Goal: Information Seeking & Learning: Learn about a topic

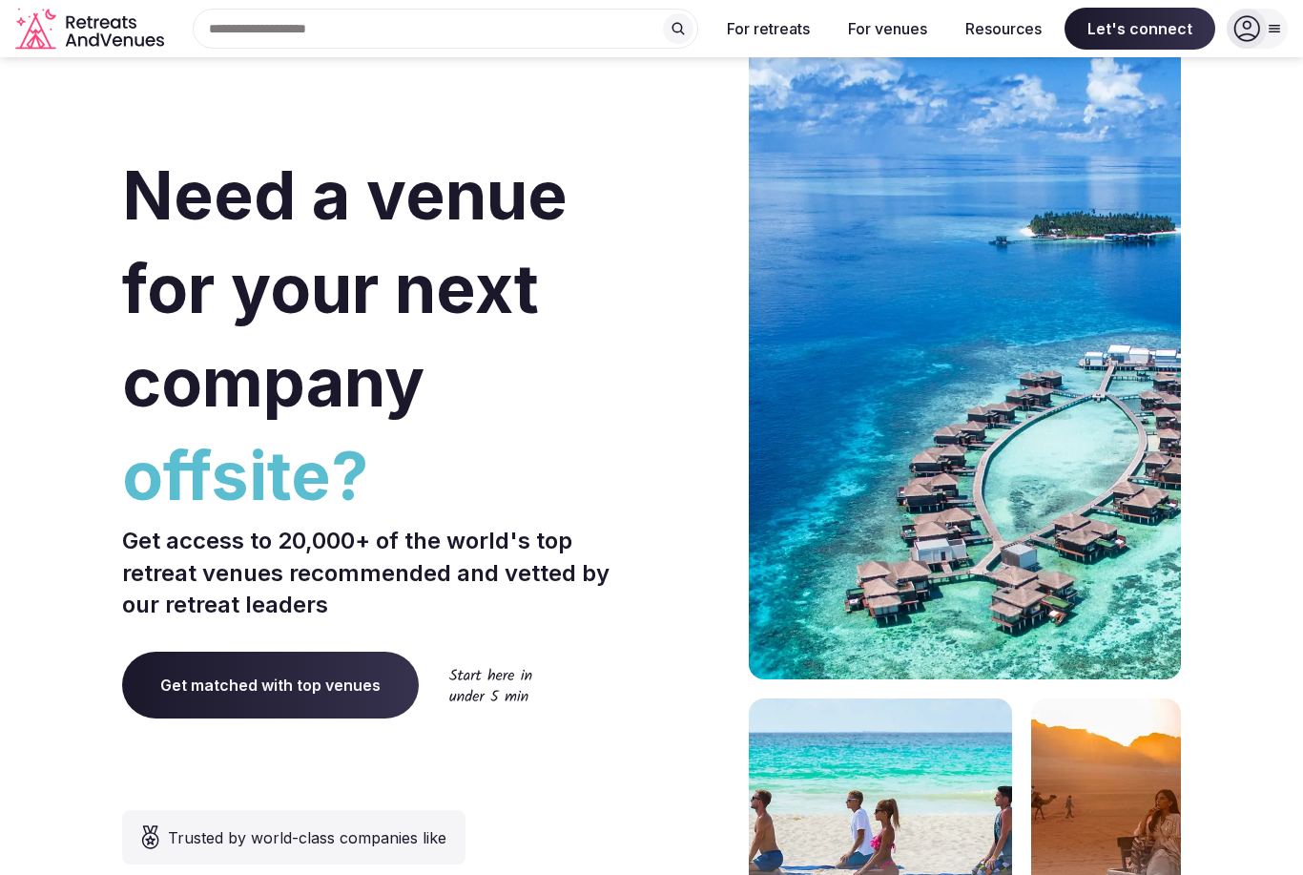
click at [569, 44] on input "text" at bounding box center [446, 29] width 506 height 40
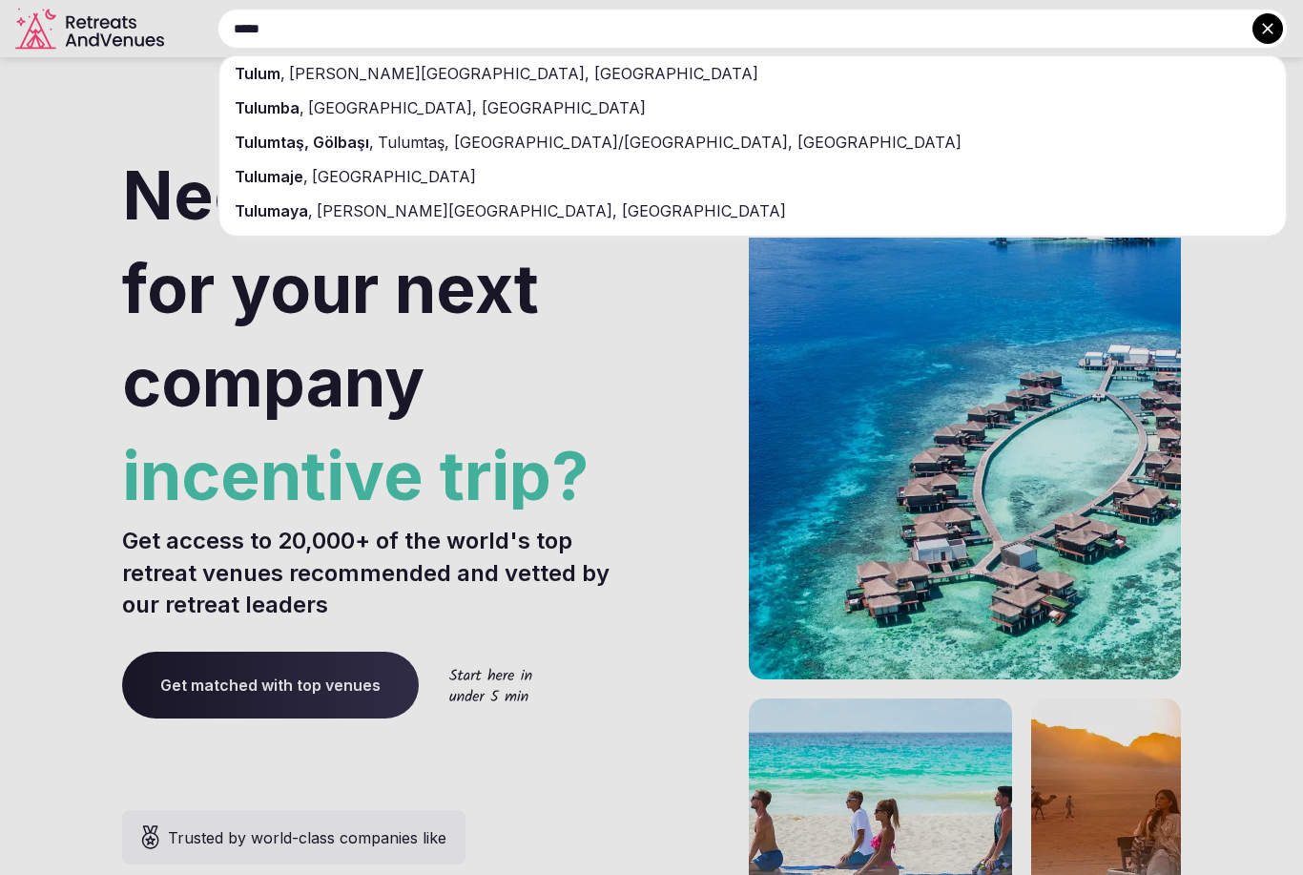
type input "*****"
click at [629, 75] on div "Tulum , [PERSON_NAME][GEOGRAPHIC_DATA], [GEOGRAPHIC_DATA]" at bounding box center [752, 73] width 1067 height 34
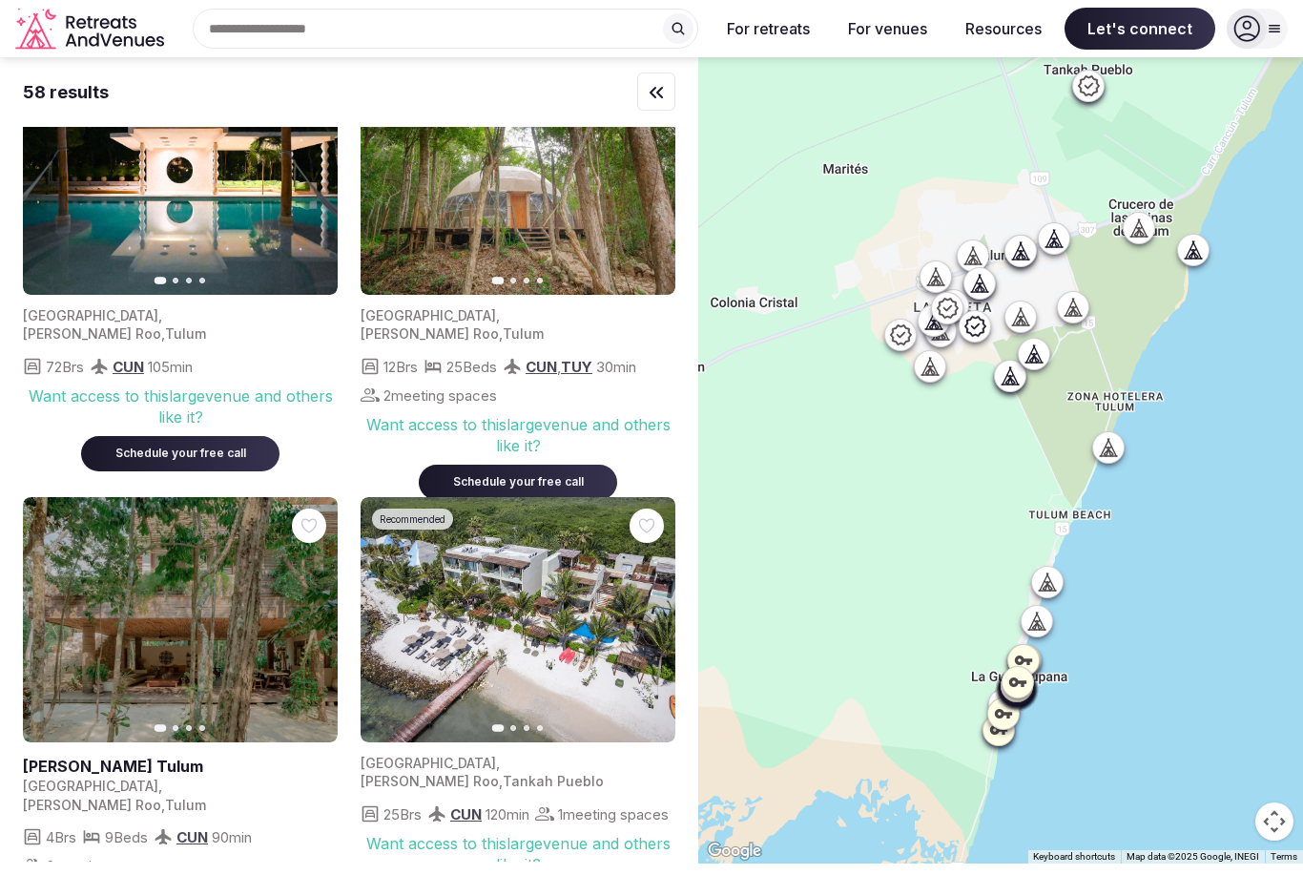
scroll to position [112, 0]
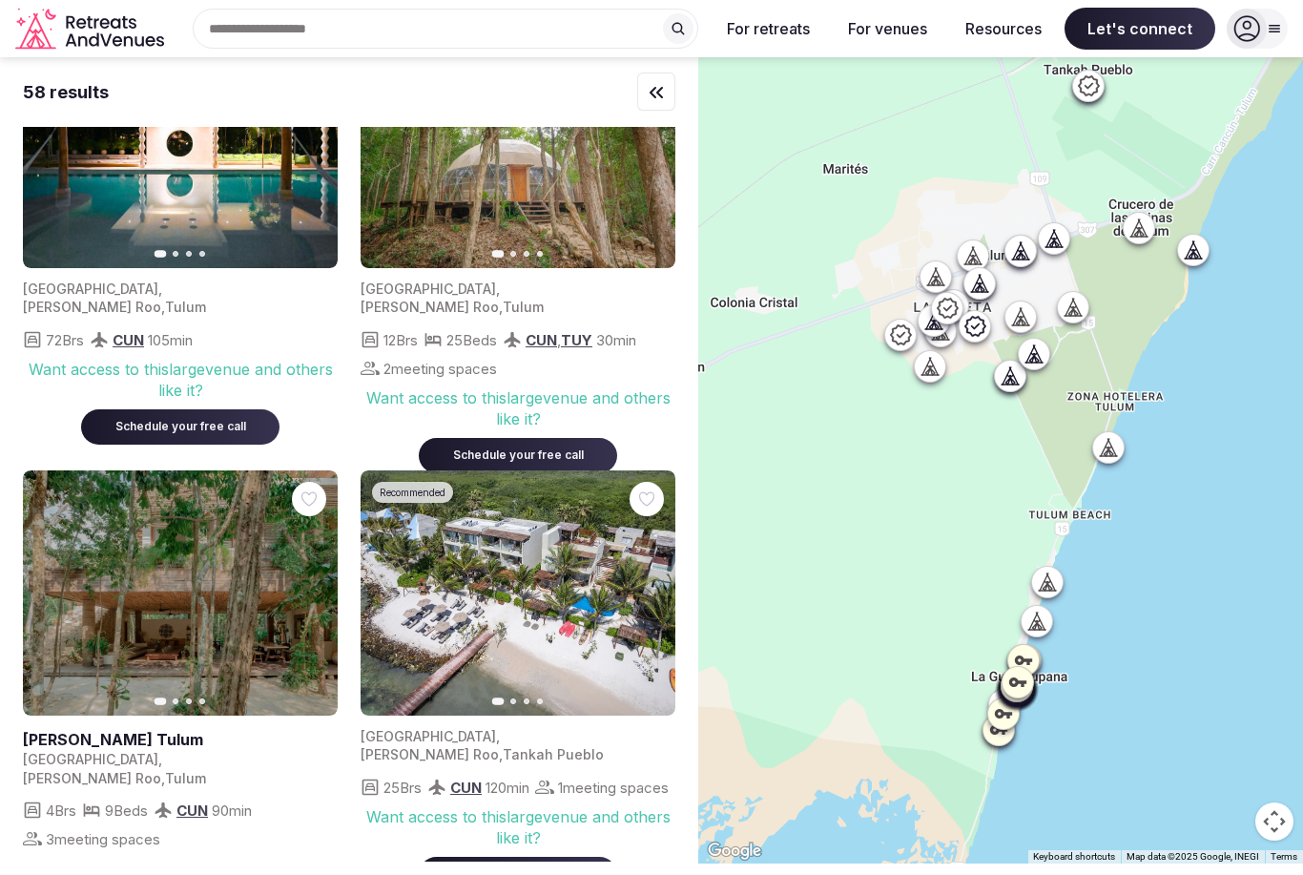
click at [320, 594] on button "Next slide" at bounding box center [311, 593] width 31 height 31
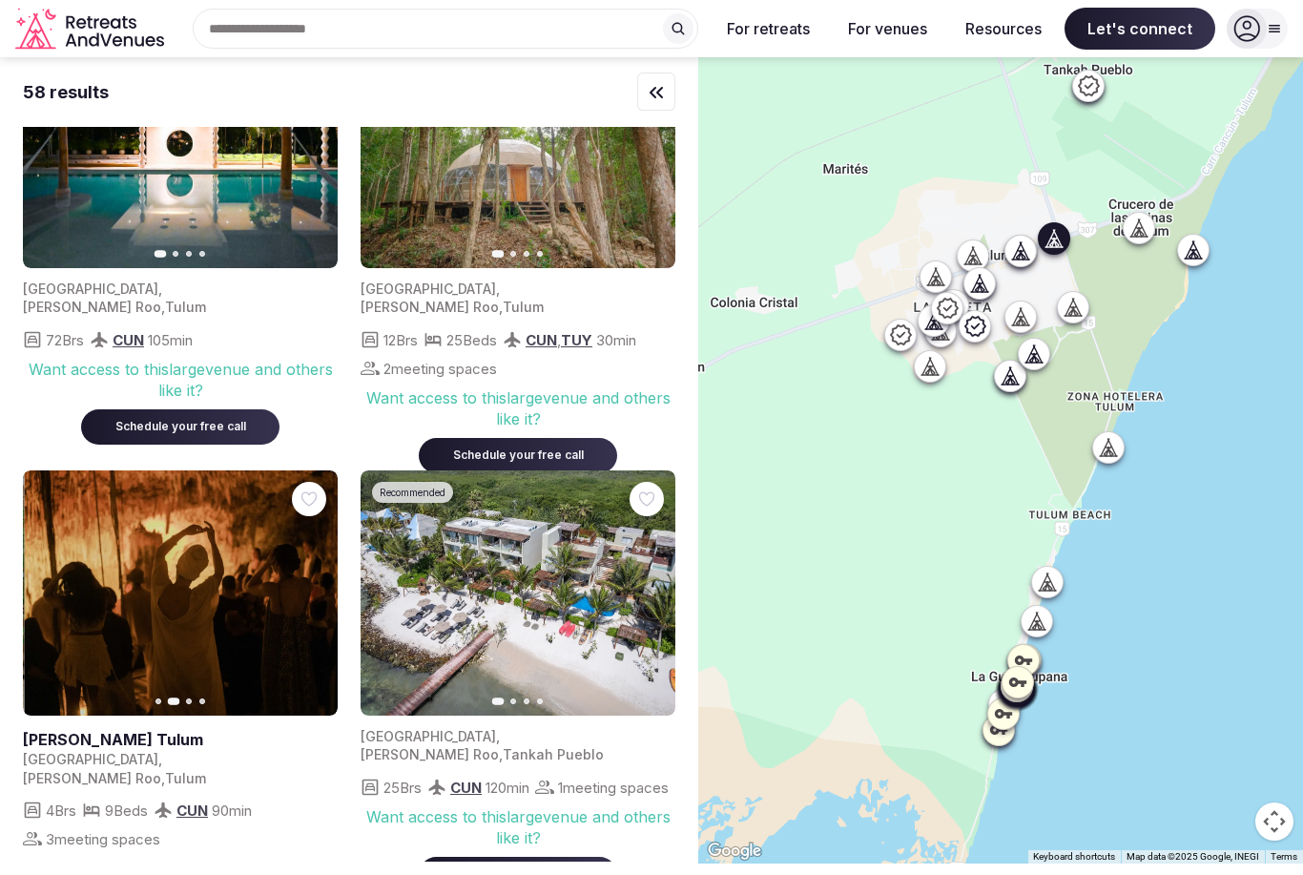
click at [320, 596] on button "Next slide" at bounding box center [311, 593] width 31 height 31
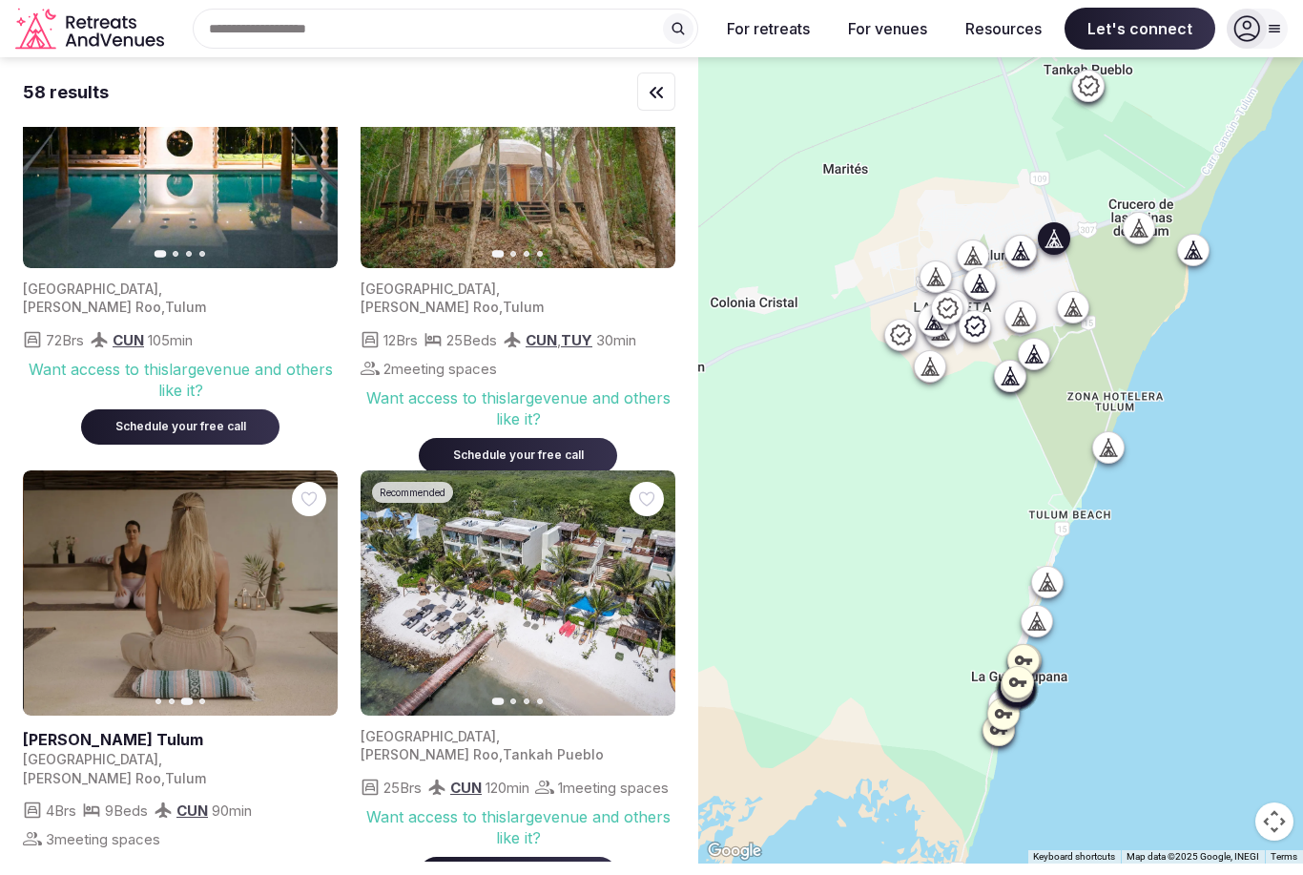
click at [324, 596] on button "Next slide" at bounding box center [311, 593] width 31 height 31
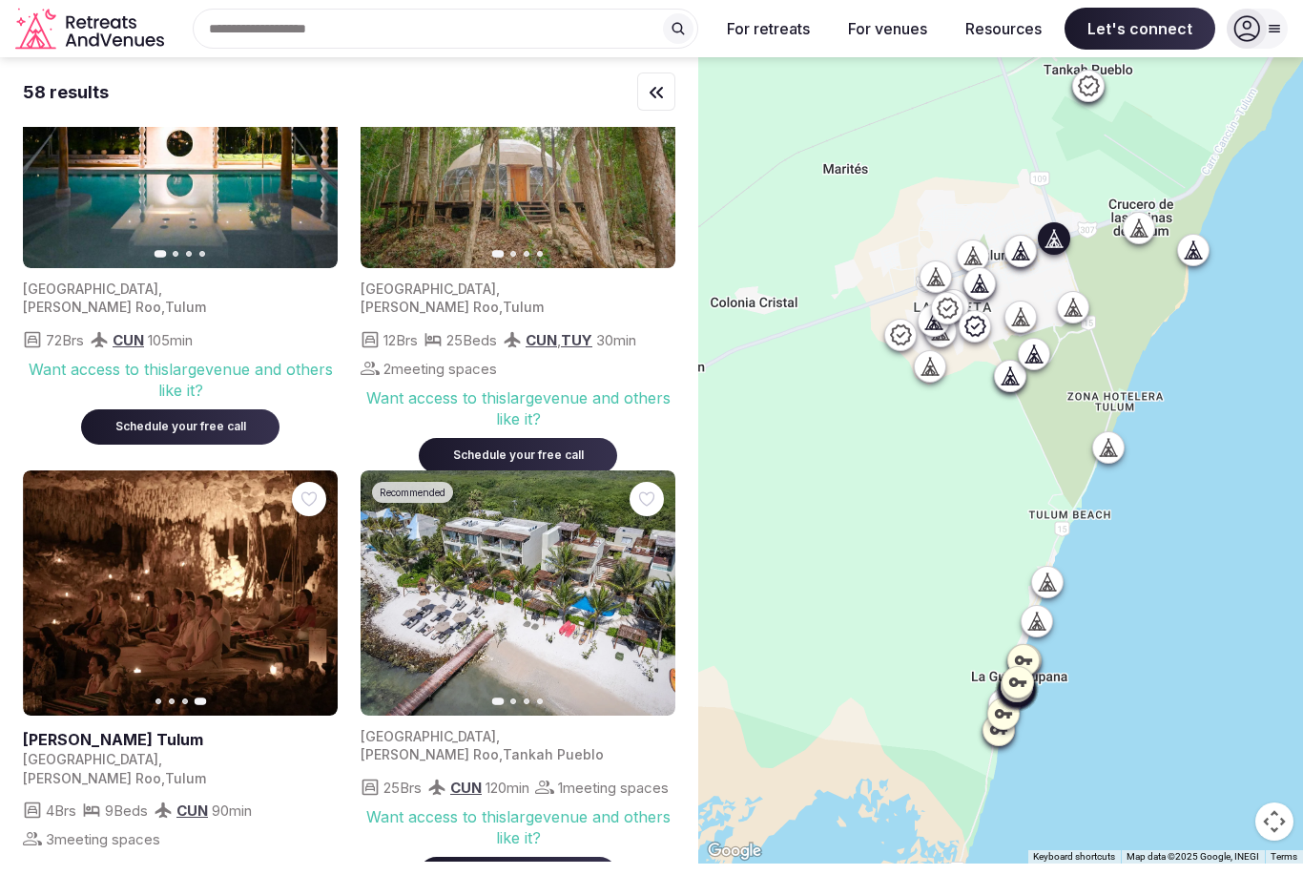
click at [330, 599] on link at bounding box center [180, 592] width 315 height 245
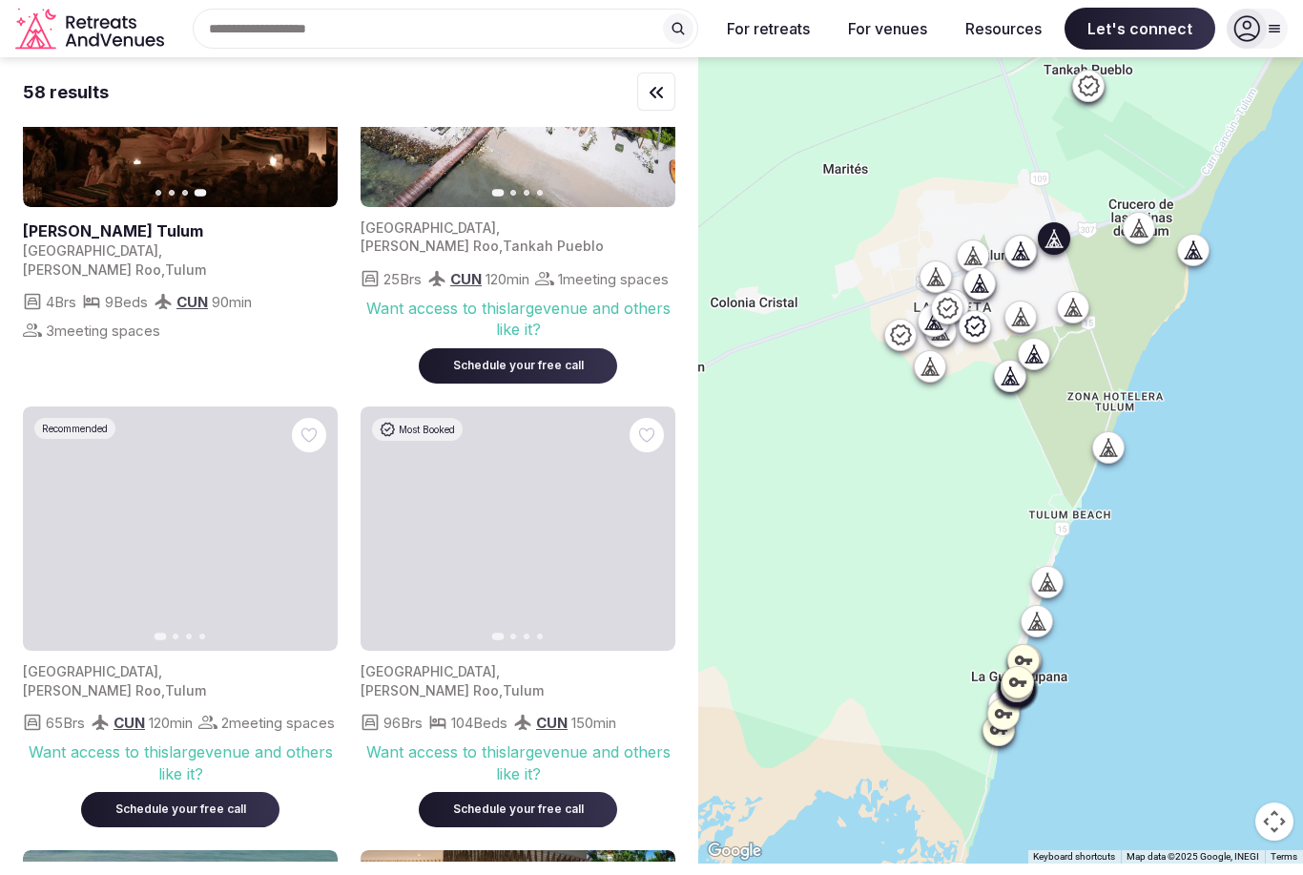
scroll to position [623, 0]
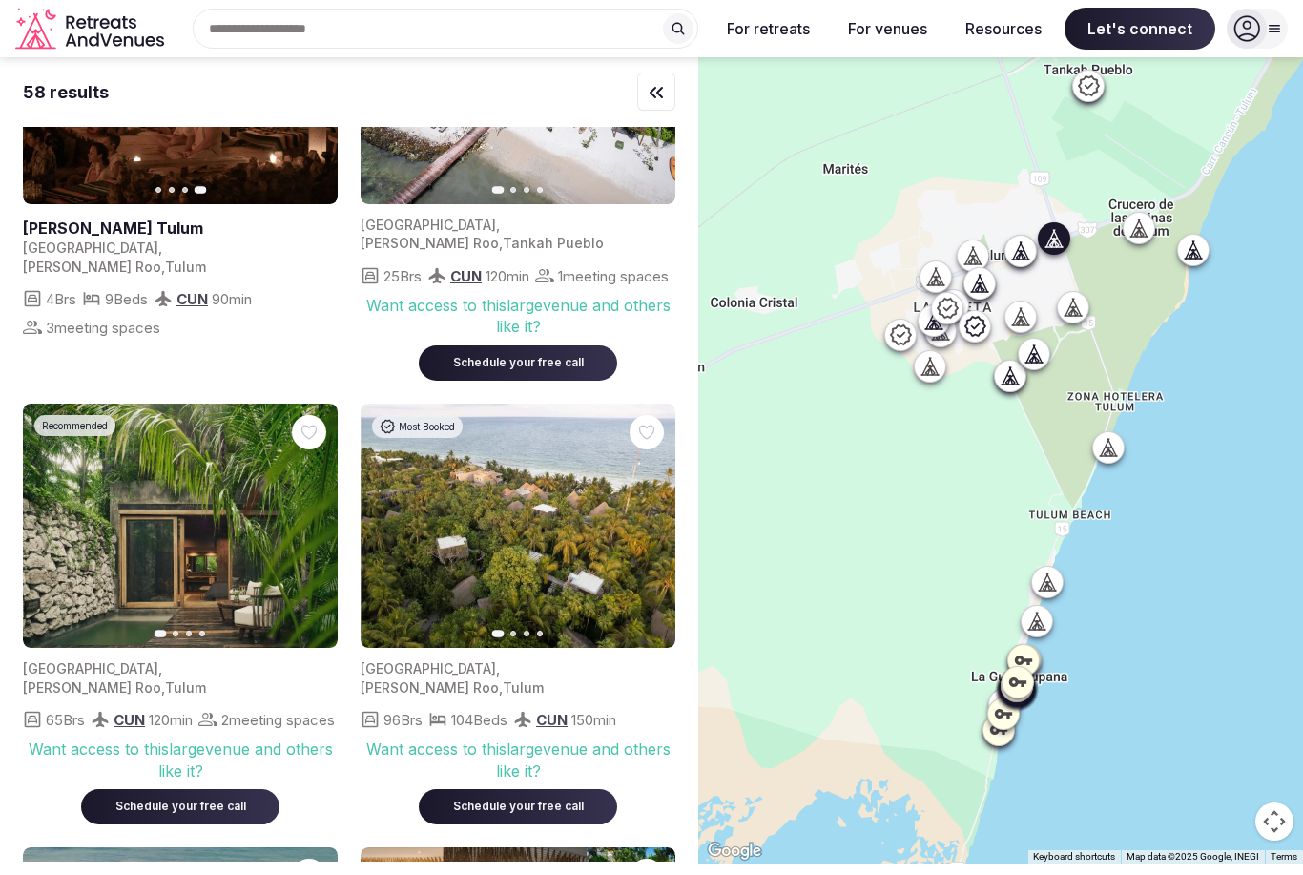
click at [650, 528] on icon "button" at bounding box center [648, 525] width 15 height 15
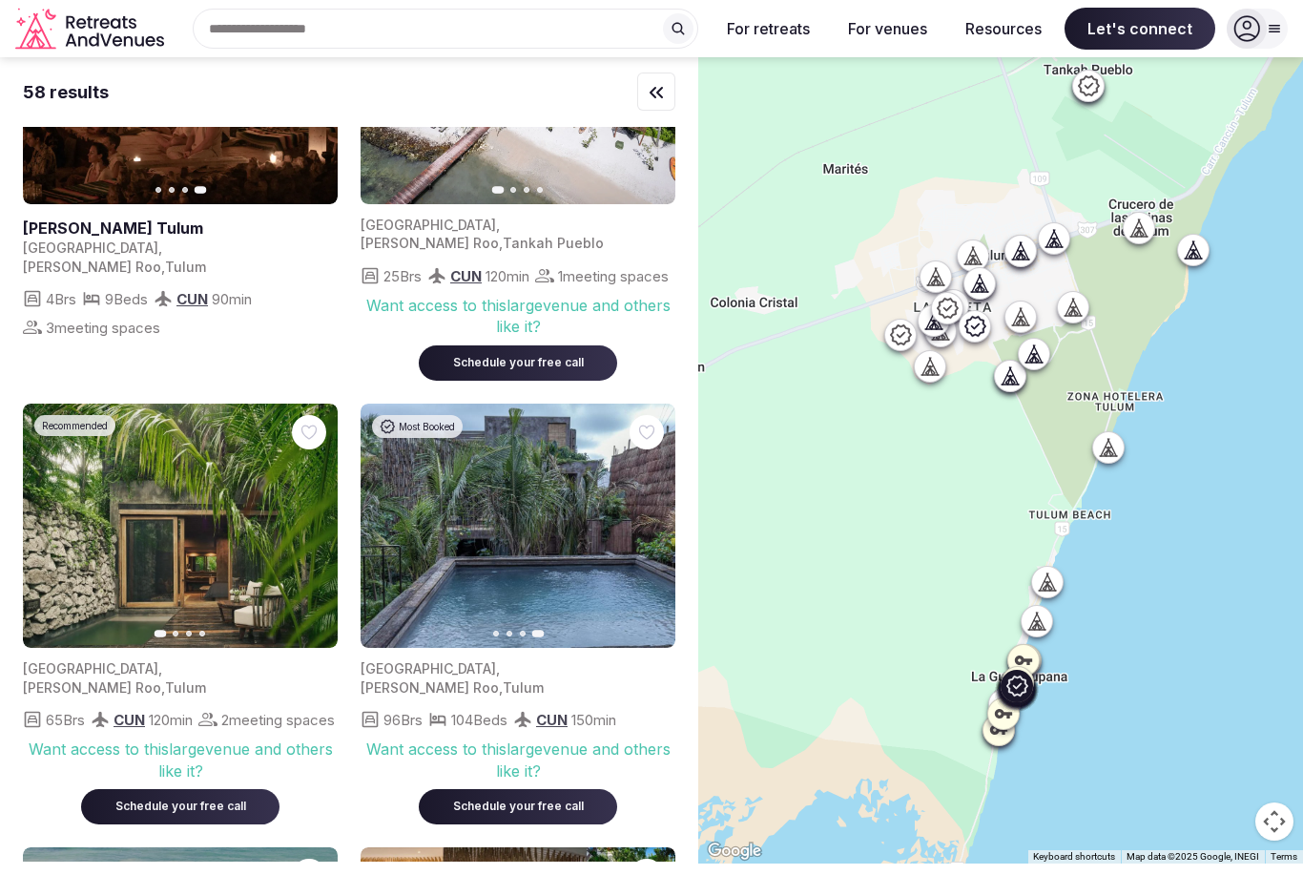
click at [539, 679] on span "Tulum" at bounding box center [523, 687] width 41 height 16
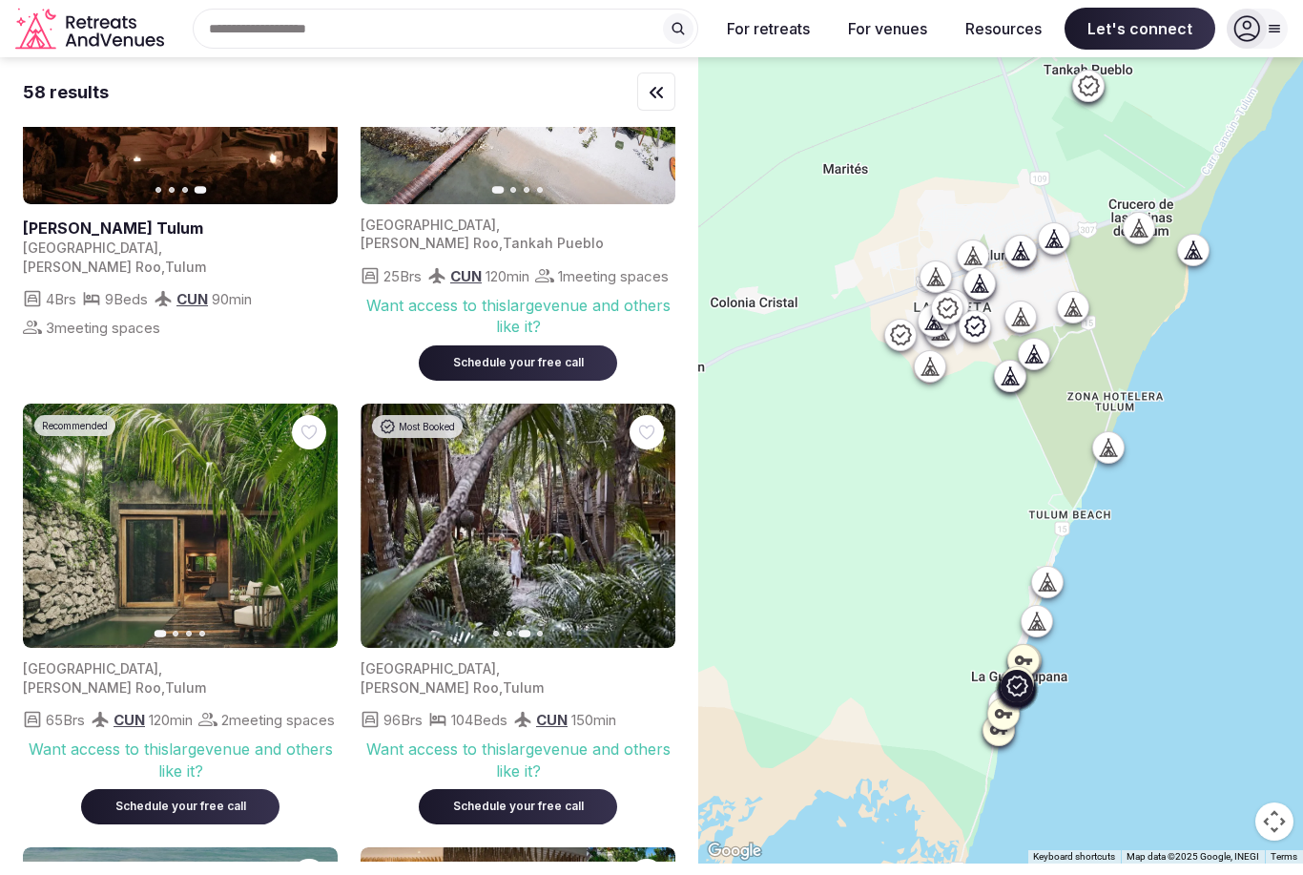
click at [644, 533] on icon "button" at bounding box center [648, 525] width 15 height 15
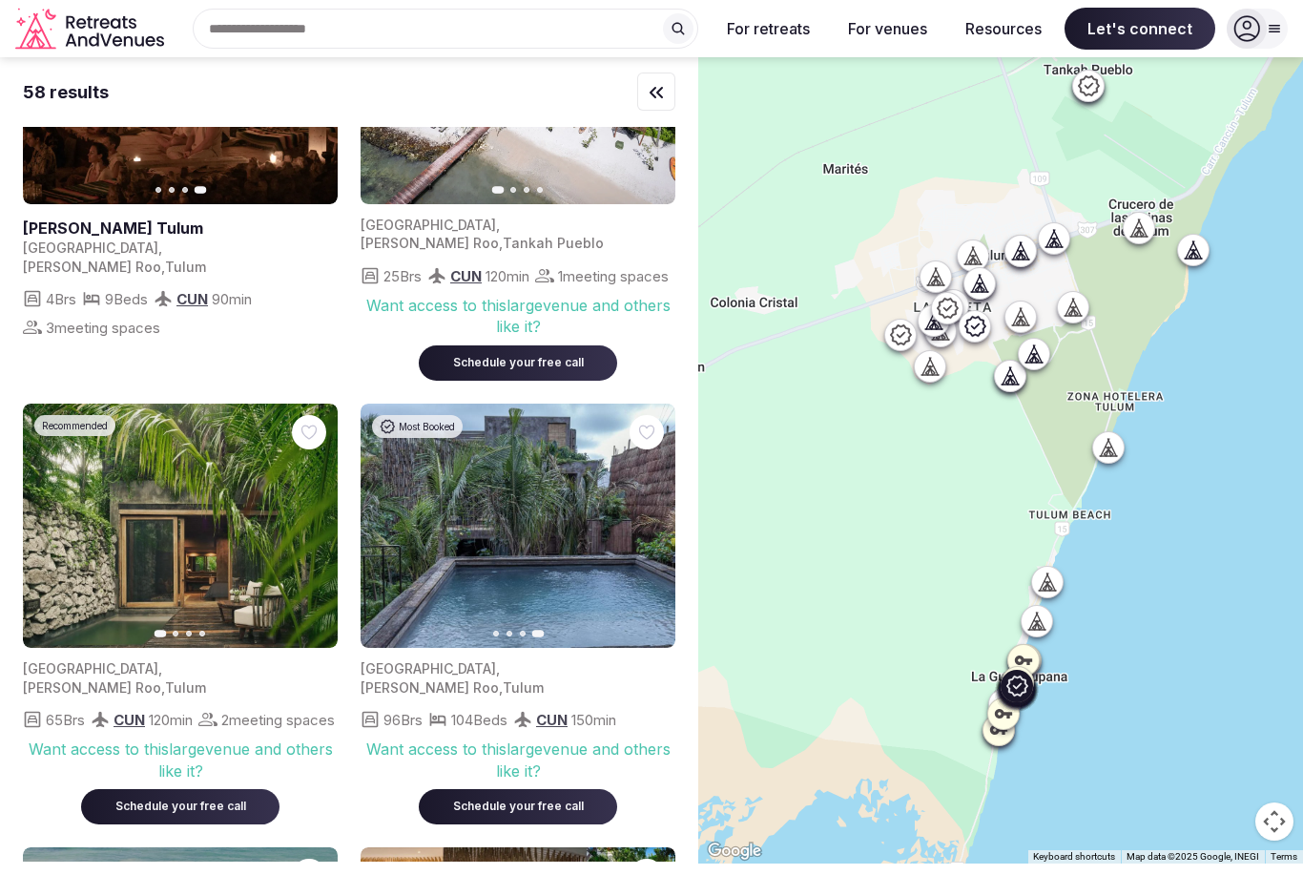
click at [603, 610] on img at bounding box center [518, 526] width 315 height 245
click at [602, 609] on img at bounding box center [518, 526] width 315 height 245
click at [508, 708] on div "104 Beds" at bounding box center [467, 719] width 79 height 23
click at [509, 679] on span "Tulum" at bounding box center [523, 687] width 41 height 16
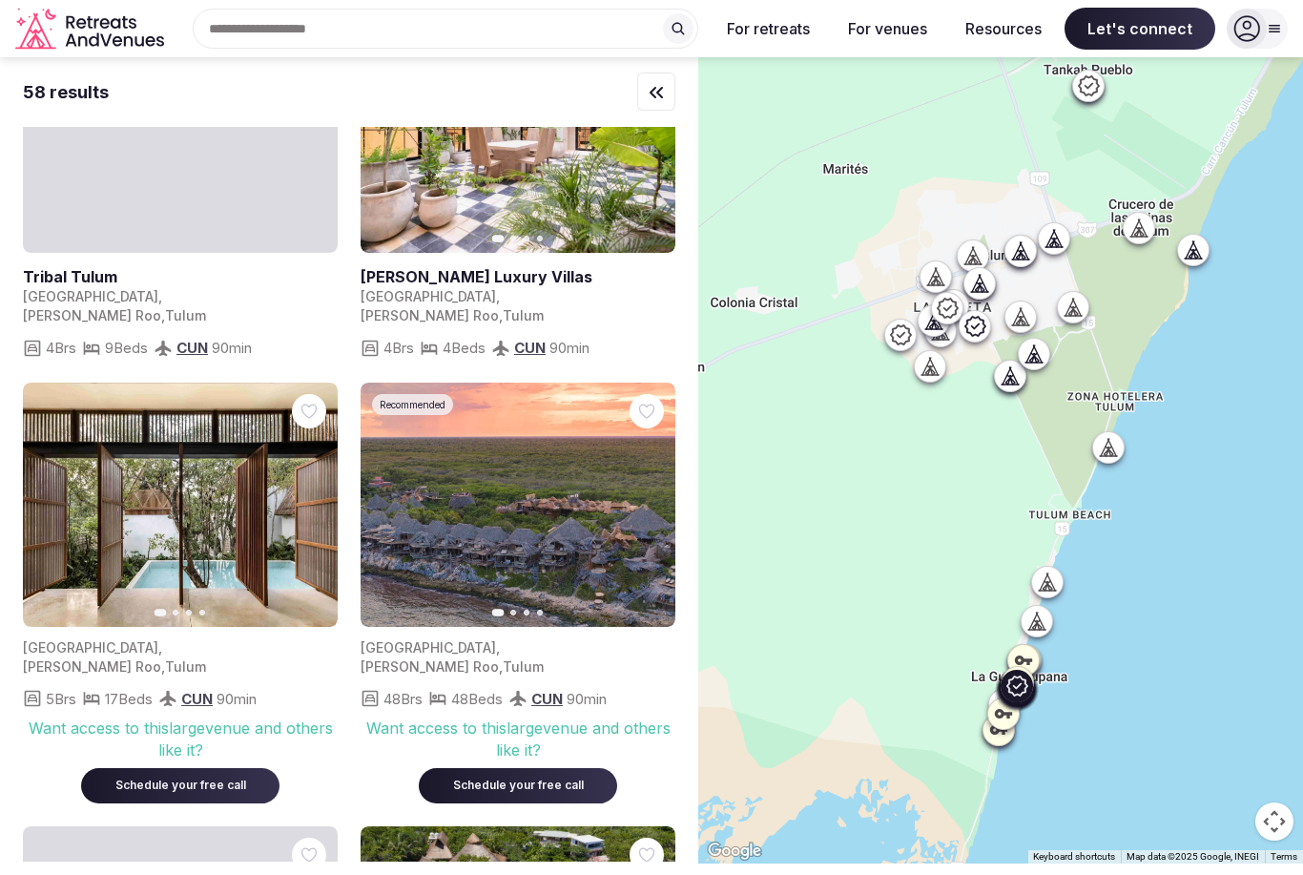
scroll to position [4553, 0]
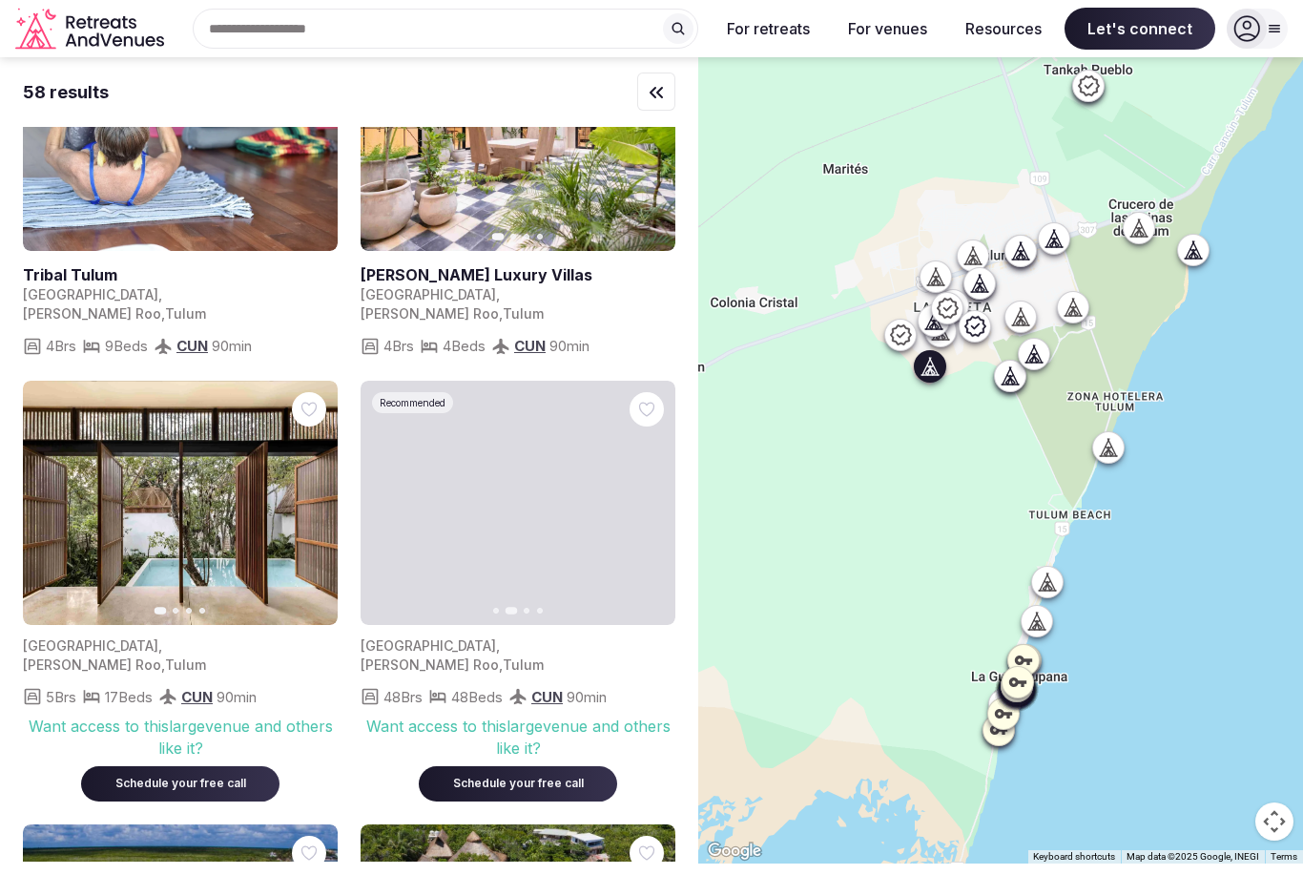
click at [269, 715] on div "Want access to this large venue and others like it?" at bounding box center [180, 736] width 315 height 43
click at [281, 685] on div "5 Brs 17 Beds CUN 90 min" at bounding box center [180, 696] width 315 height 23
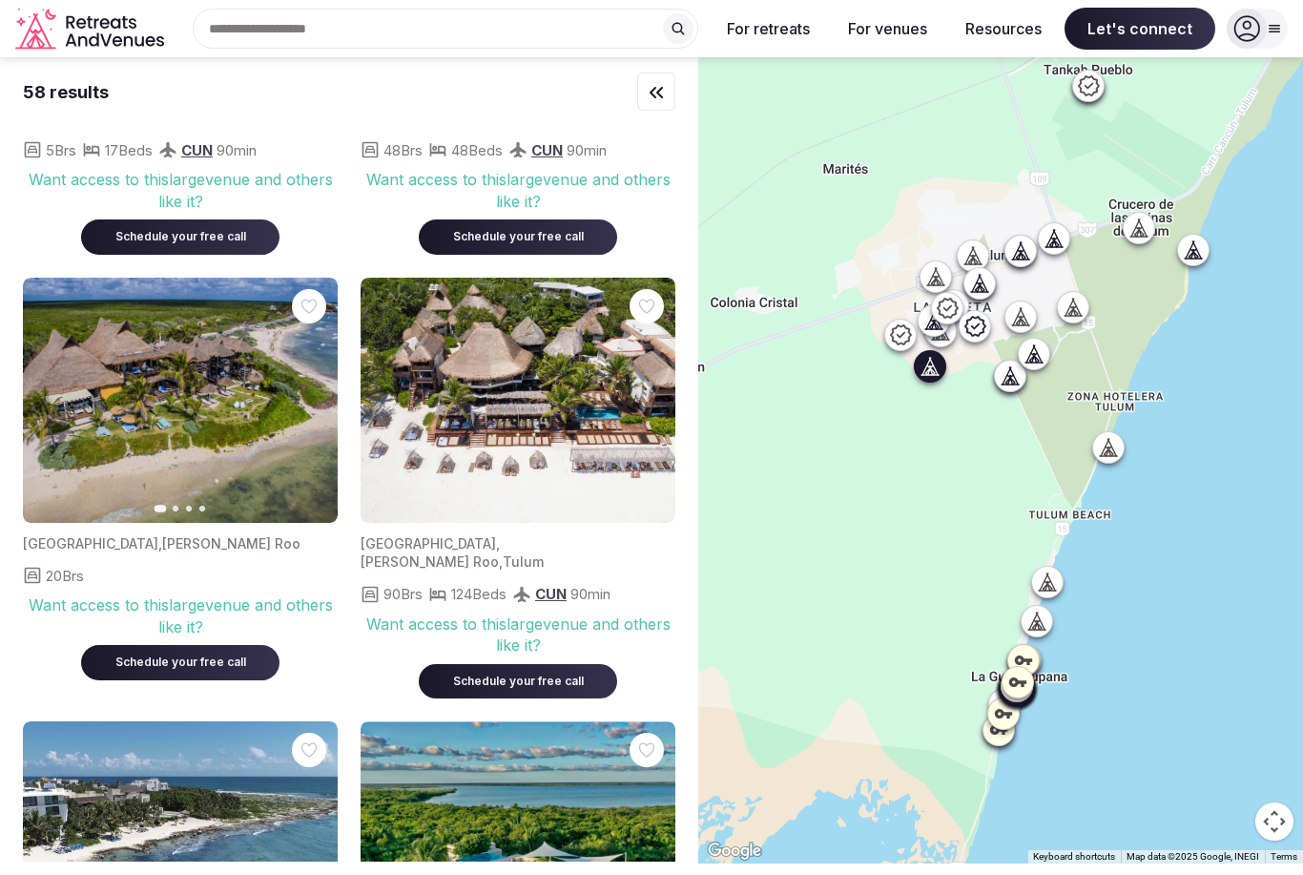
scroll to position [5204, 0]
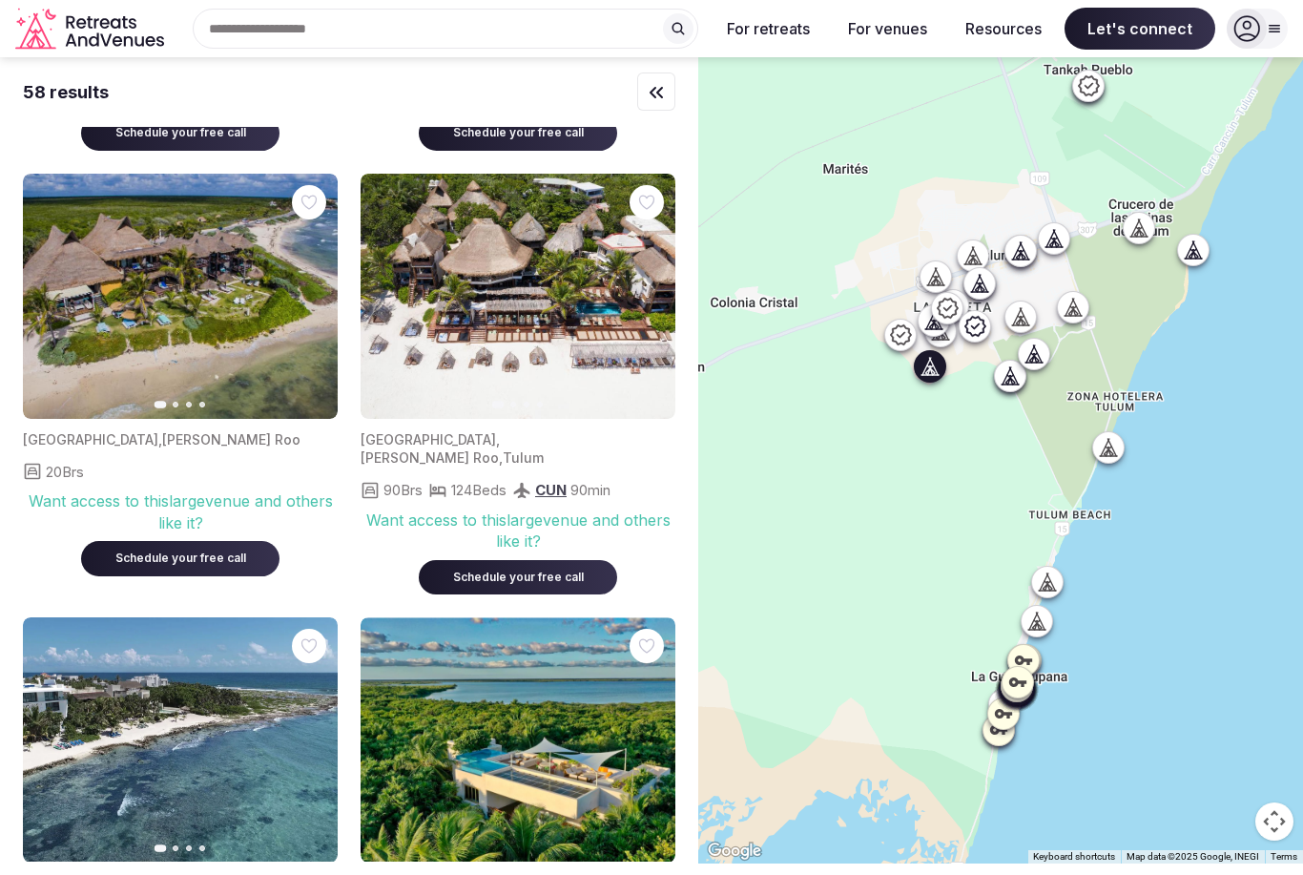
click at [320, 725] on button "Next slide" at bounding box center [311, 740] width 31 height 31
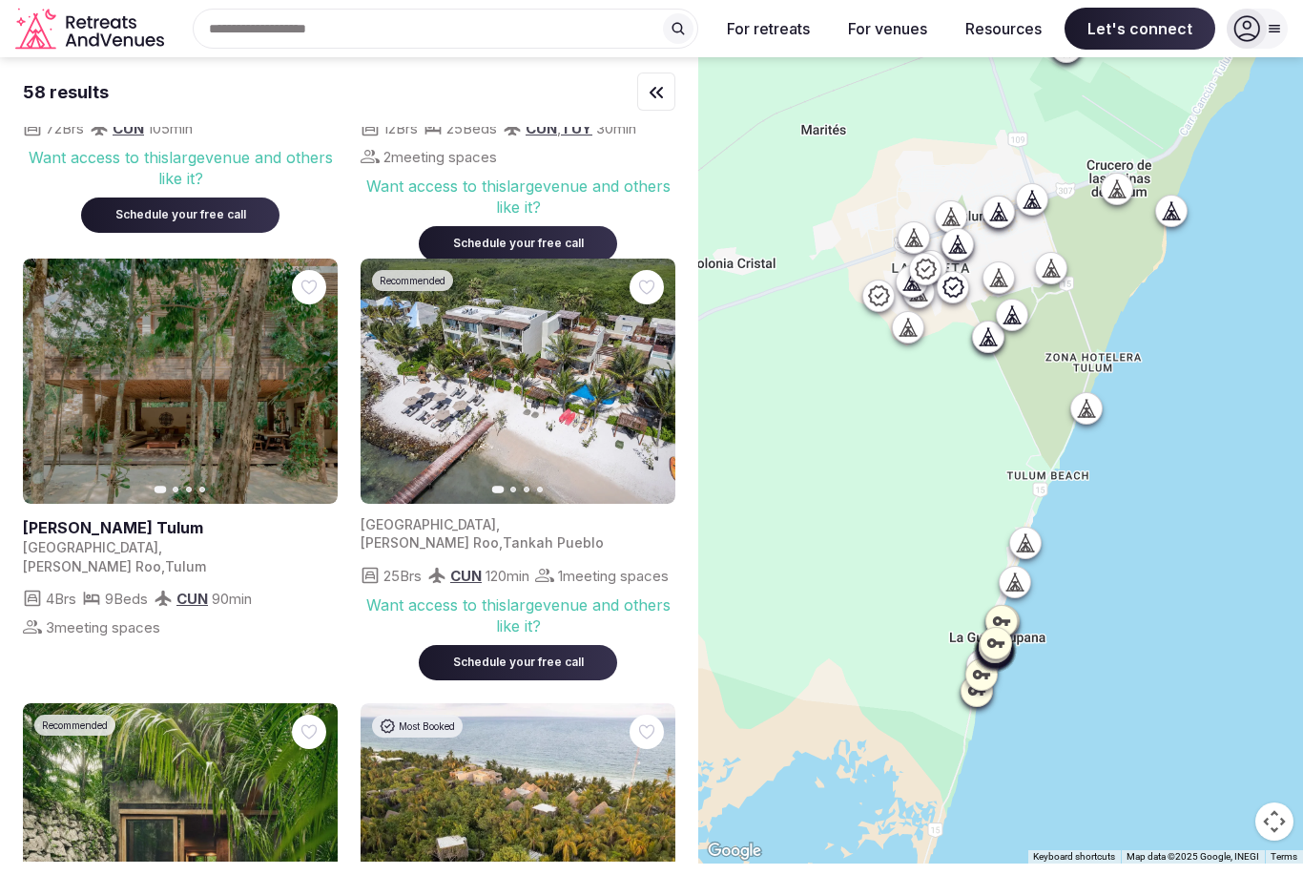
scroll to position [325, 0]
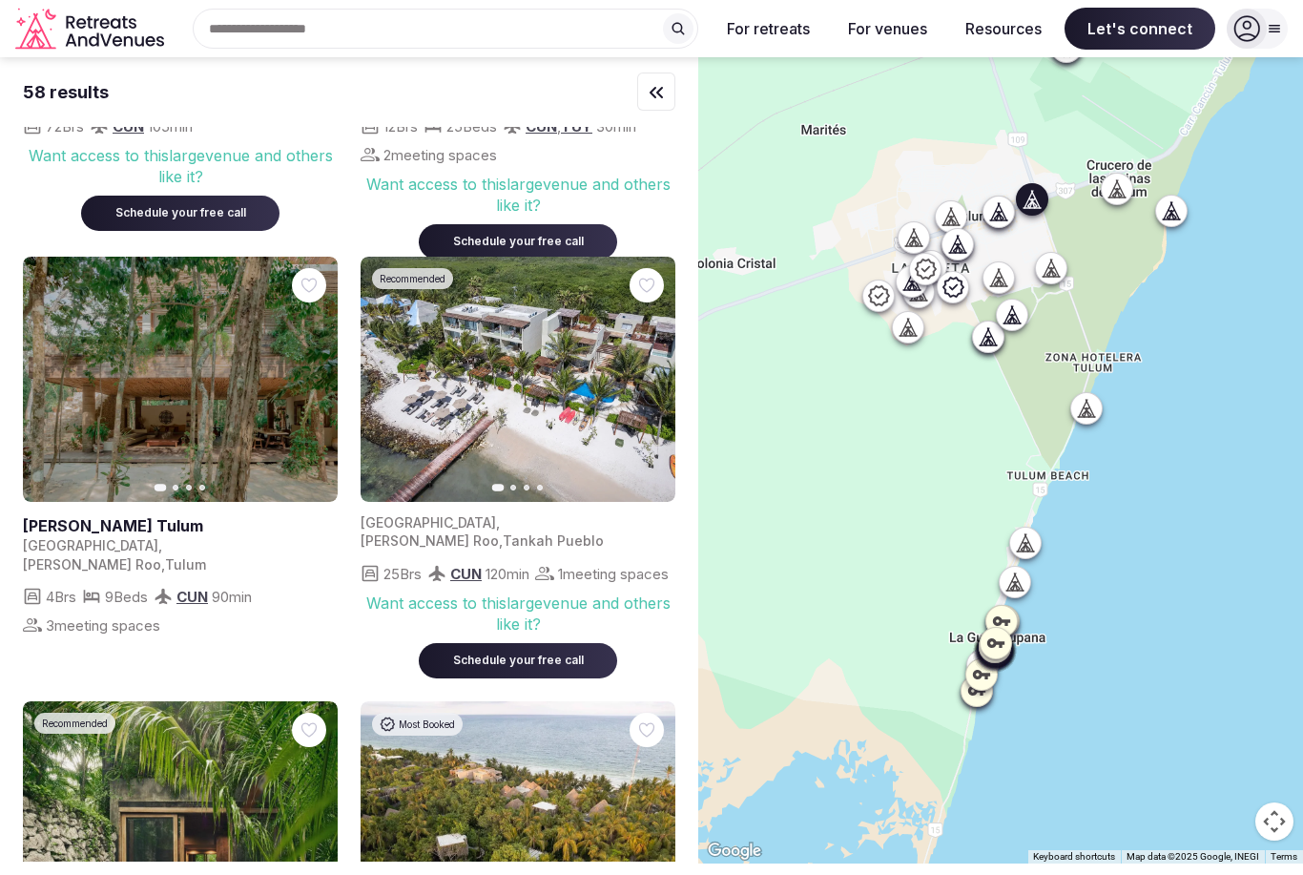
click at [239, 495] on link at bounding box center [180, 379] width 315 height 245
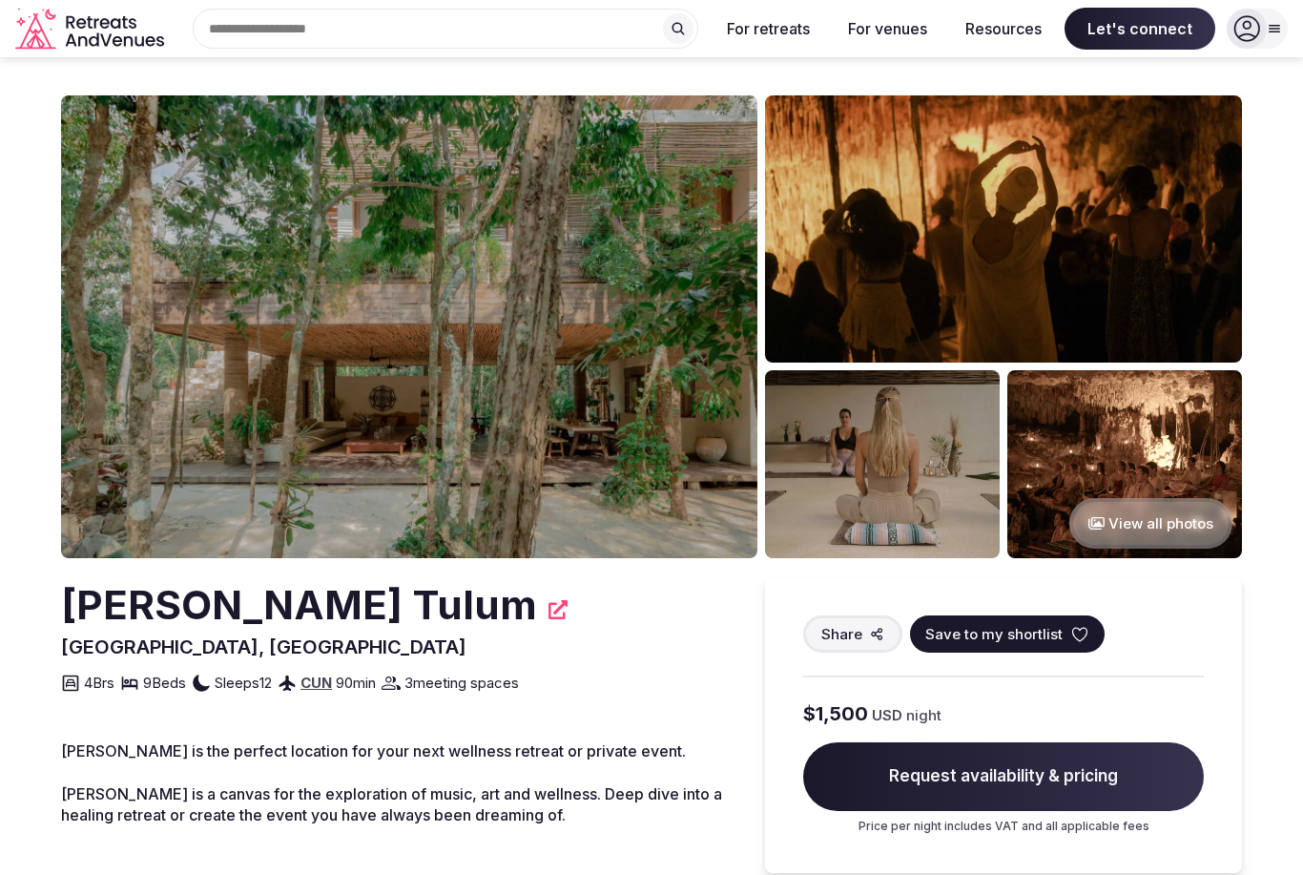
click at [645, 525] on img at bounding box center [409, 326] width 696 height 463
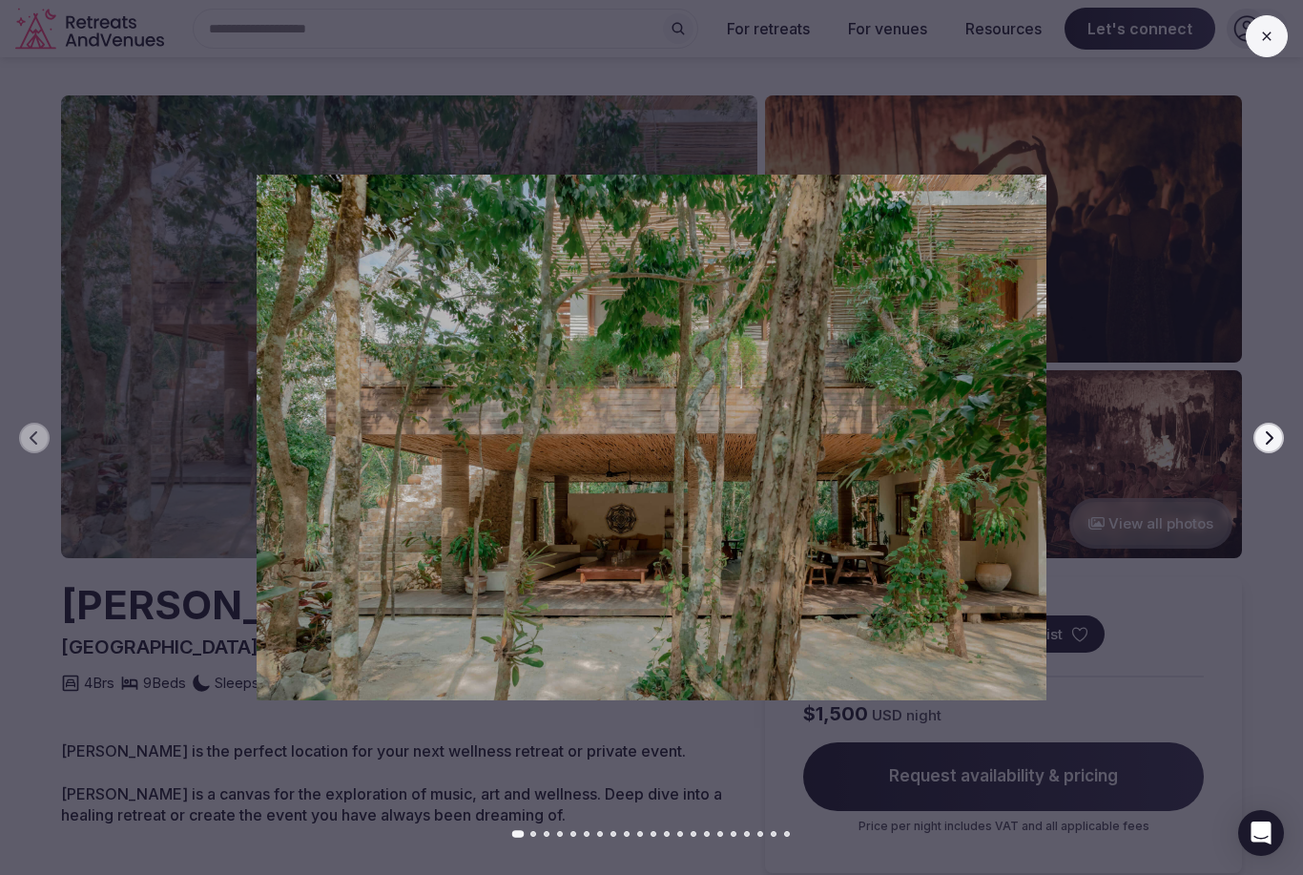
click at [1268, 434] on icon "button" at bounding box center [1268, 437] width 15 height 15
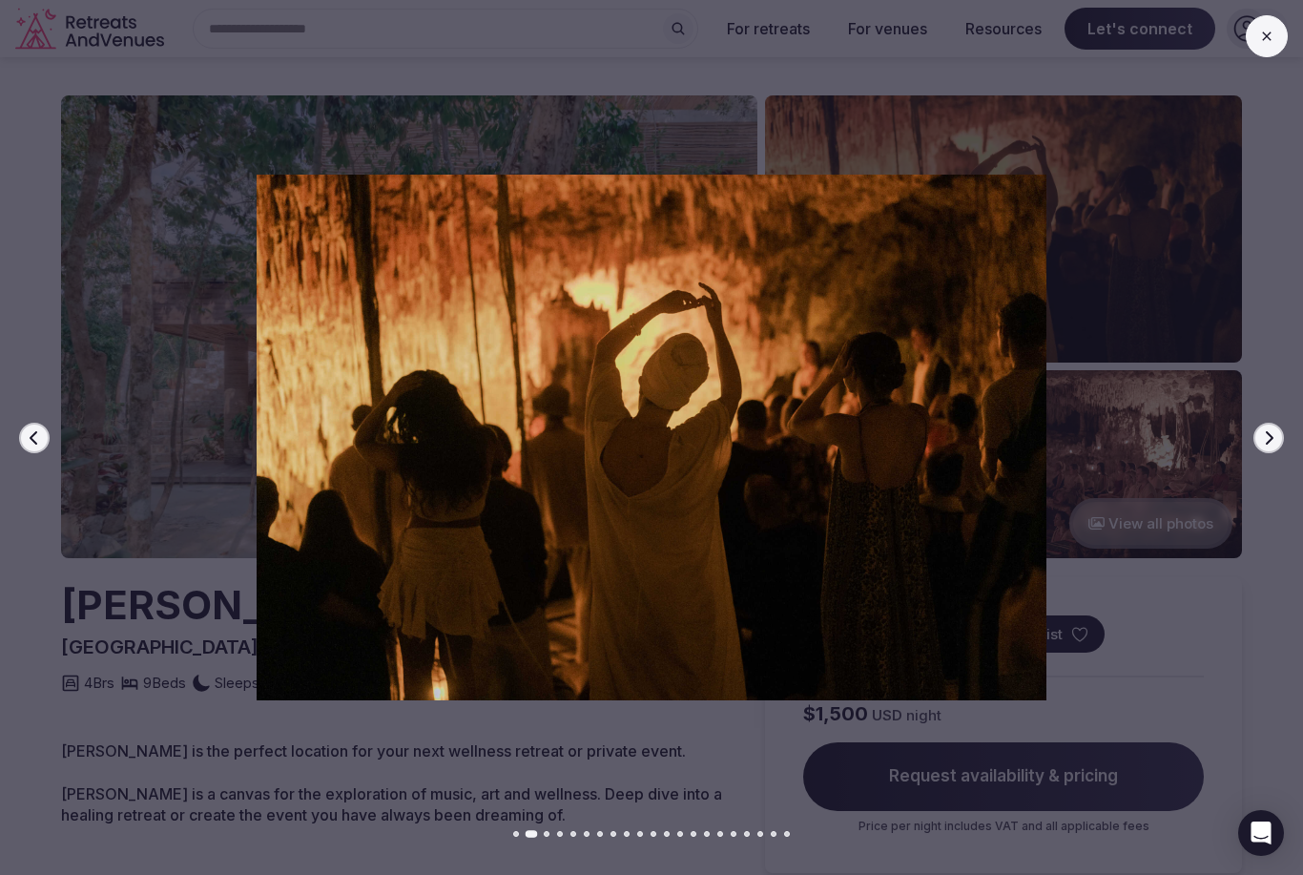
click at [1264, 435] on icon "button" at bounding box center [1268, 437] width 15 height 15
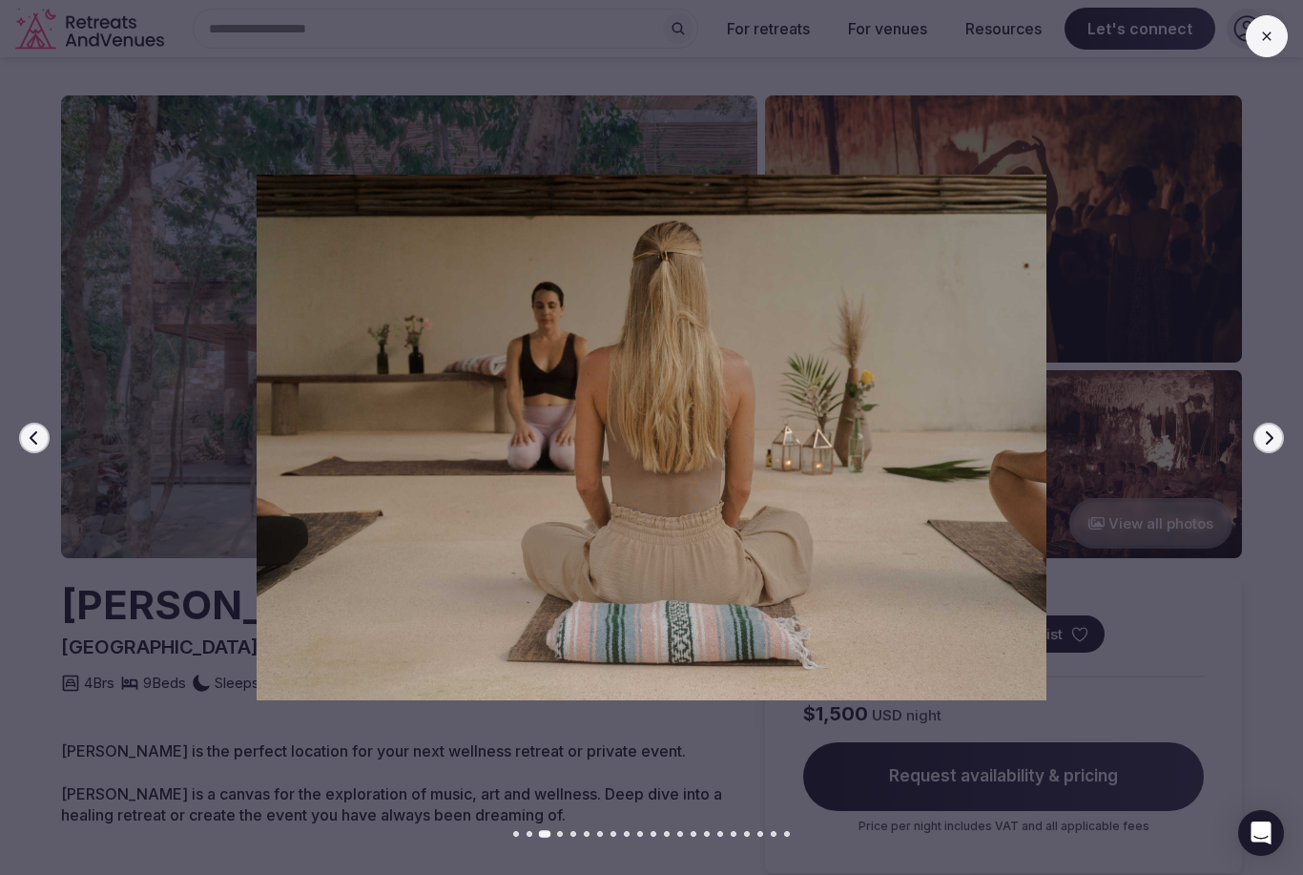
click at [1260, 443] on button "Next slide" at bounding box center [1268, 438] width 31 height 31
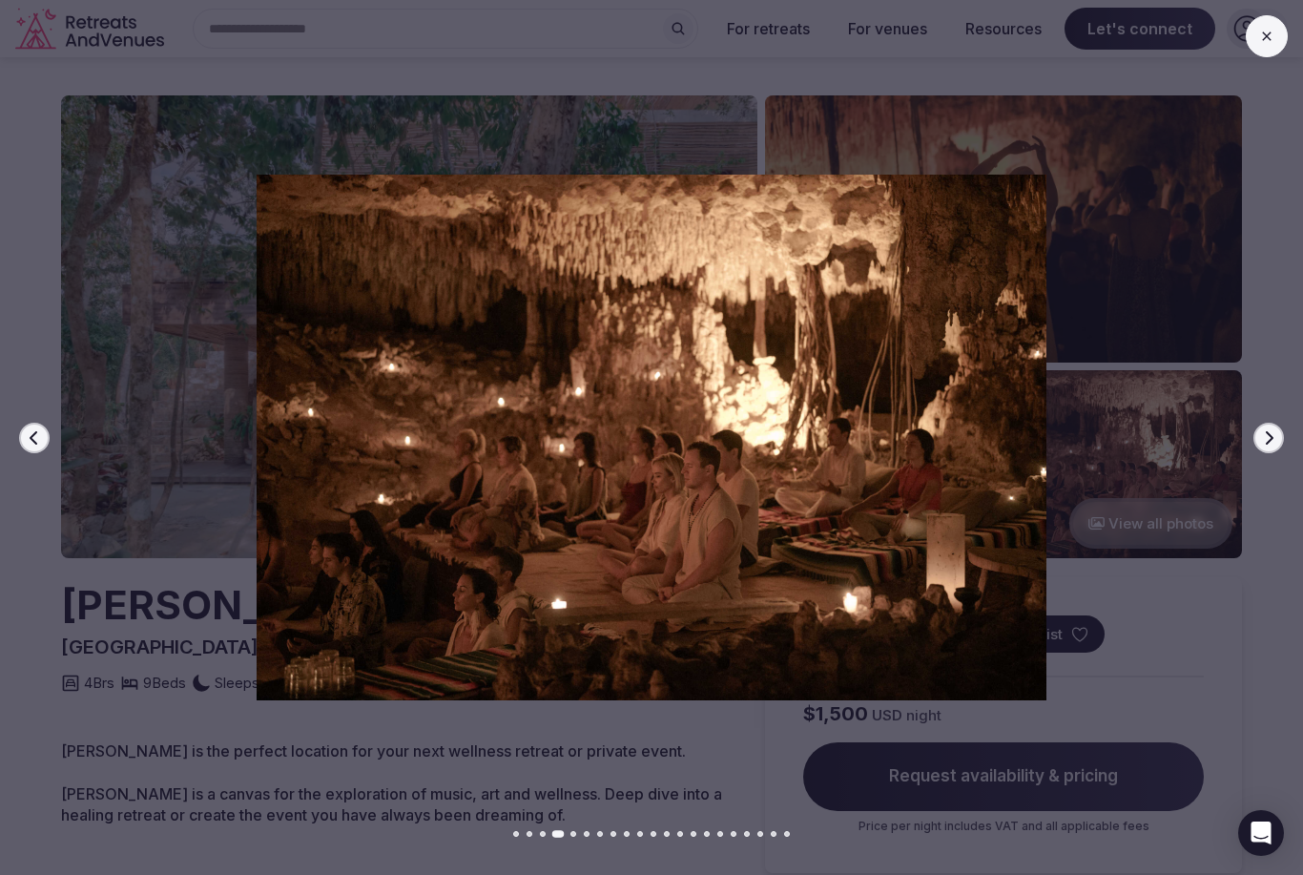
click at [1271, 435] on icon "button" at bounding box center [1270, 436] width 8 height 13
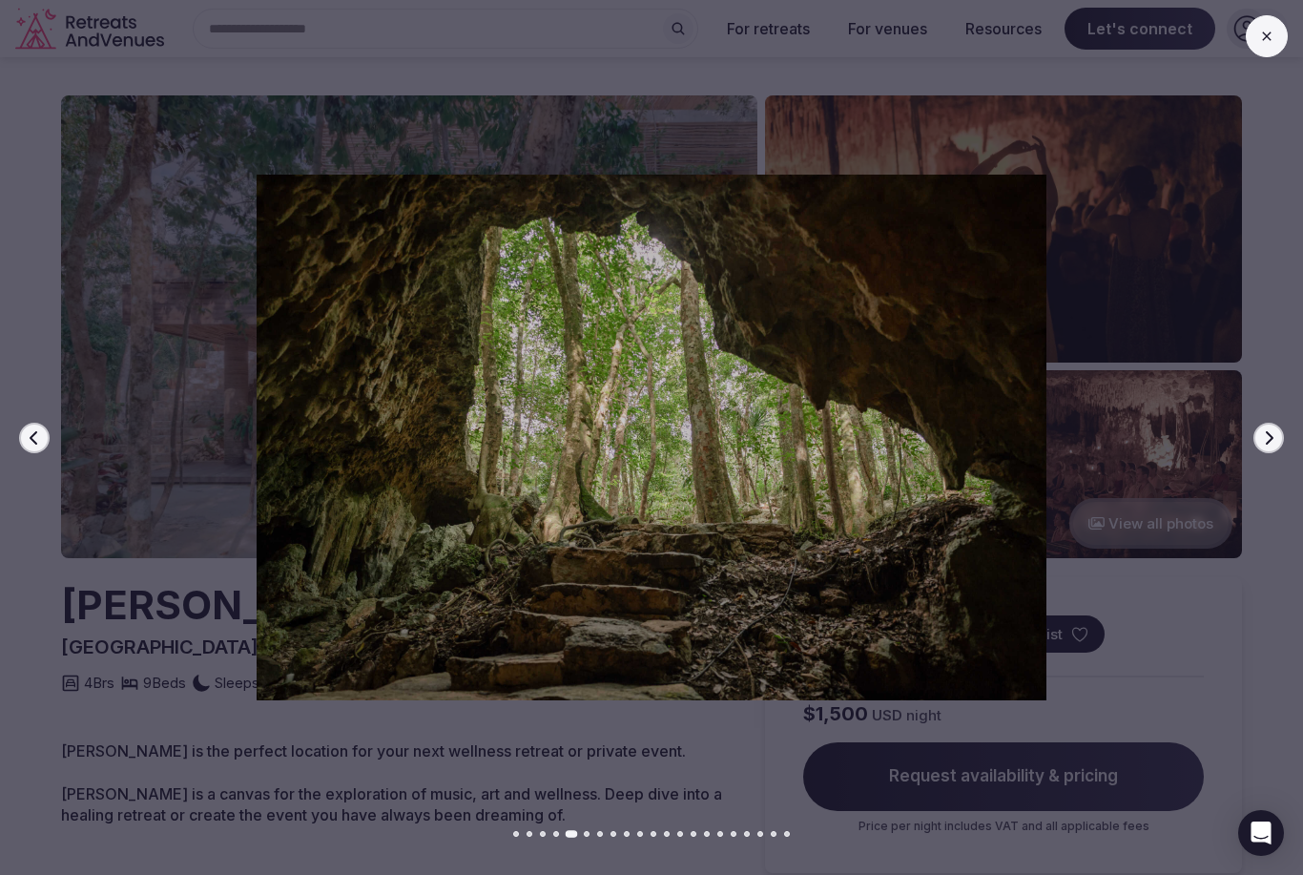
click at [1264, 442] on icon "button" at bounding box center [1268, 437] width 15 height 15
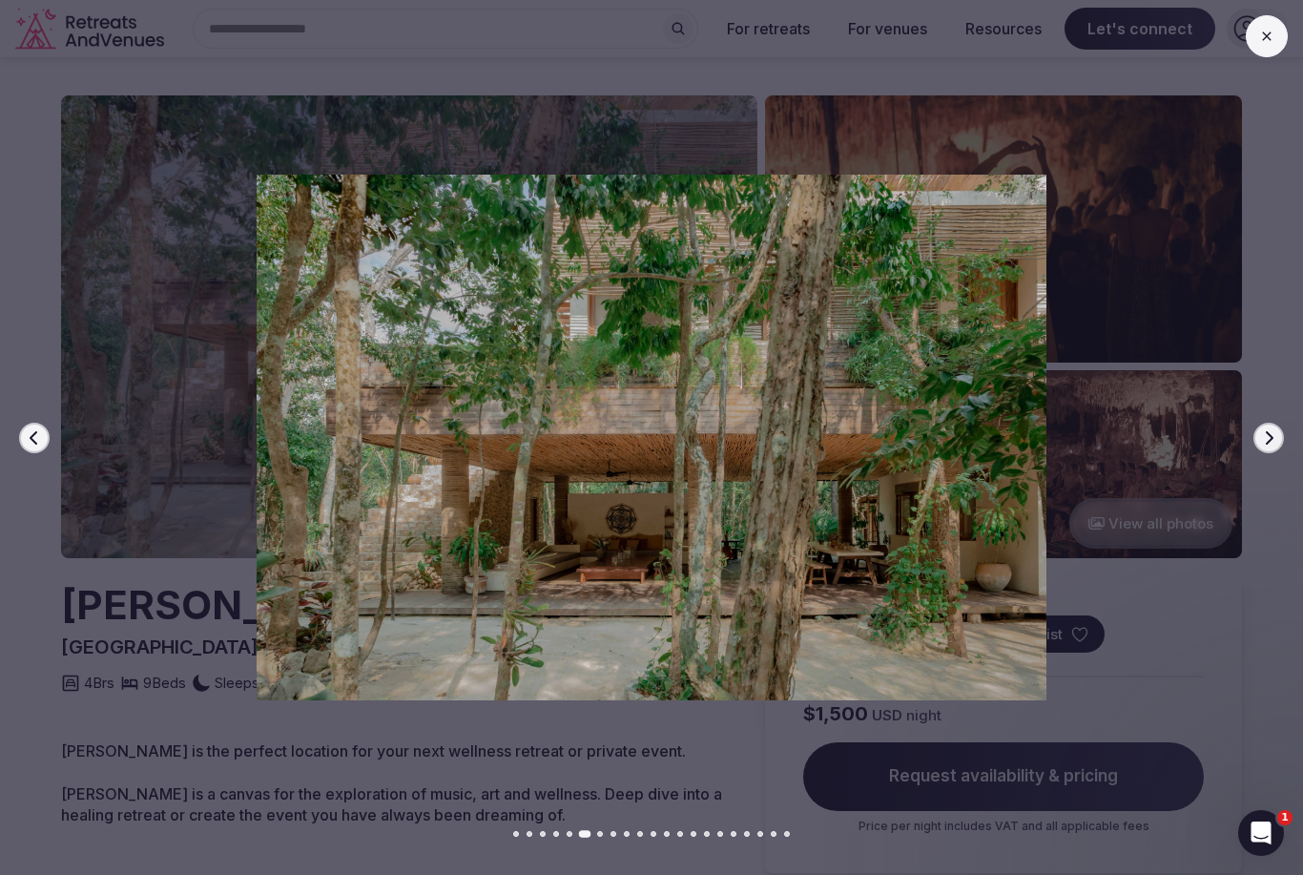
click at [1277, 446] on button "Next slide" at bounding box center [1268, 438] width 31 height 31
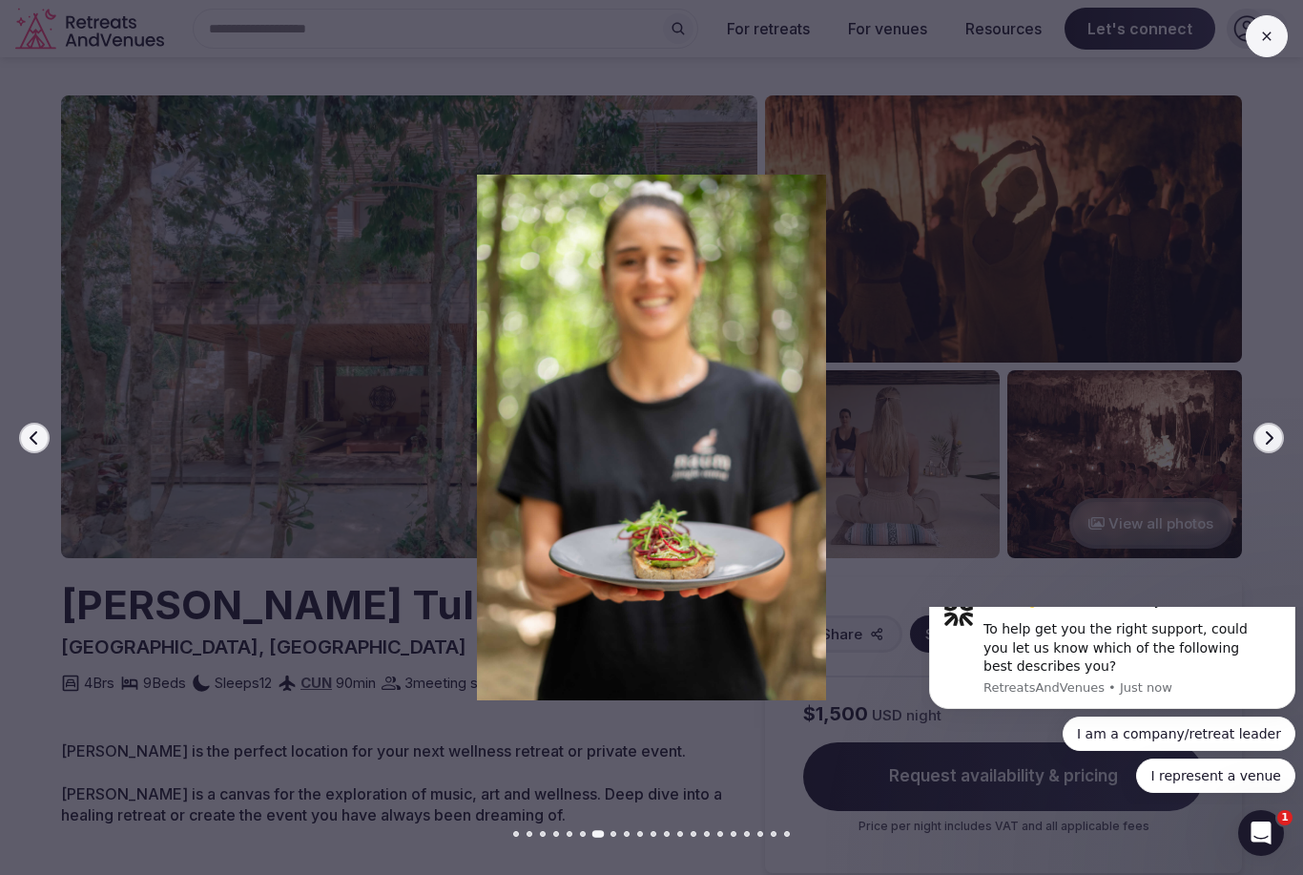
click at [1274, 440] on icon "button" at bounding box center [1268, 437] width 15 height 15
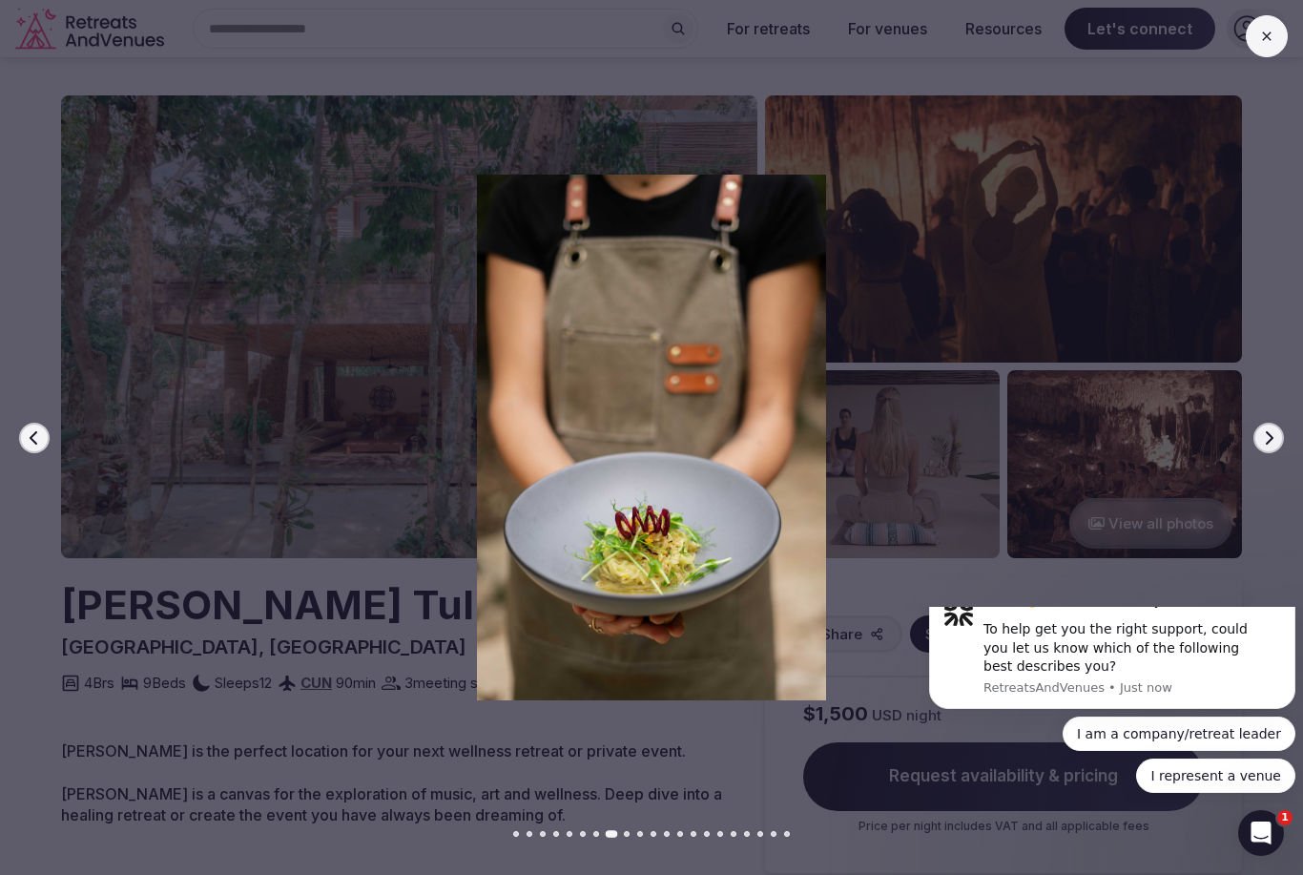
click at [1273, 442] on icon "button" at bounding box center [1268, 437] width 15 height 15
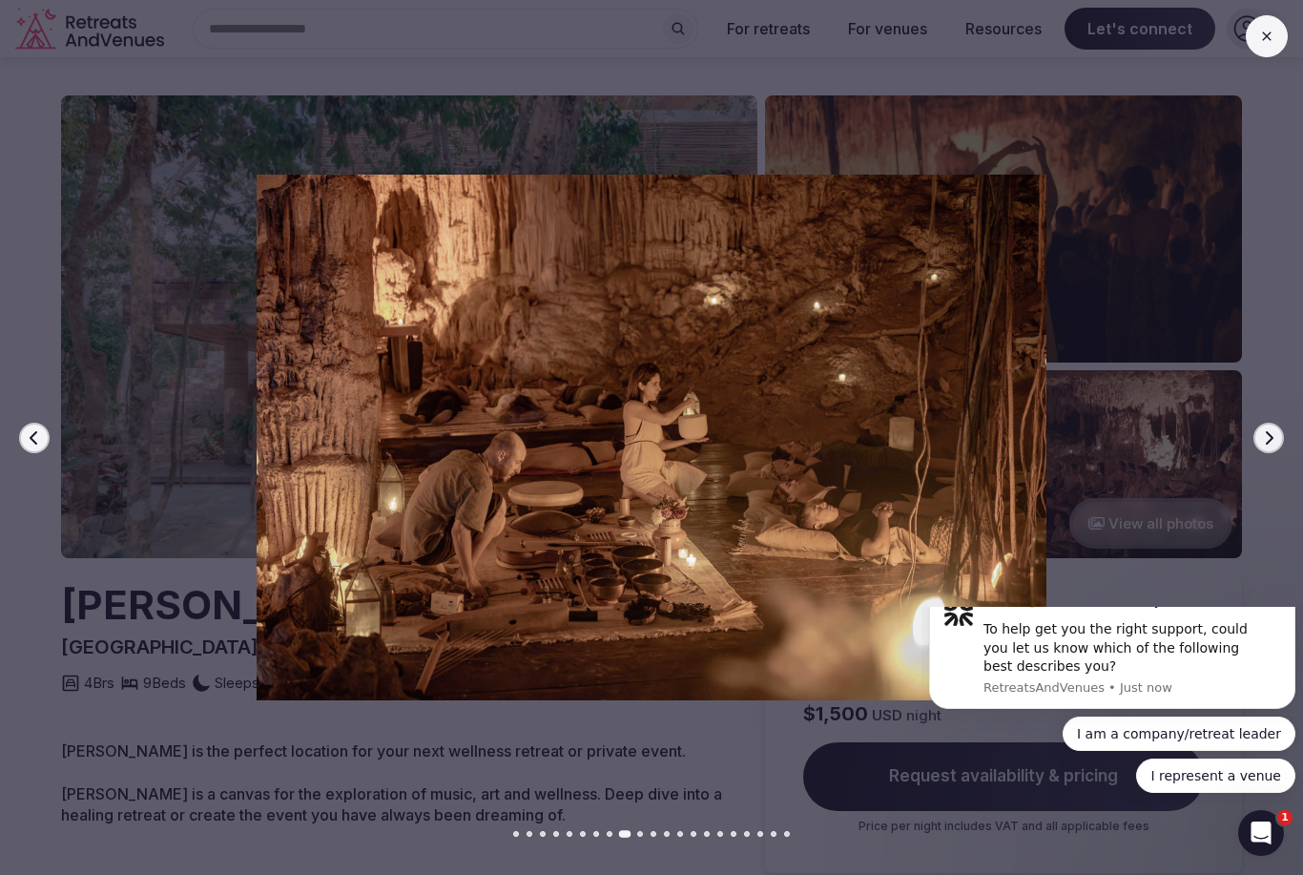
click at [1282, 438] on button "Next slide" at bounding box center [1268, 438] width 31 height 31
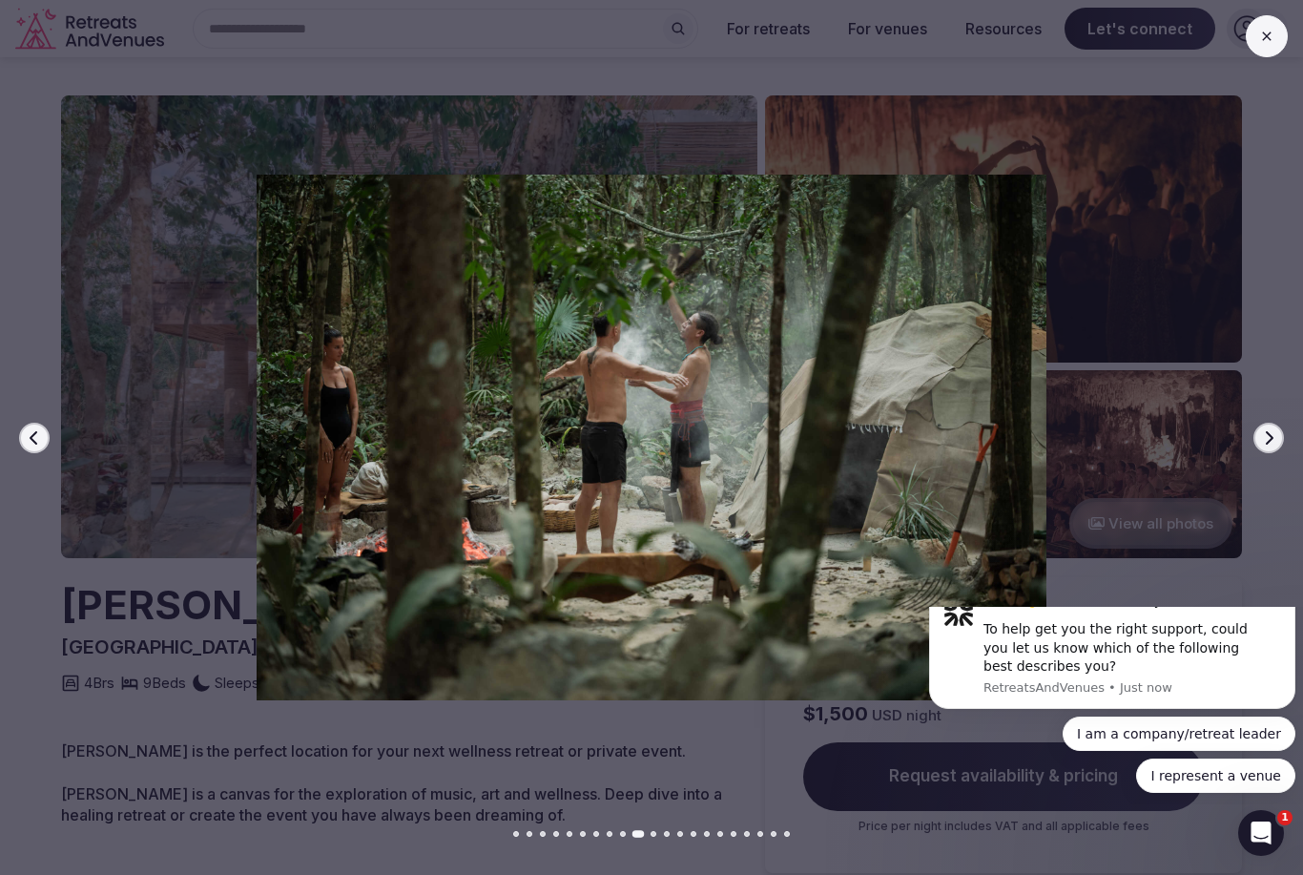
click at [1284, 434] on div at bounding box center [644, 437] width 1318 height 525
click at [1281, 437] on button "Next slide" at bounding box center [1268, 438] width 31 height 31
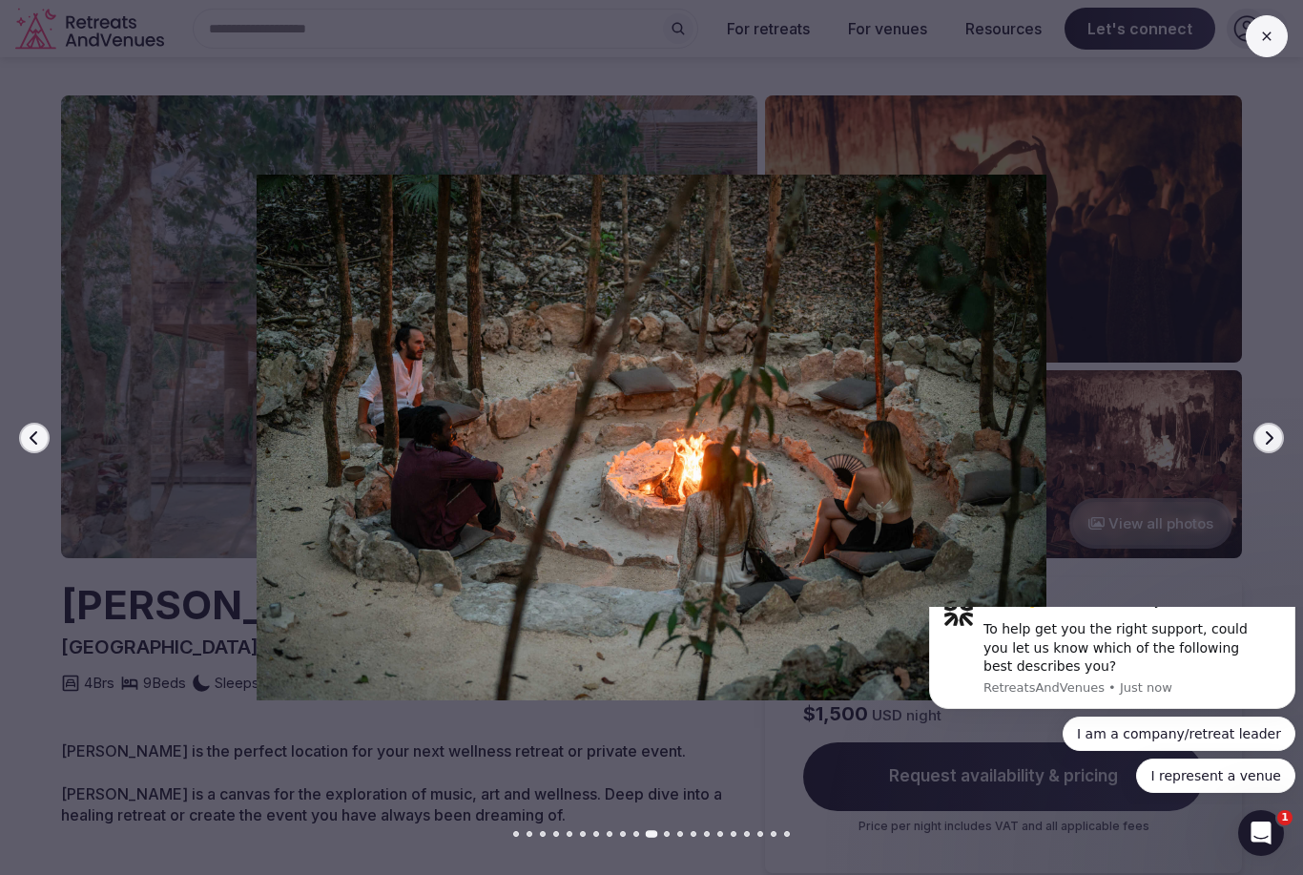
click at [1278, 437] on button "Next slide" at bounding box center [1268, 438] width 31 height 31
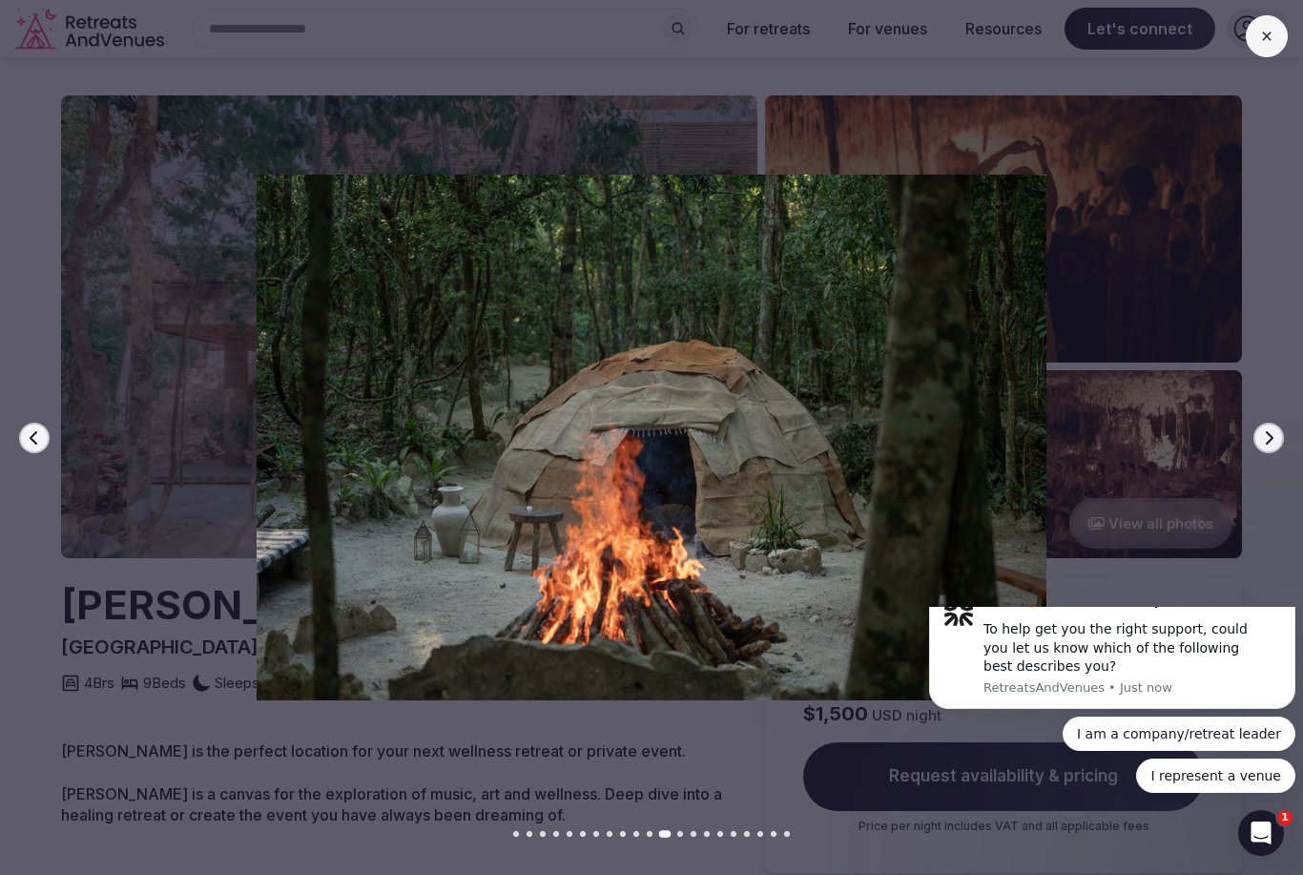
click at [1276, 607] on button "Dismiss notification" at bounding box center [1273, 598] width 15 height 15
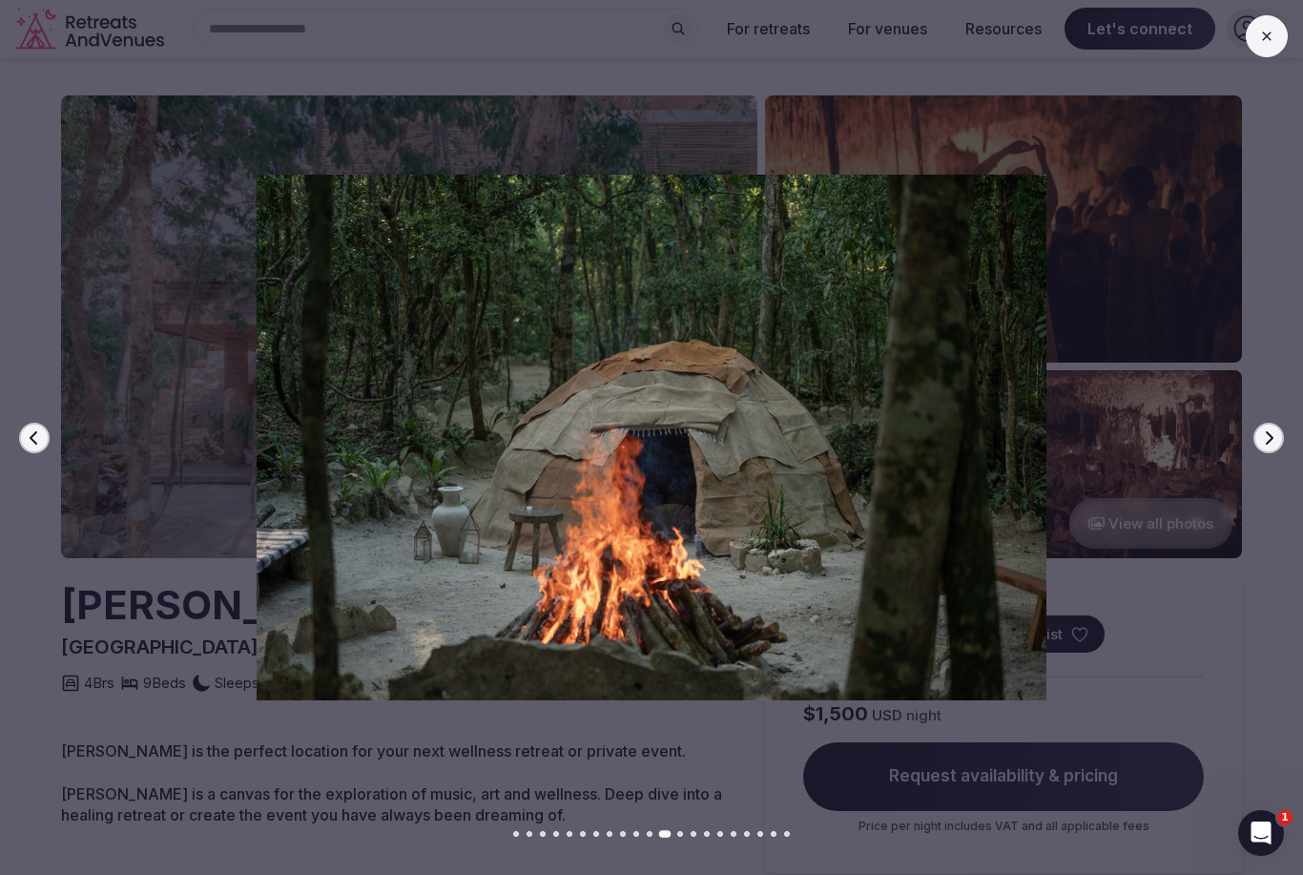
click at [1274, 439] on icon "button" at bounding box center [1268, 437] width 15 height 15
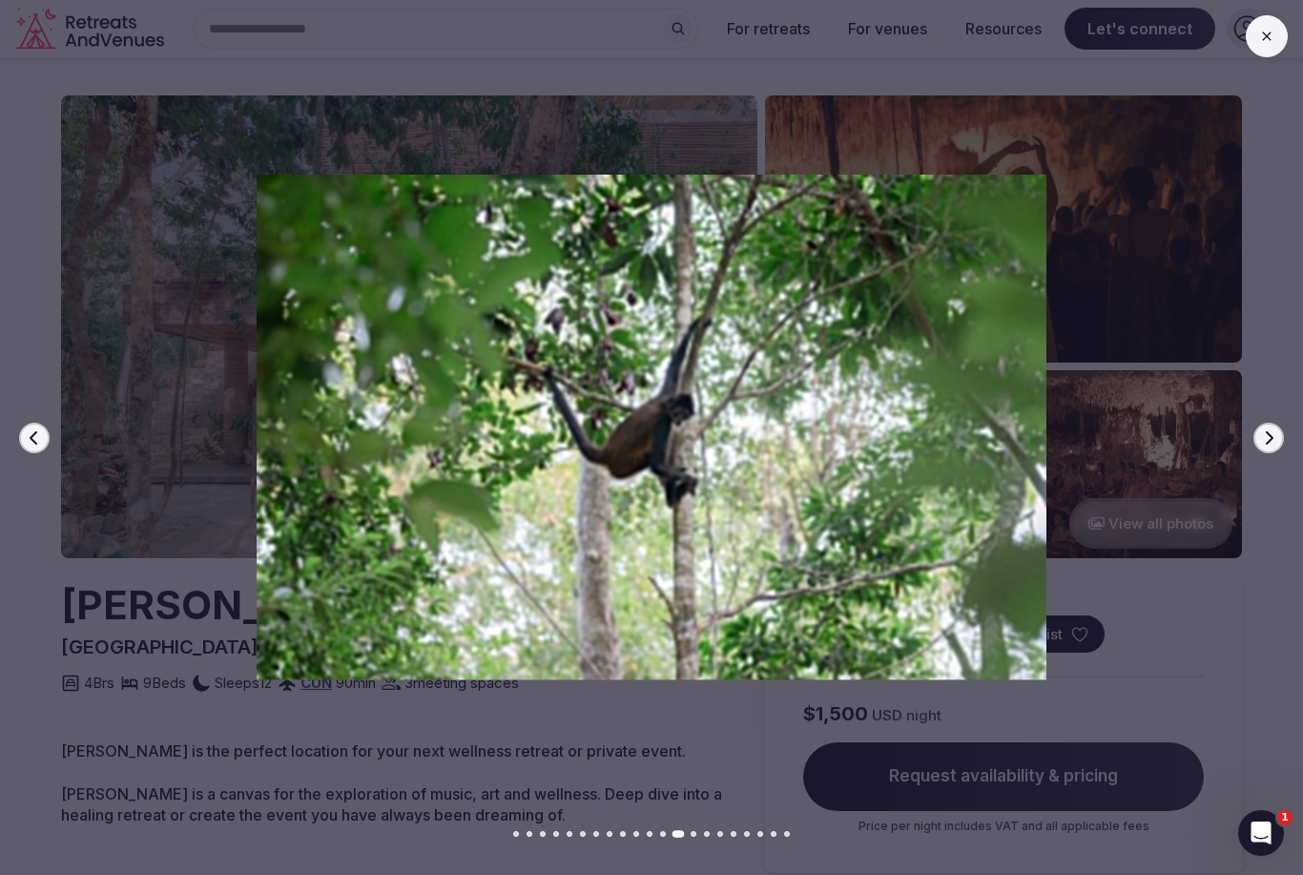
click at [1277, 445] on button "Next slide" at bounding box center [1268, 438] width 31 height 31
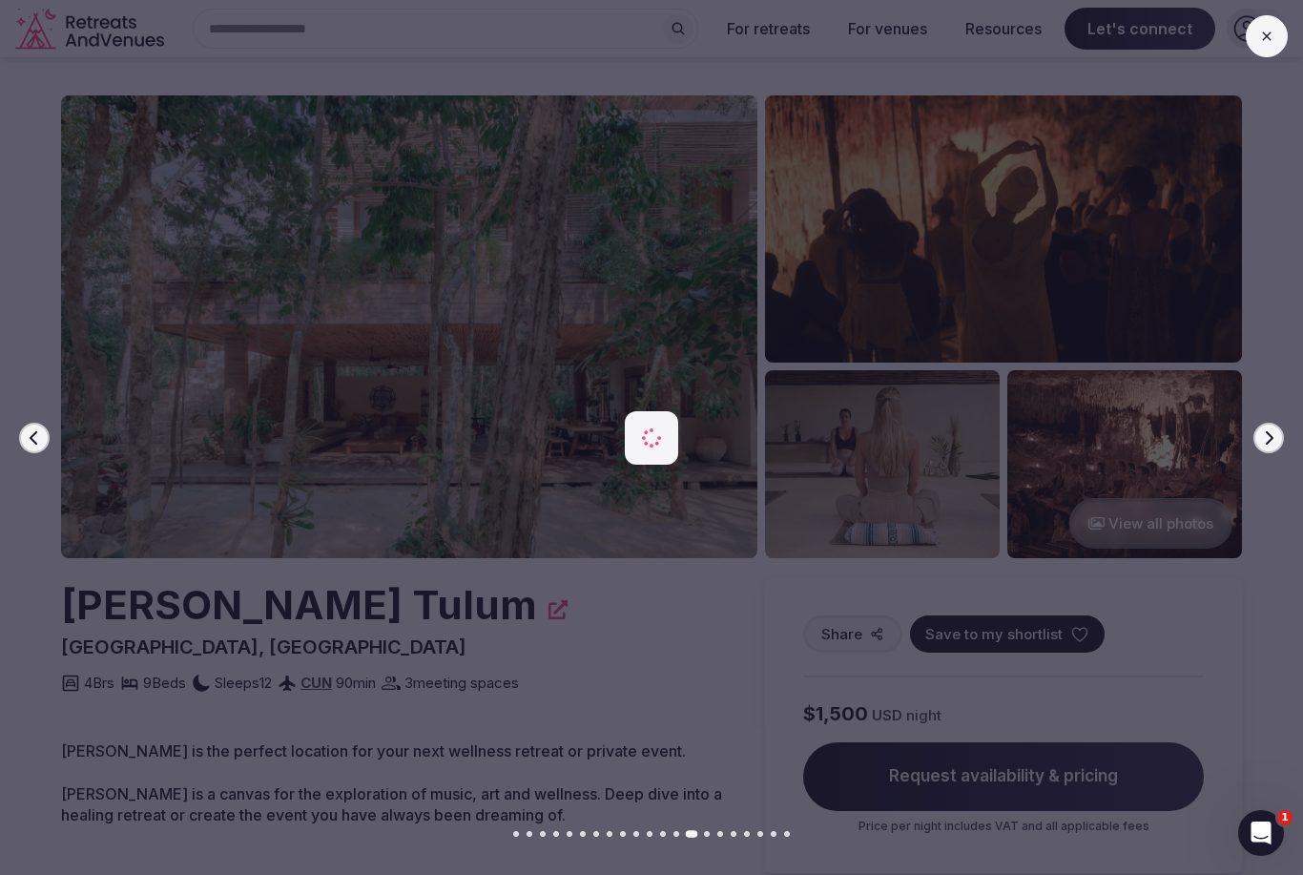
click at [1280, 438] on button "Next slide" at bounding box center [1268, 438] width 31 height 31
click at [1289, 440] on div at bounding box center [644, 437] width 1318 height 525
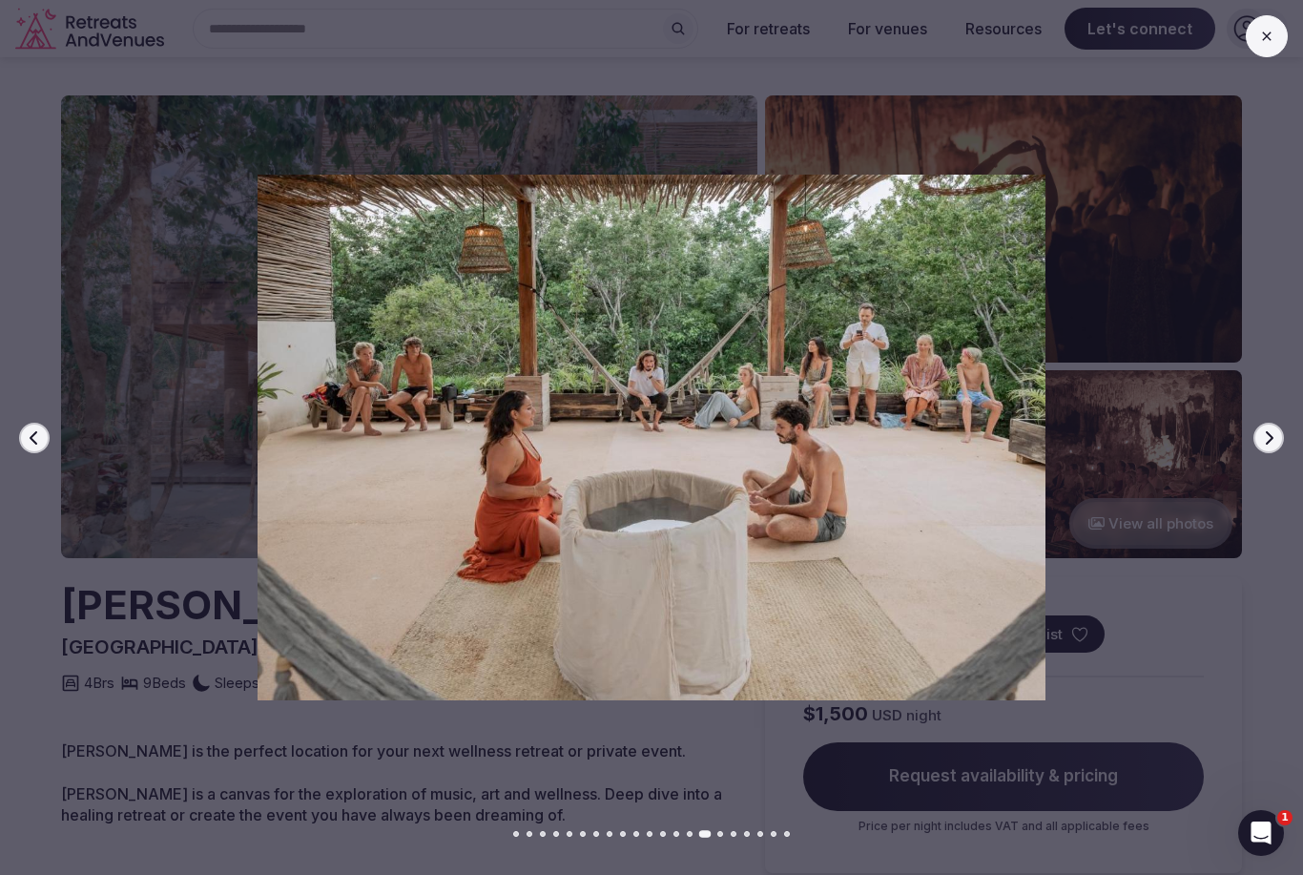
click at [1273, 440] on icon "button" at bounding box center [1268, 437] width 15 height 15
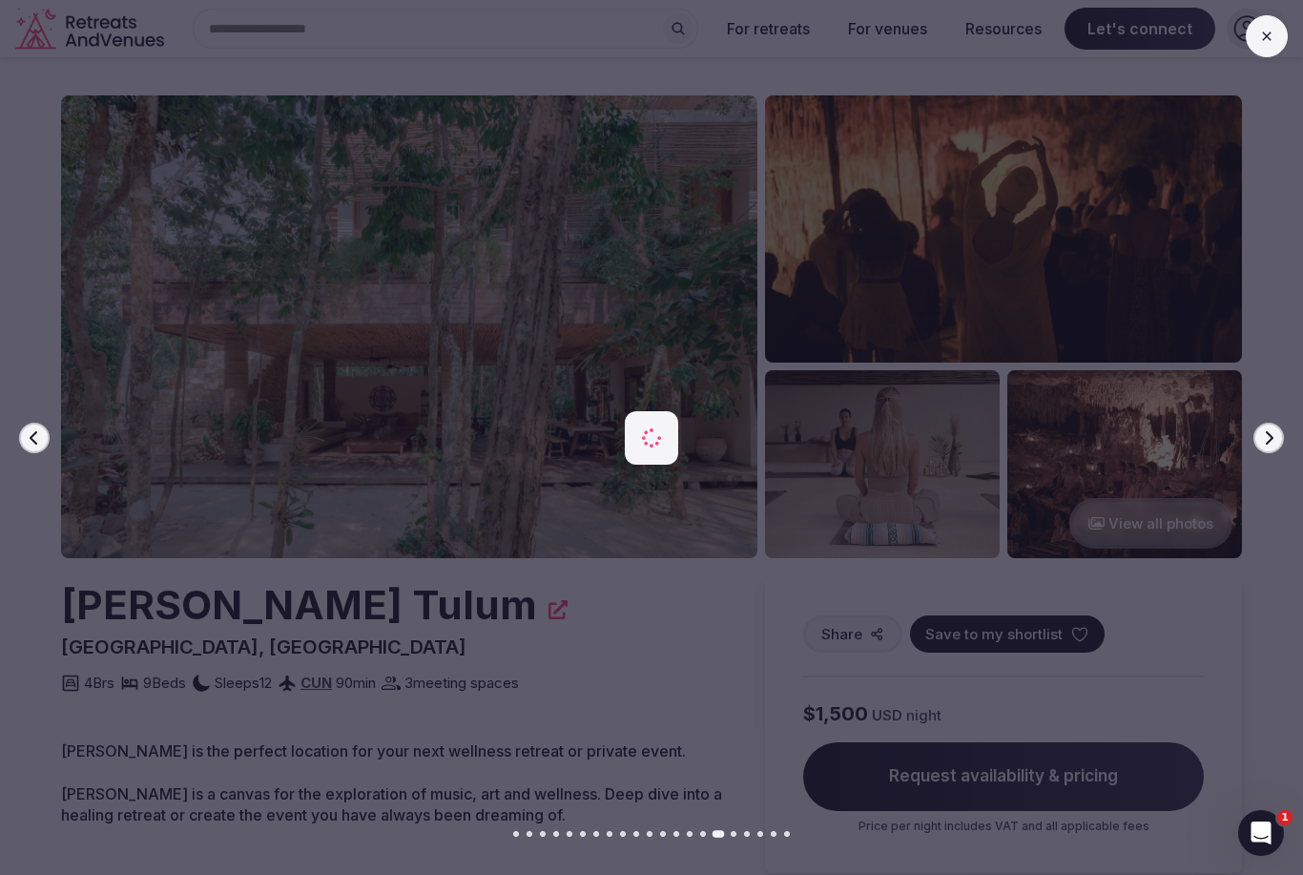
click at [1273, 438] on icon "button" at bounding box center [1270, 436] width 8 height 13
click at [1270, 445] on button "Next slide" at bounding box center [1268, 438] width 31 height 31
click at [1274, 444] on icon "button" at bounding box center [1268, 437] width 15 height 15
click at [1270, 441] on icon "button" at bounding box center [1270, 436] width 8 height 13
click at [1275, 444] on icon "button" at bounding box center [1268, 437] width 15 height 15
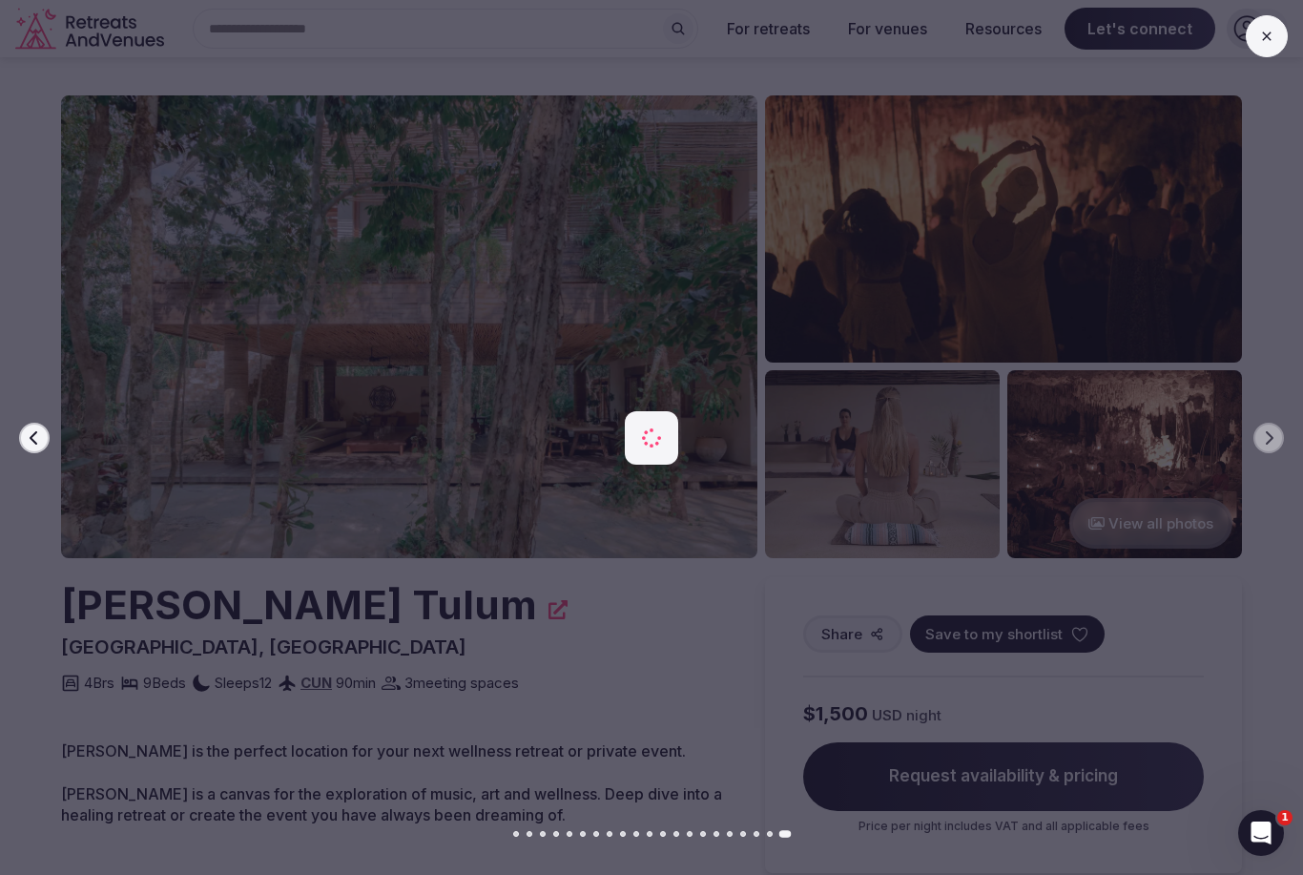
click at [1265, 422] on div at bounding box center [644, 437] width 1318 height 525
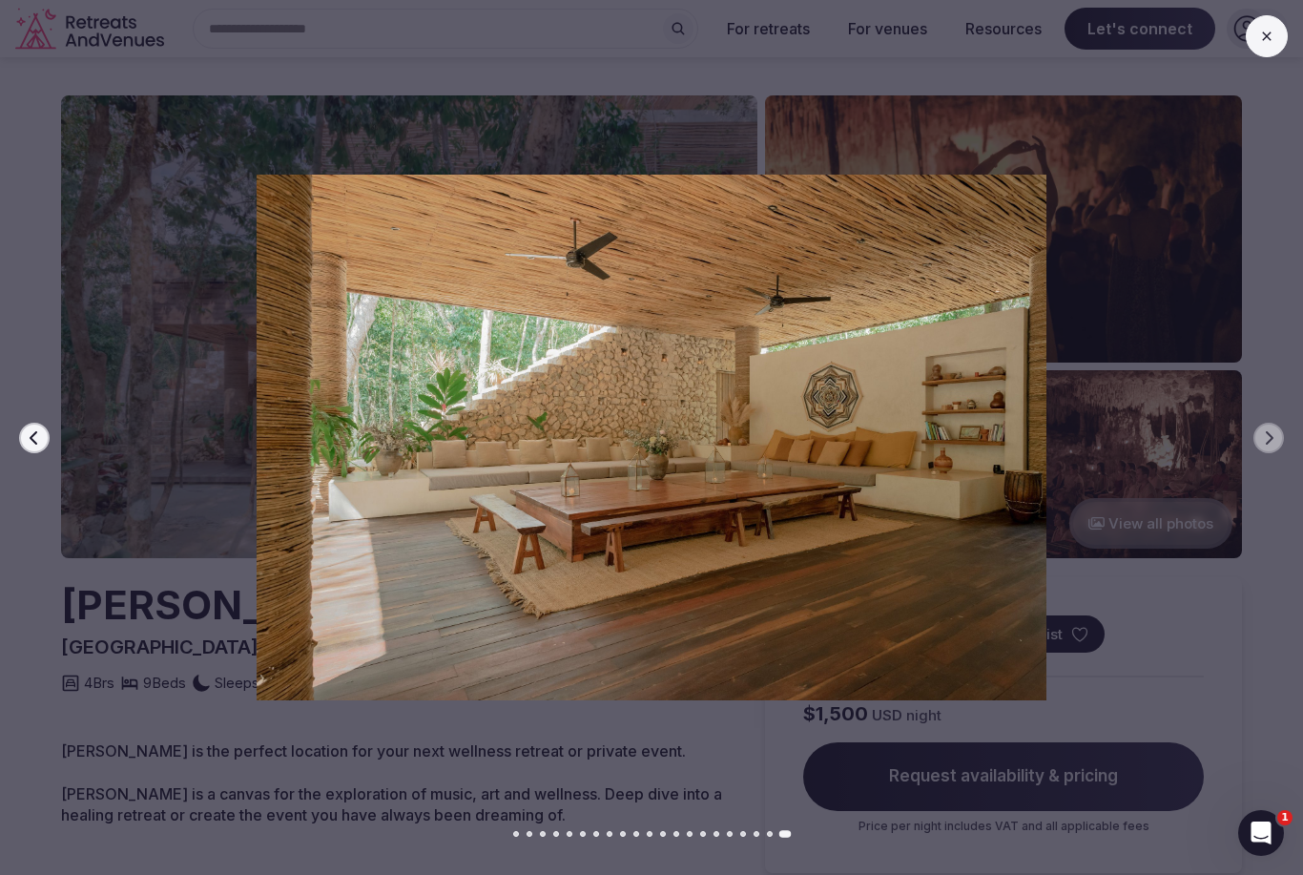
click at [1277, 368] on div at bounding box center [644, 437] width 1318 height 525
click at [1269, 36] on icon at bounding box center [1266, 36] width 15 height 15
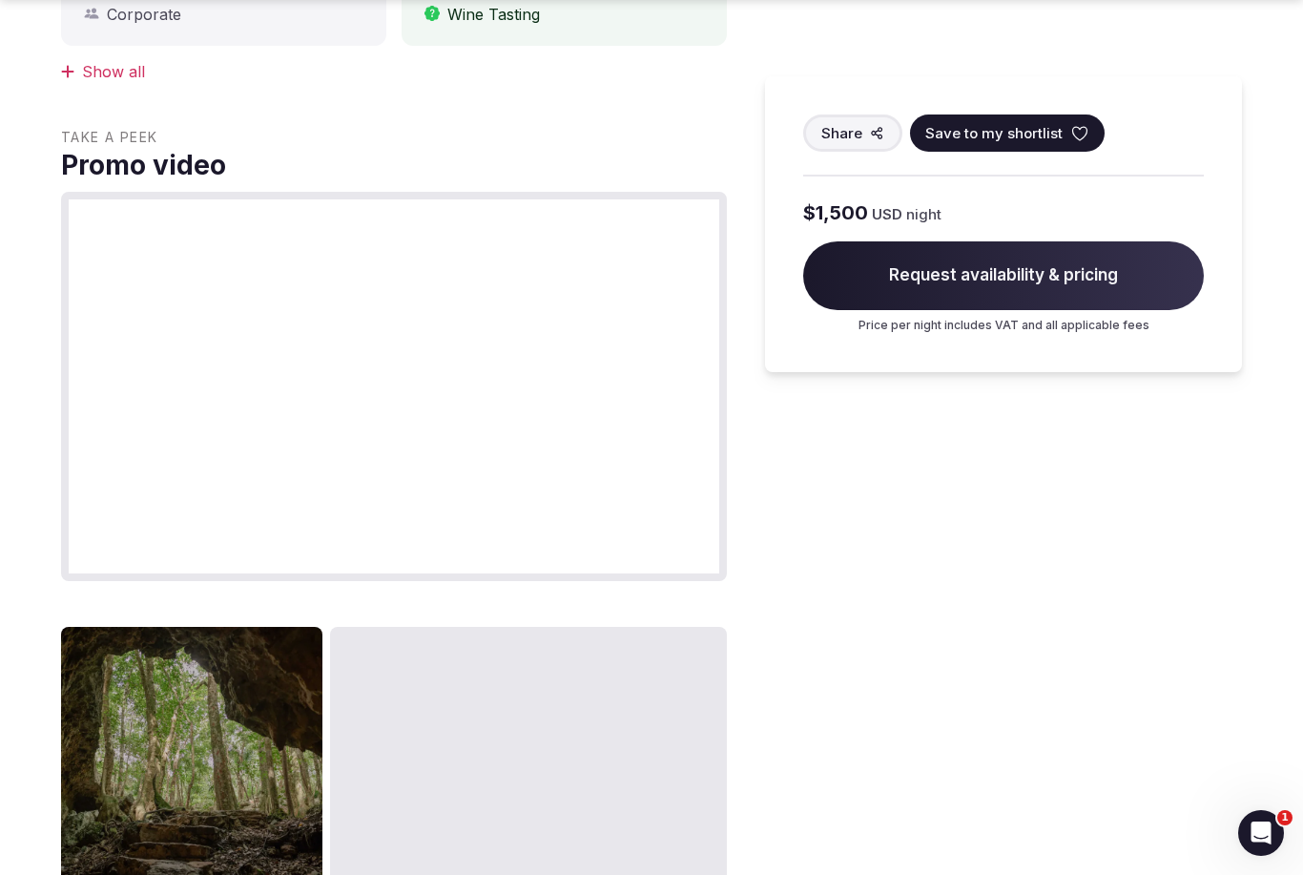
scroll to position [1111, 0]
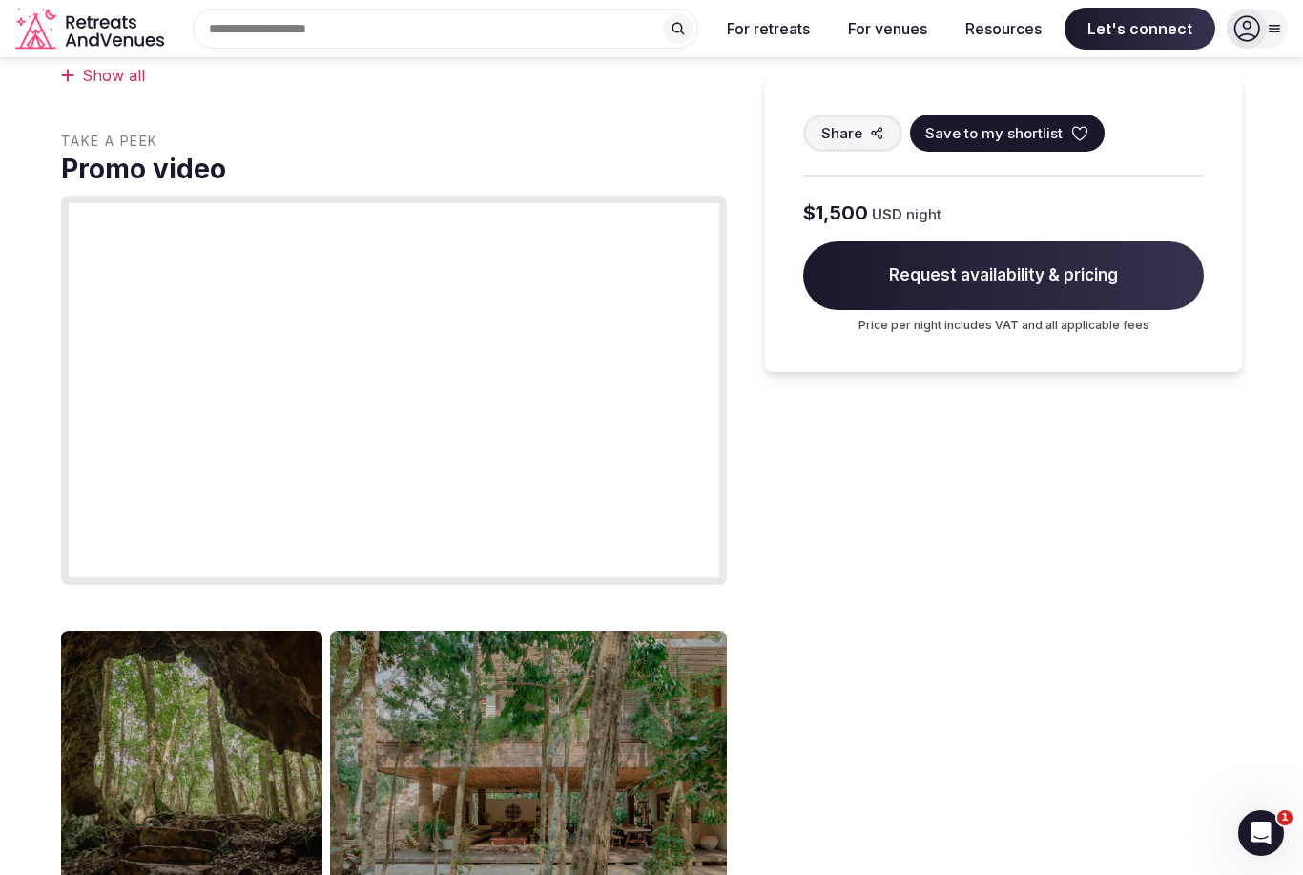
click at [1081, 265] on span "Request availability & pricing" at bounding box center [1003, 275] width 401 height 69
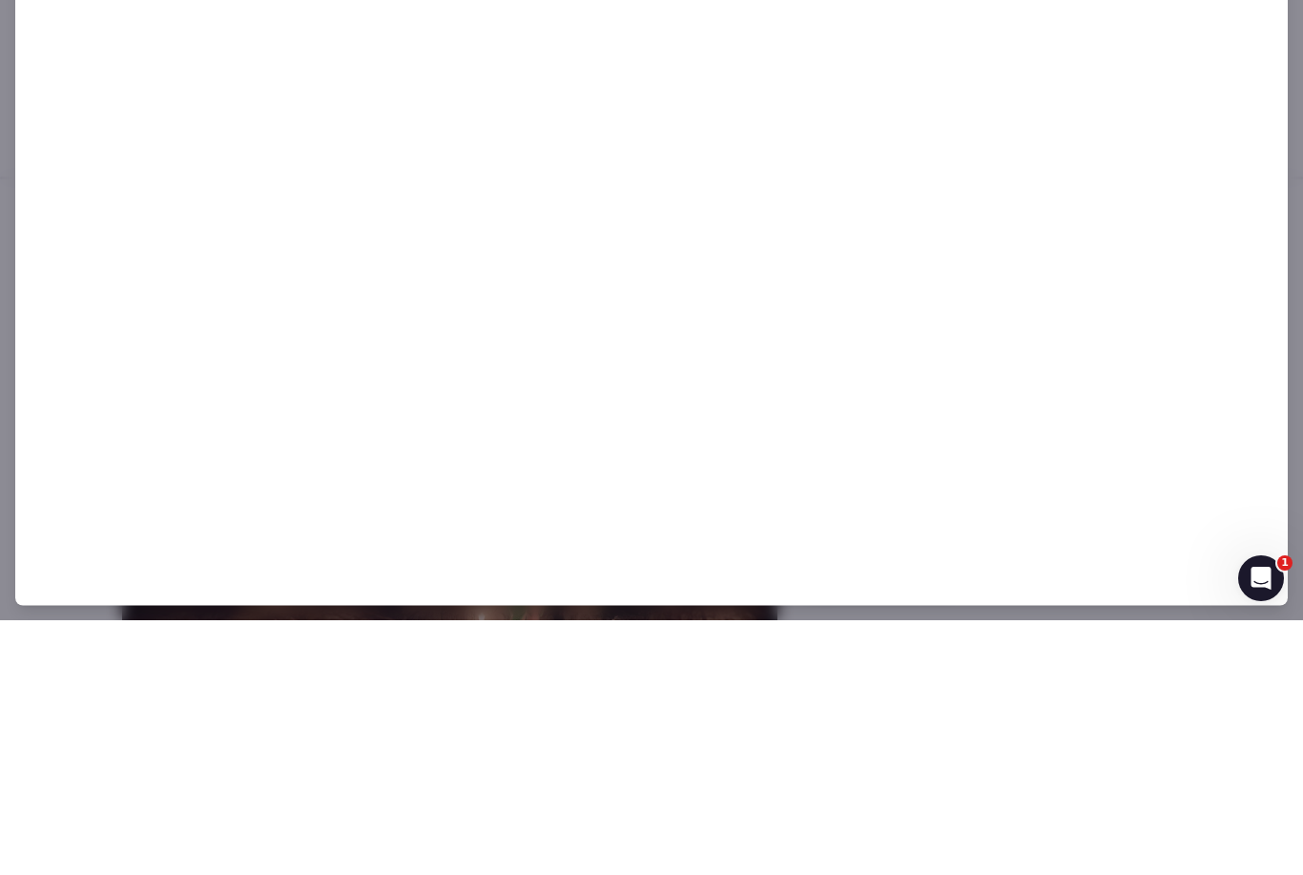
scroll to position [2435, 0]
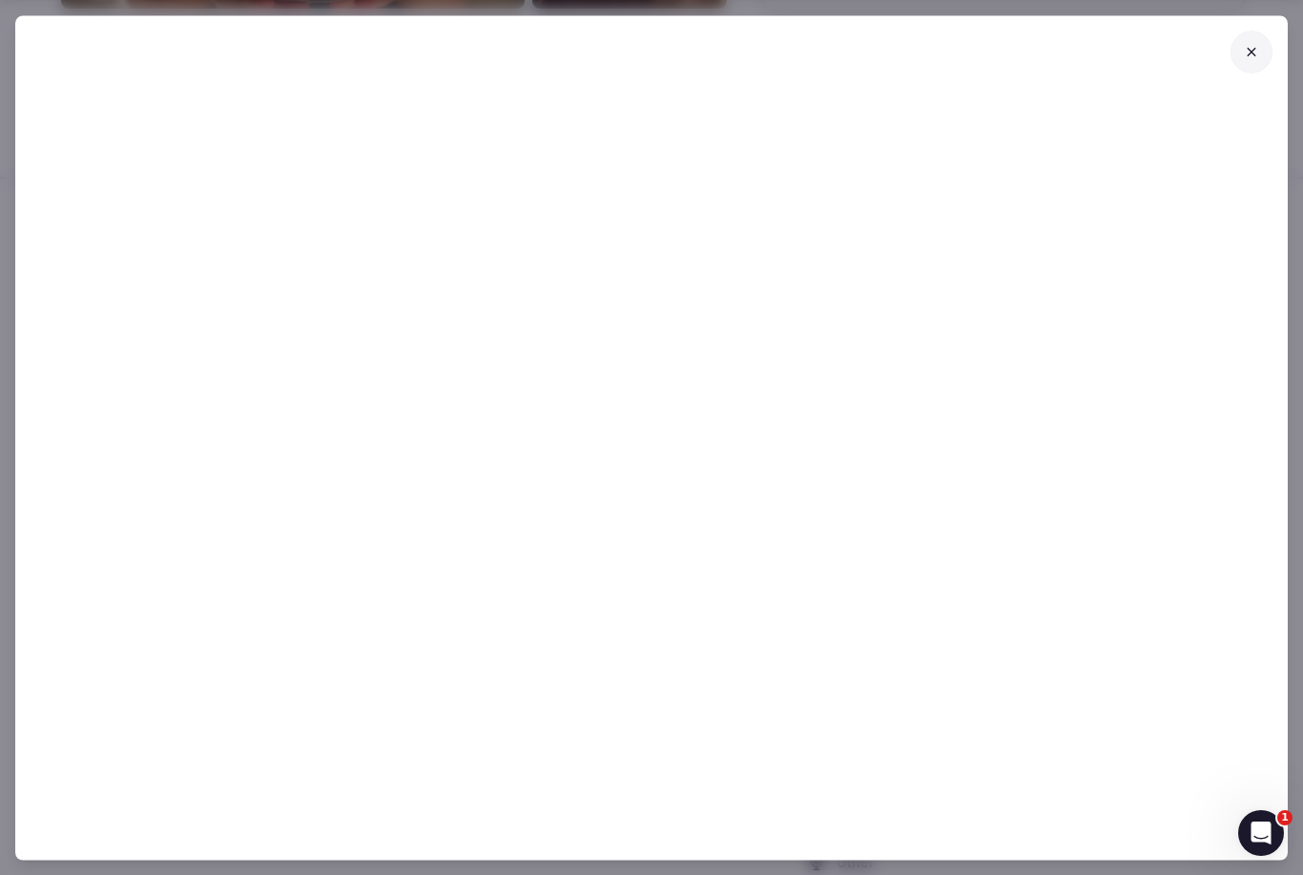
click at [1263, 52] on button at bounding box center [1252, 52] width 42 height 42
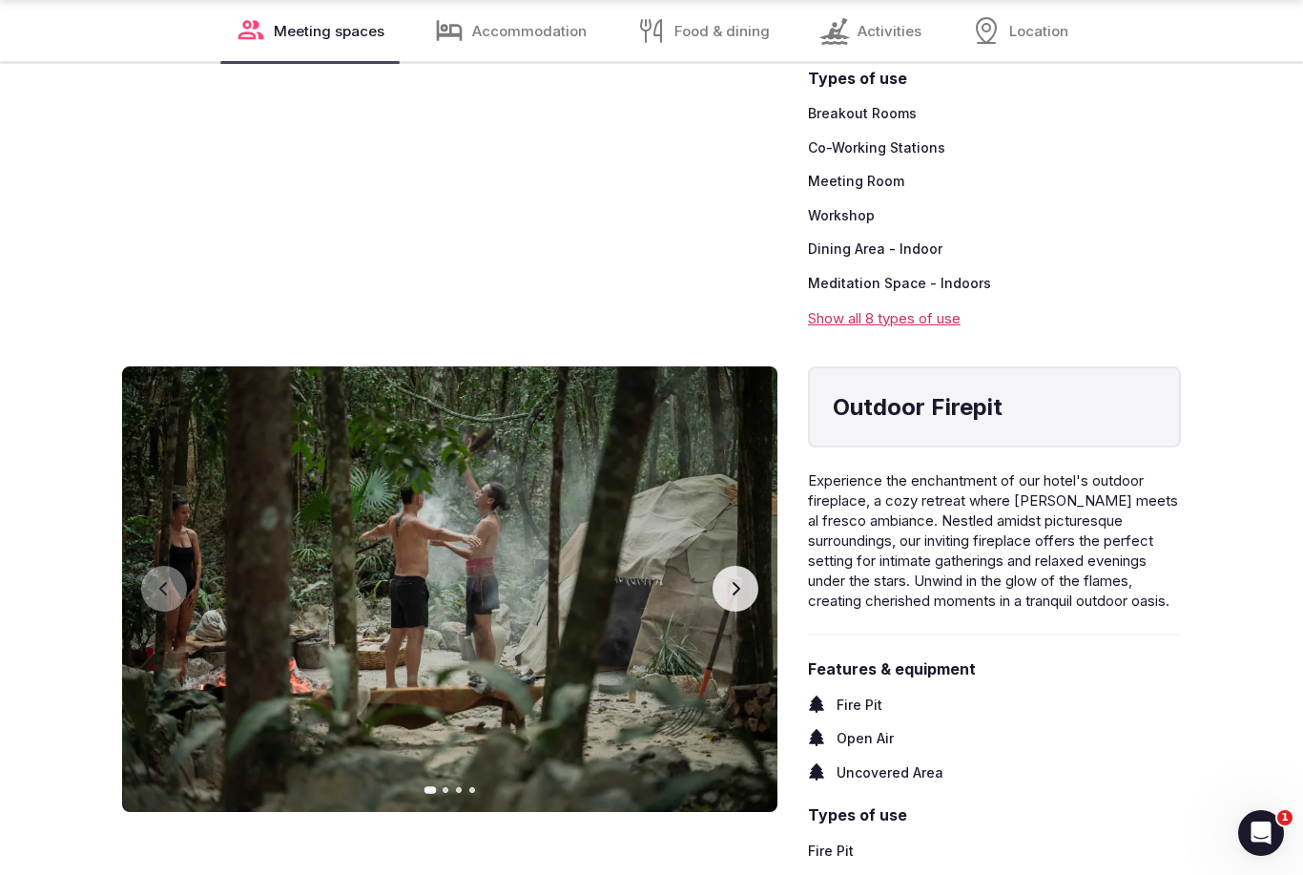
scroll to position [3265, 0]
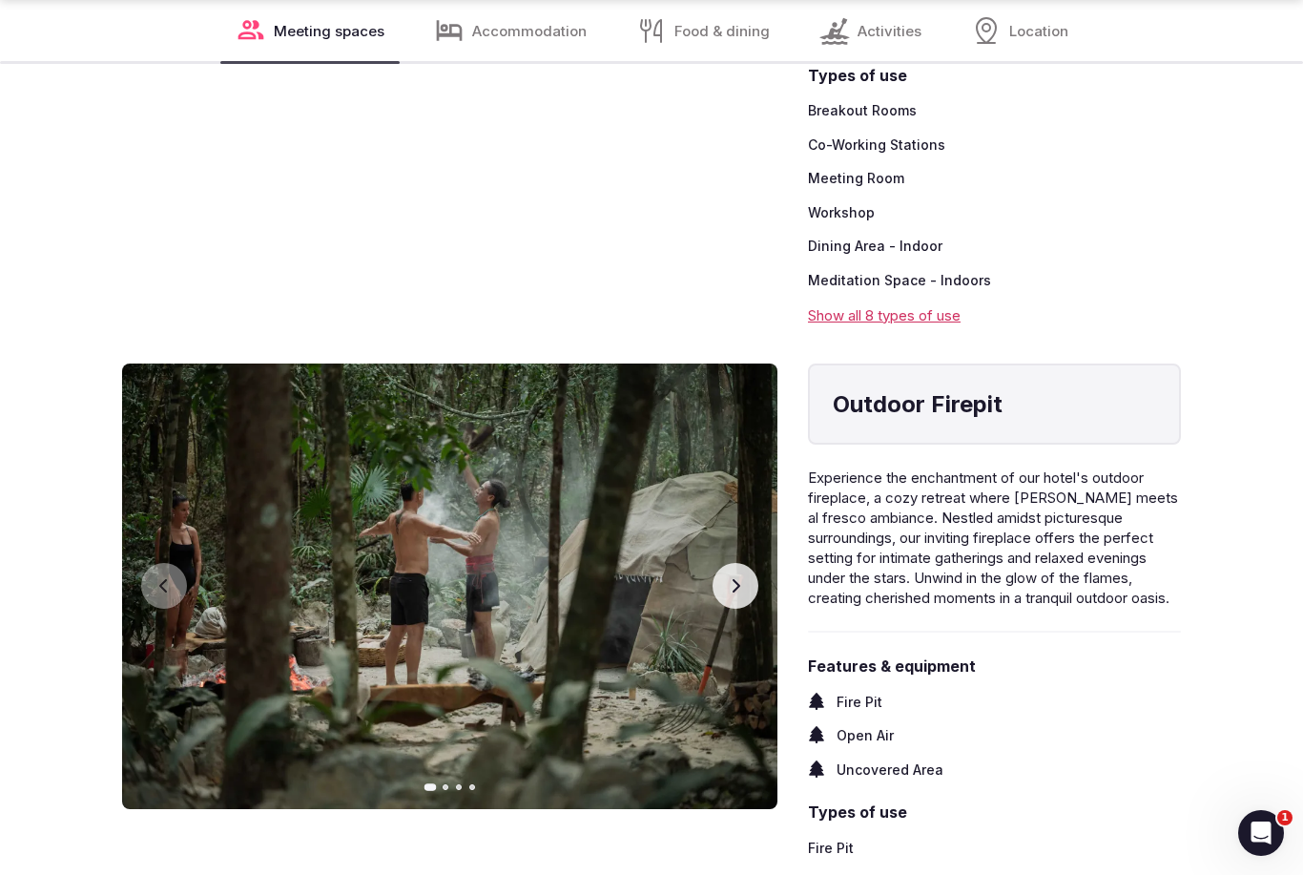
click at [737, 581] on button "Next slide" at bounding box center [736, 586] width 46 height 46
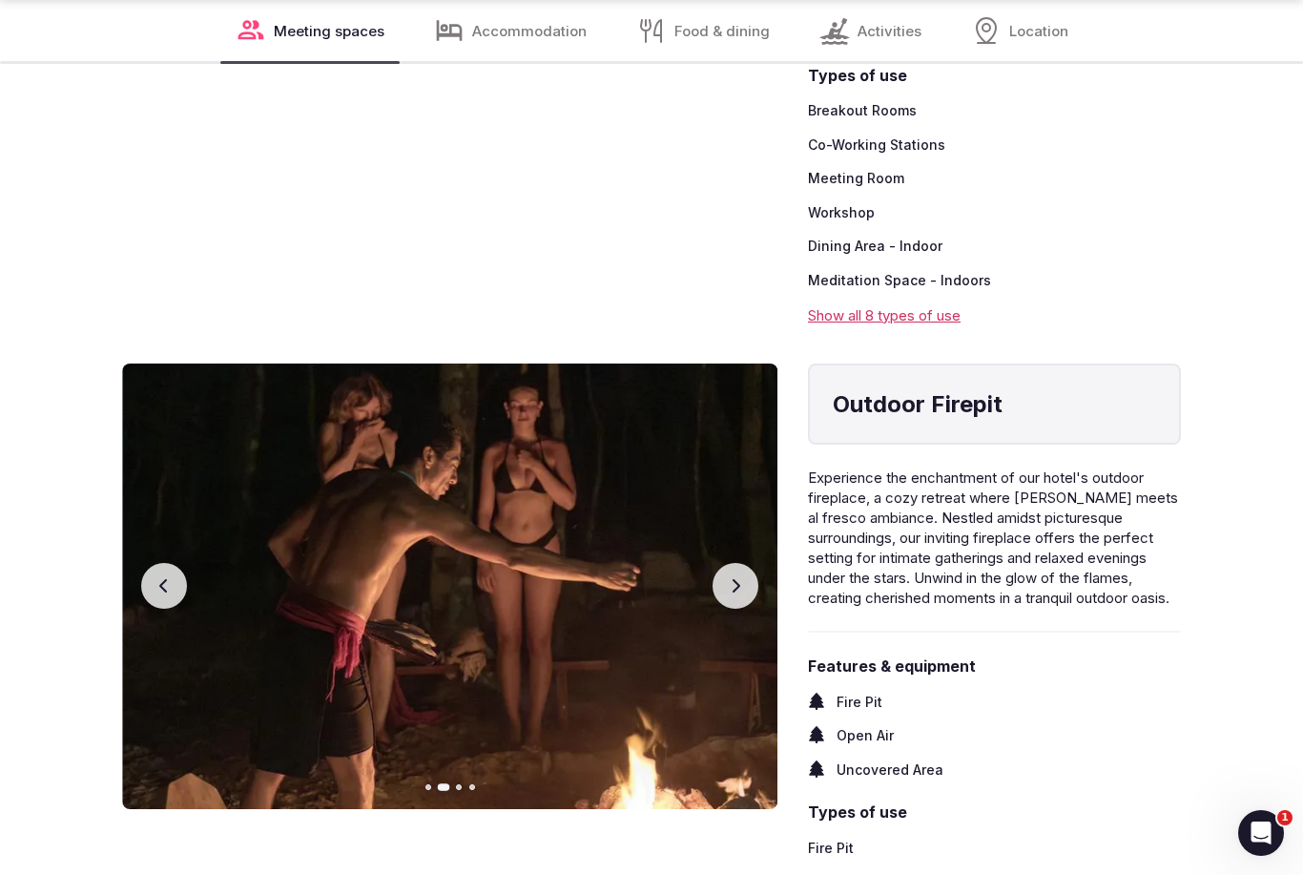
click at [748, 586] on button "Next slide" at bounding box center [736, 586] width 46 height 46
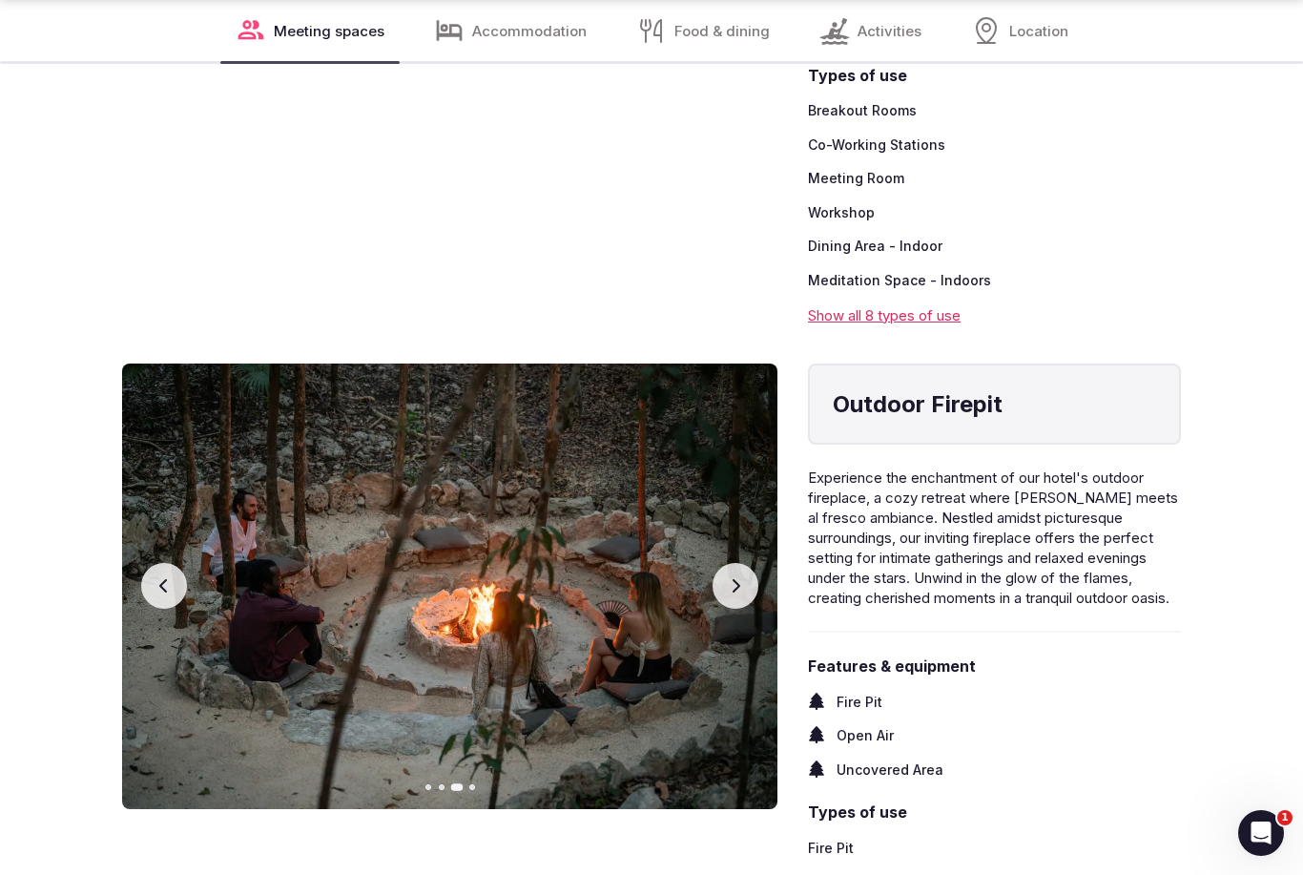
click at [748, 576] on button "Next slide" at bounding box center [736, 586] width 46 height 46
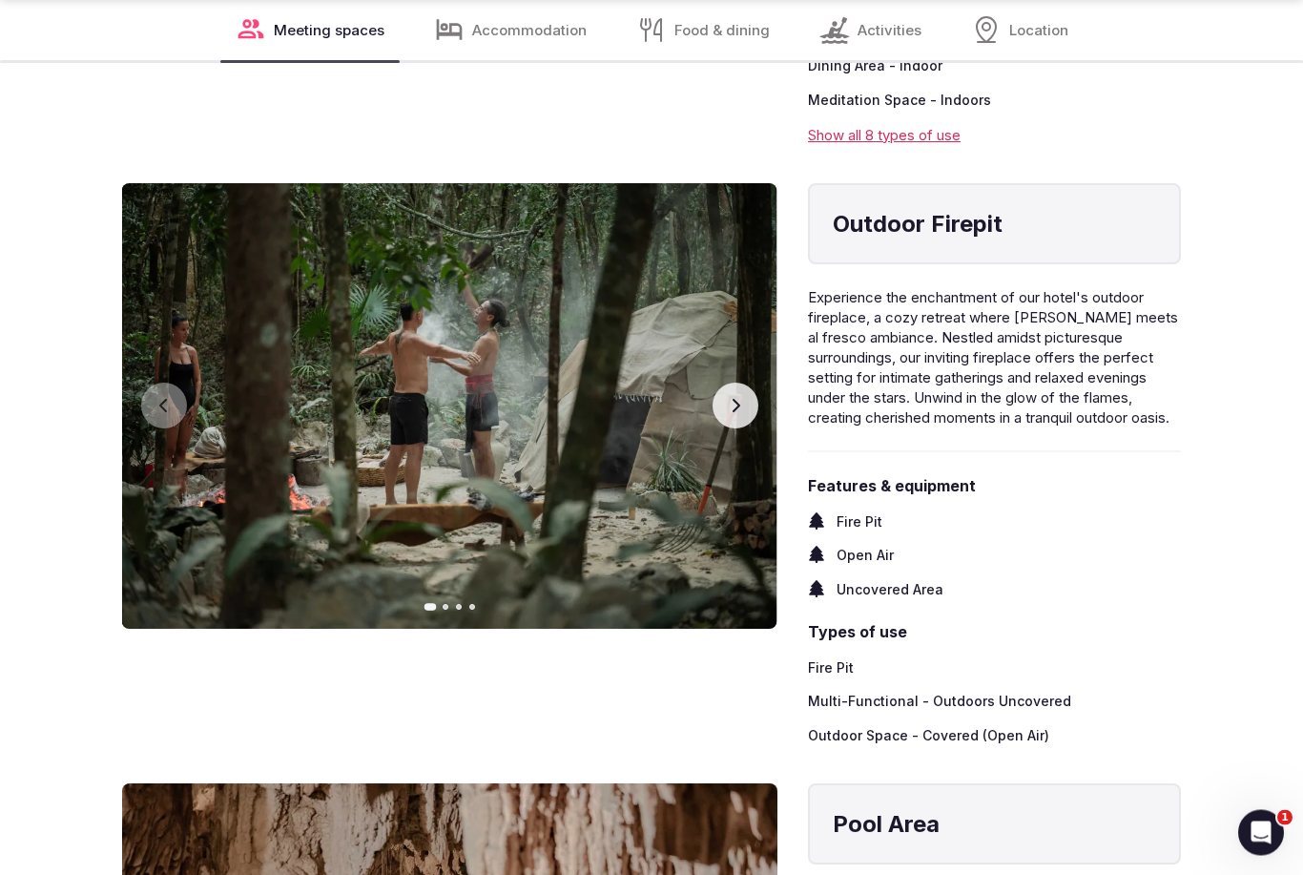
scroll to position [3874, 0]
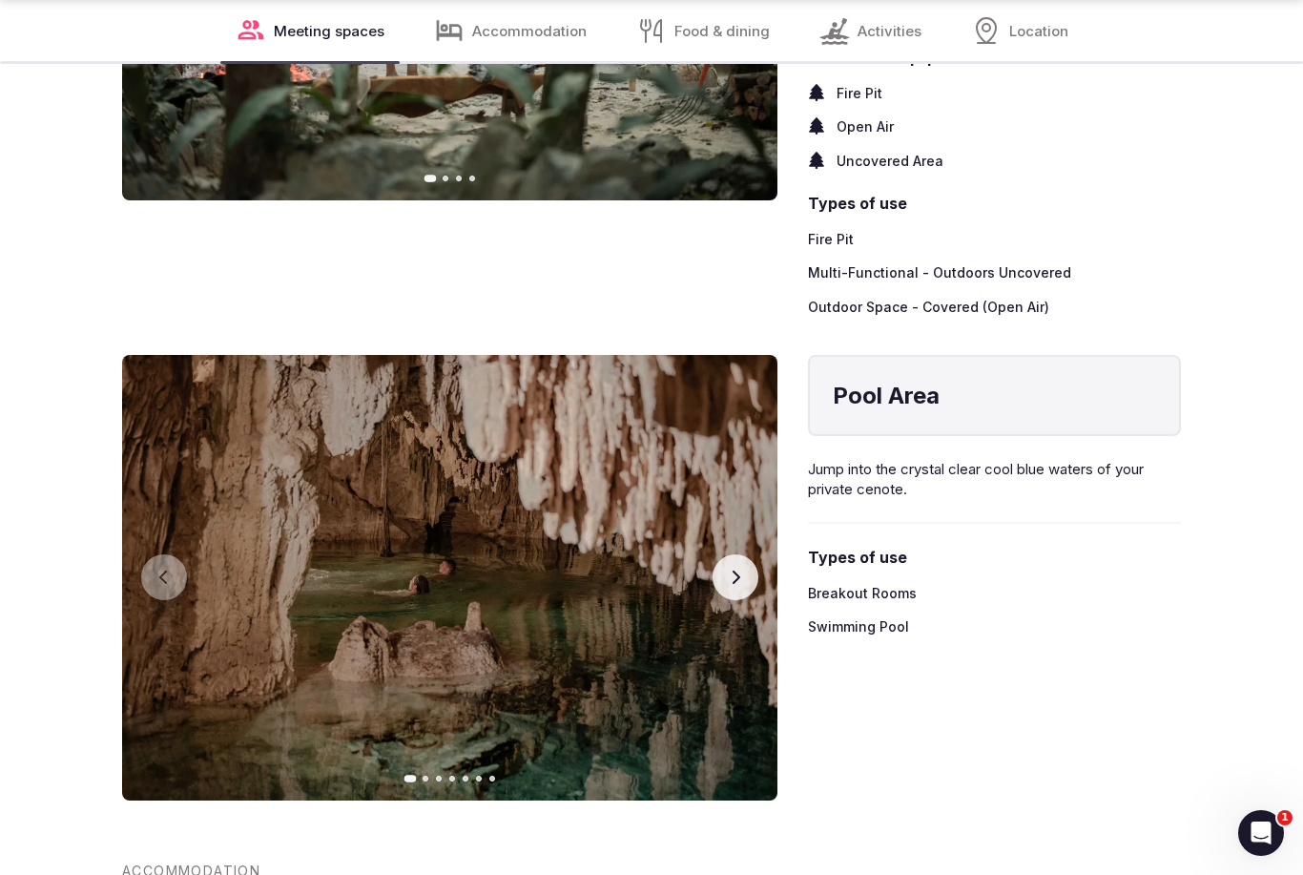
click at [728, 570] on icon "button" at bounding box center [735, 577] width 15 height 15
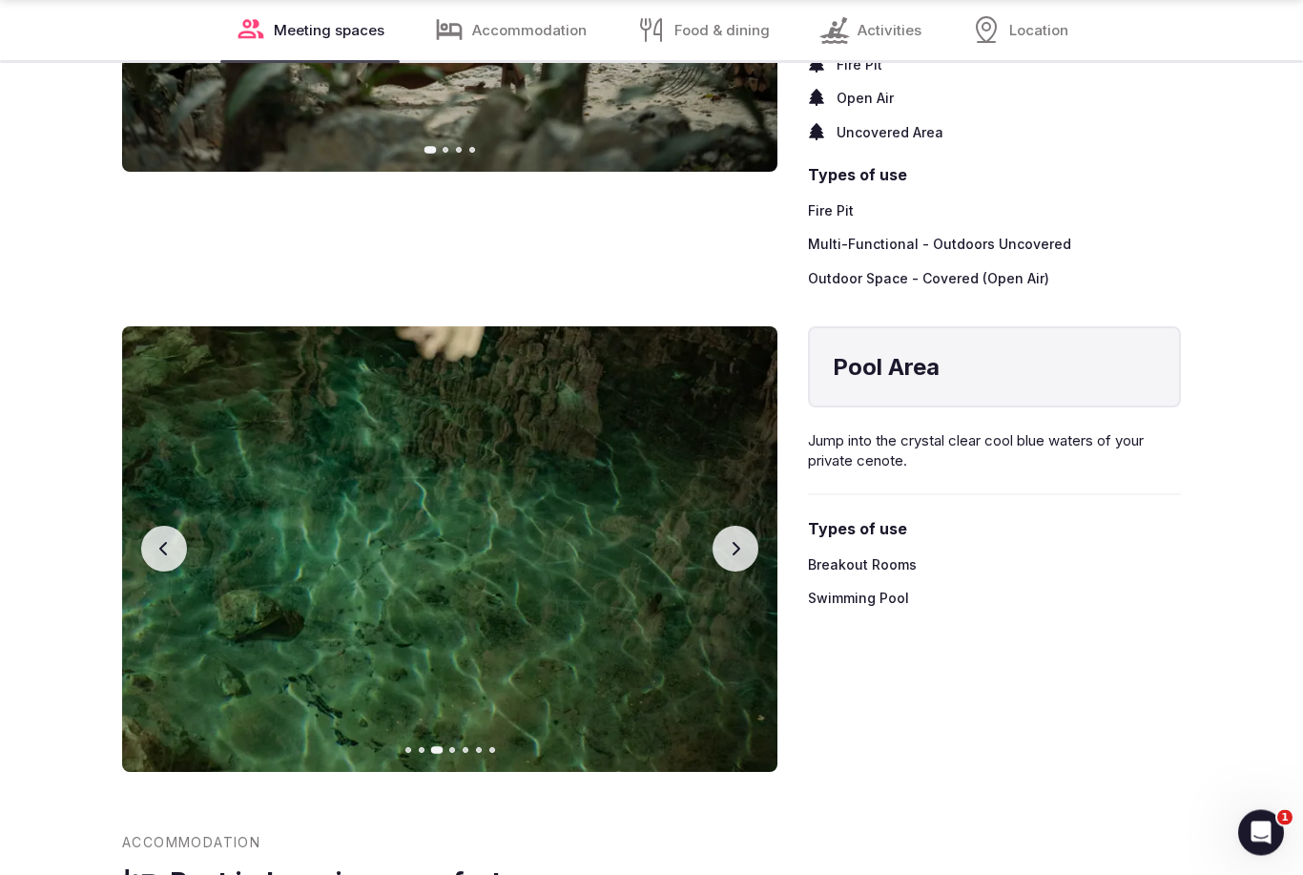
scroll to position [3906, 0]
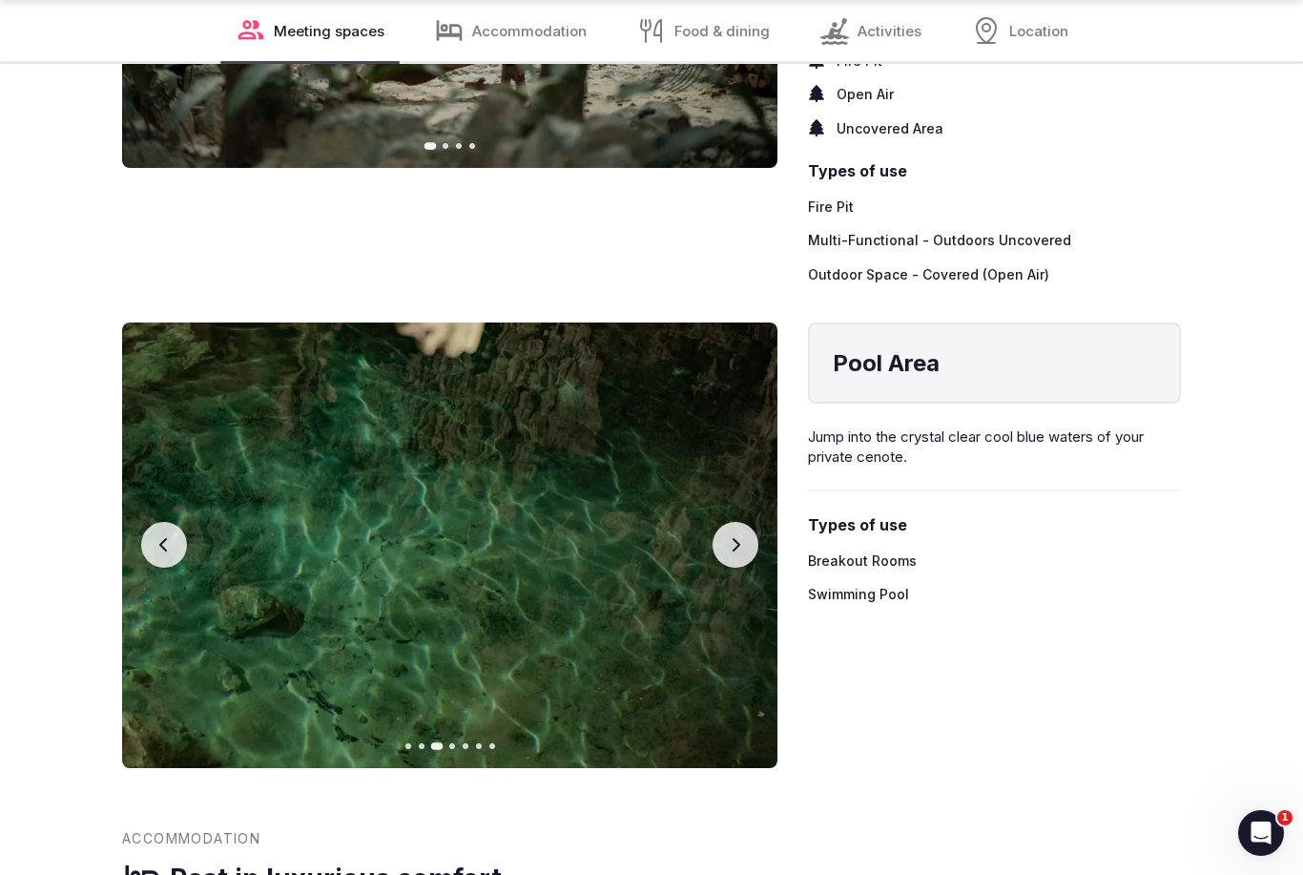
click at [733, 546] on button "Next slide" at bounding box center [736, 545] width 46 height 46
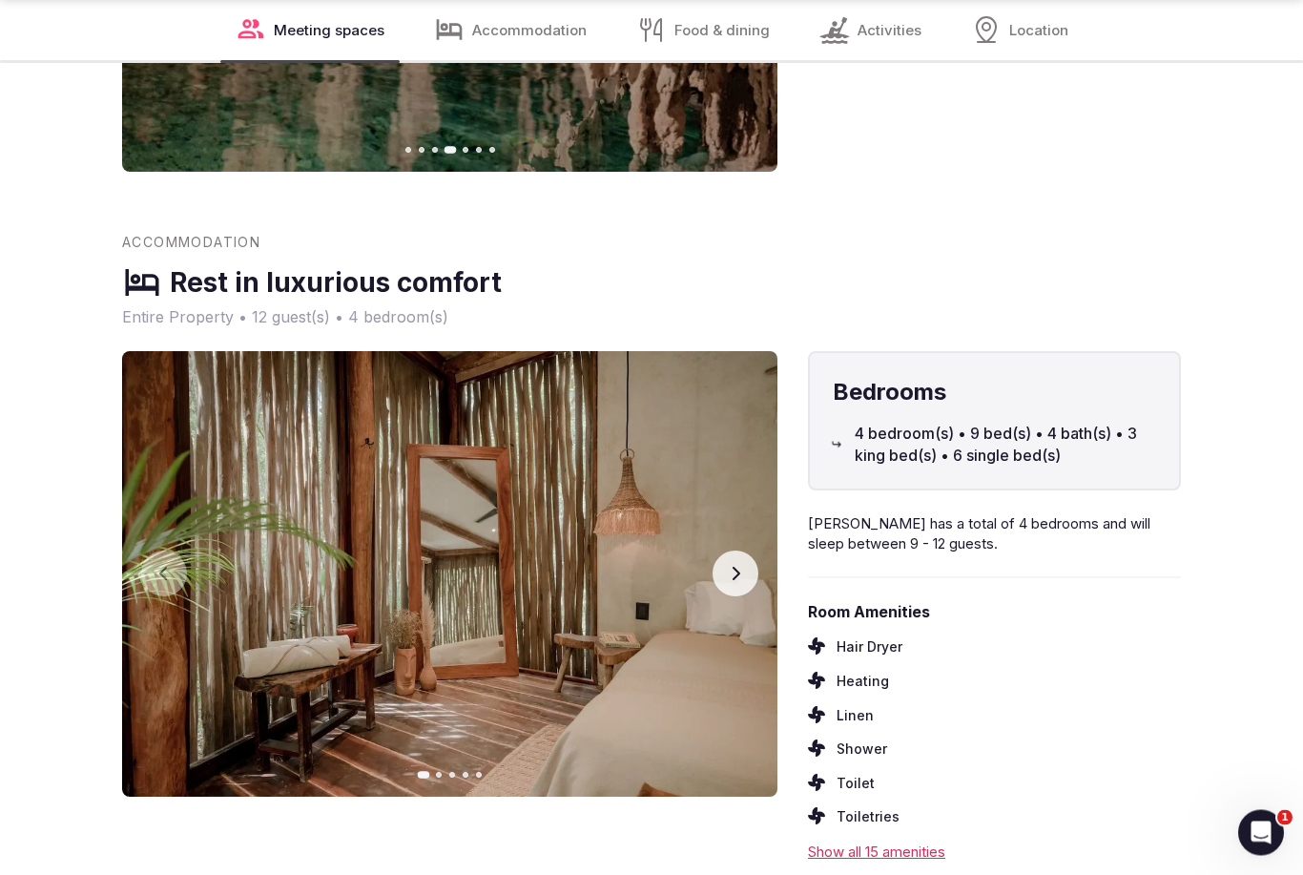
scroll to position [4503, 0]
click at [743, 558] on button "Next slide" at bounding box center [736, 573] width 46 height 46
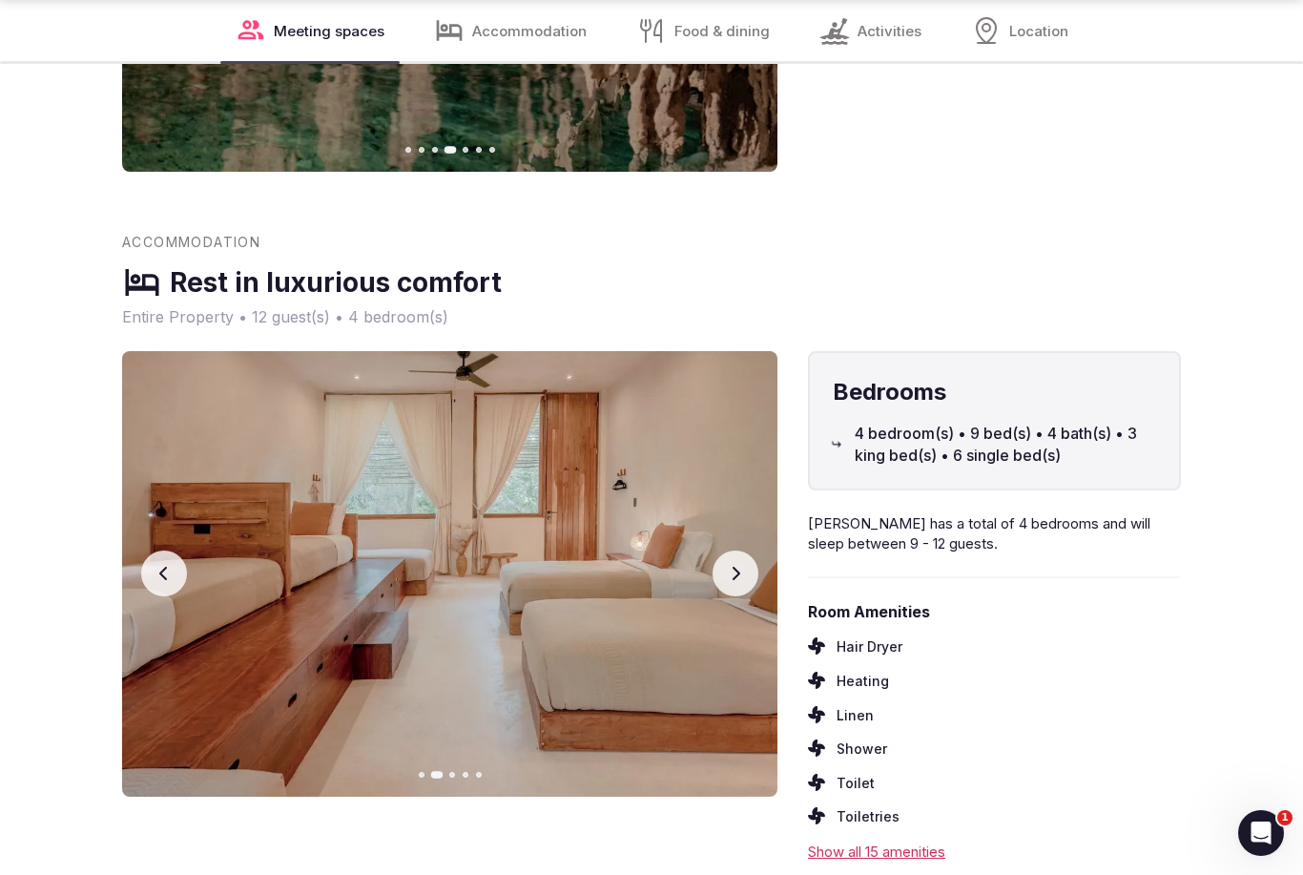
click at [735, 566] on icon "button" at bounding box center [735, 573] width 15 height 15
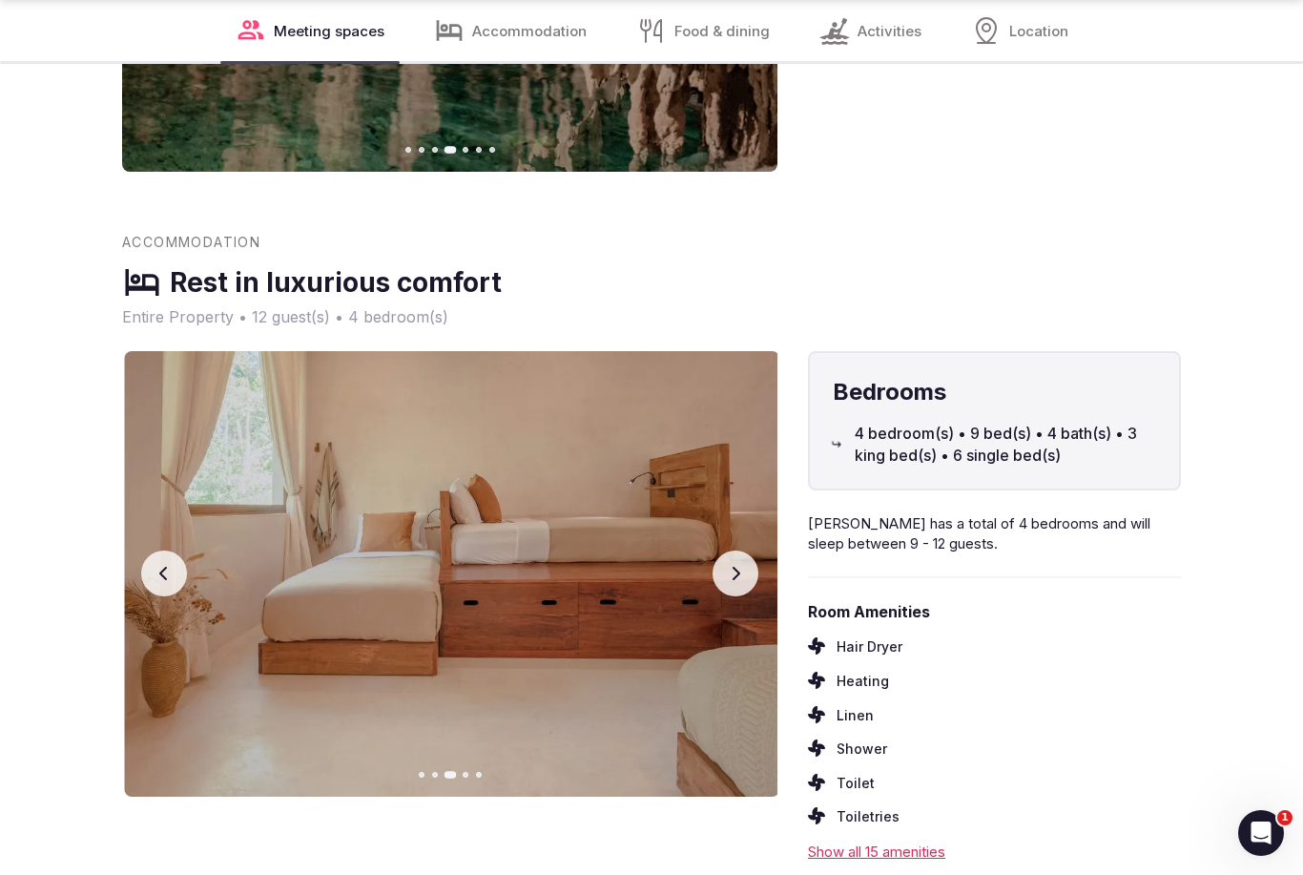
click at [742, 566] on icon "button" at bounding box center [735, 573] width 15 height 15
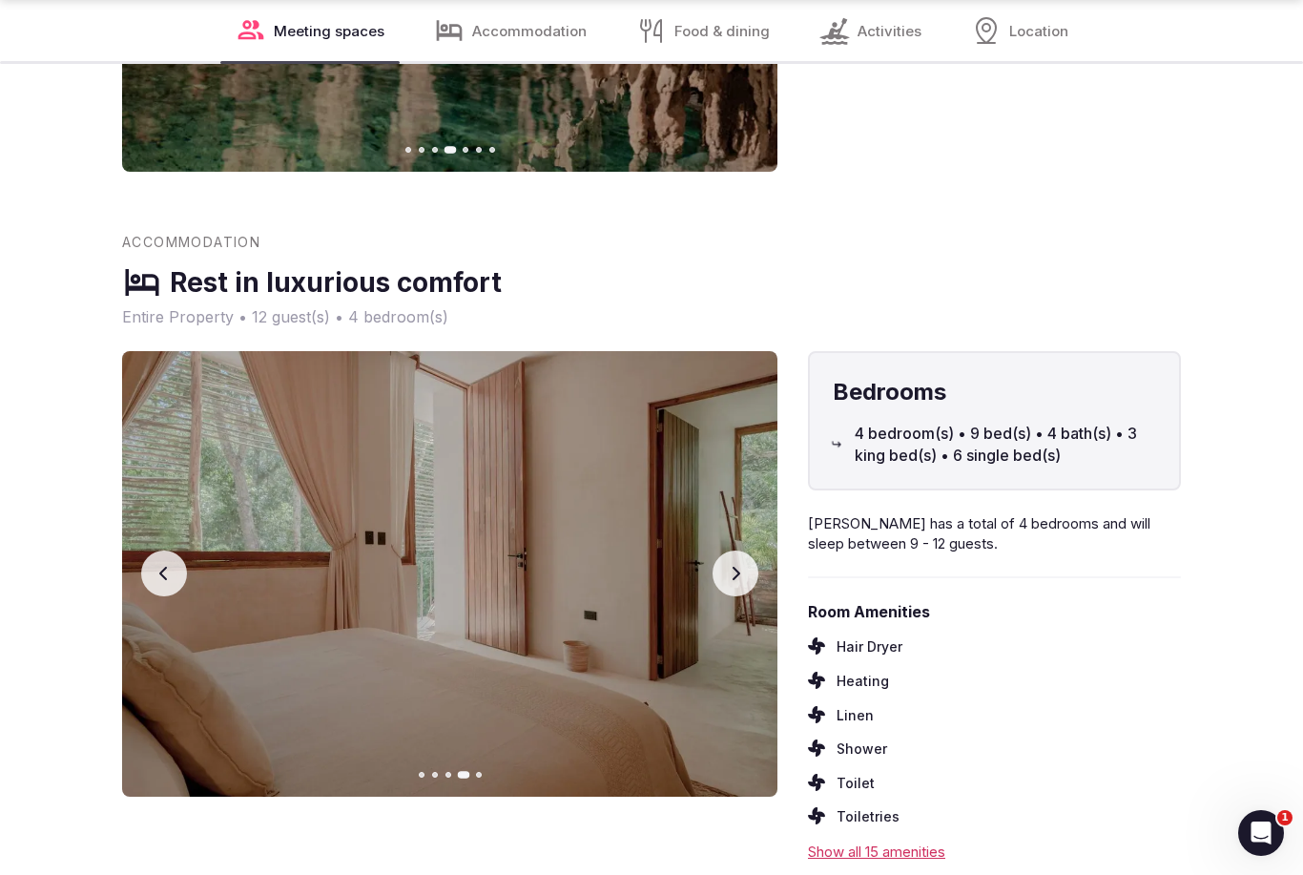
click at [736, 565] on button "Next slide" at bounding box center [736, 573] width 46 height 46
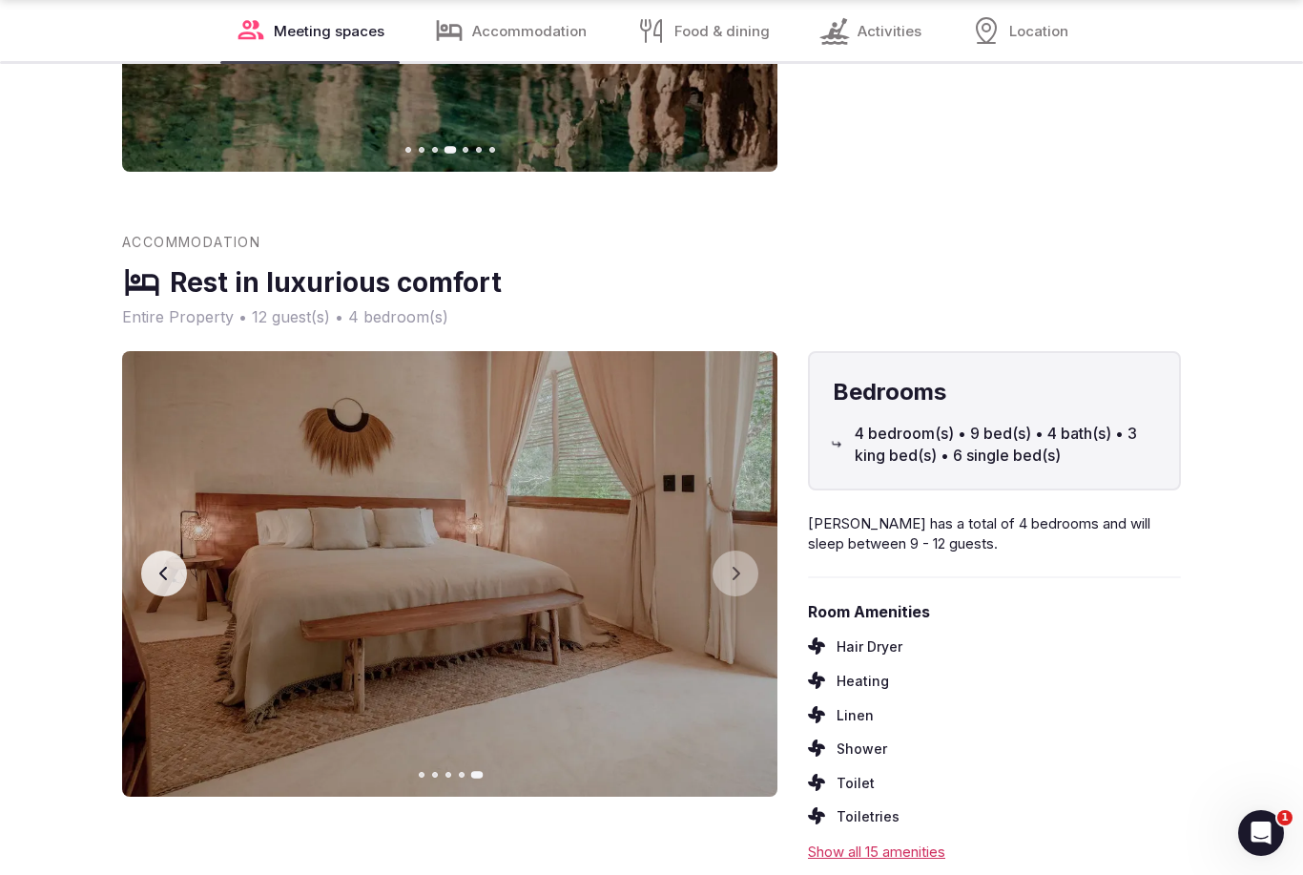
click at [711, 548] on img at bounding box center [449, 573] width 655 height 445
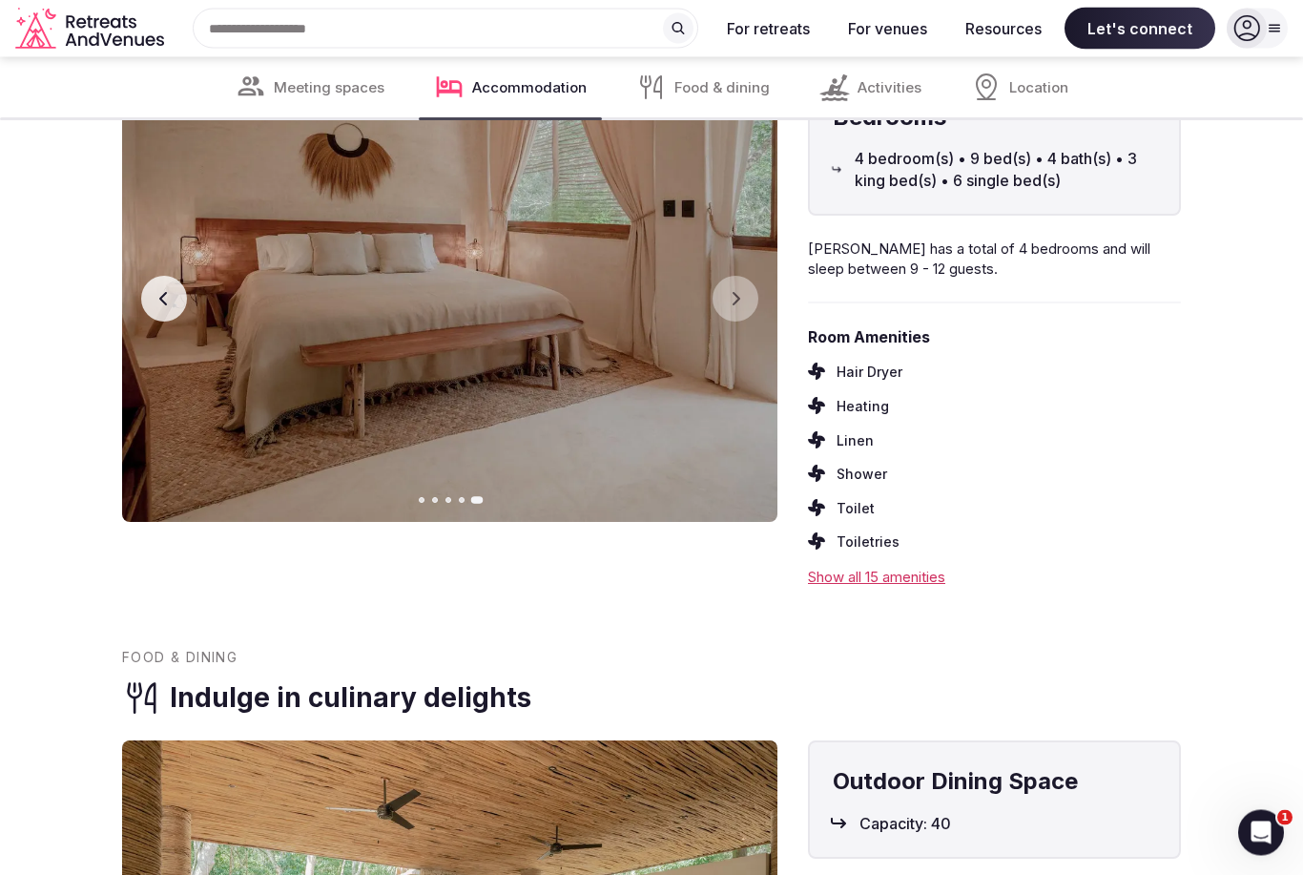
scroll to position [4666, 0]
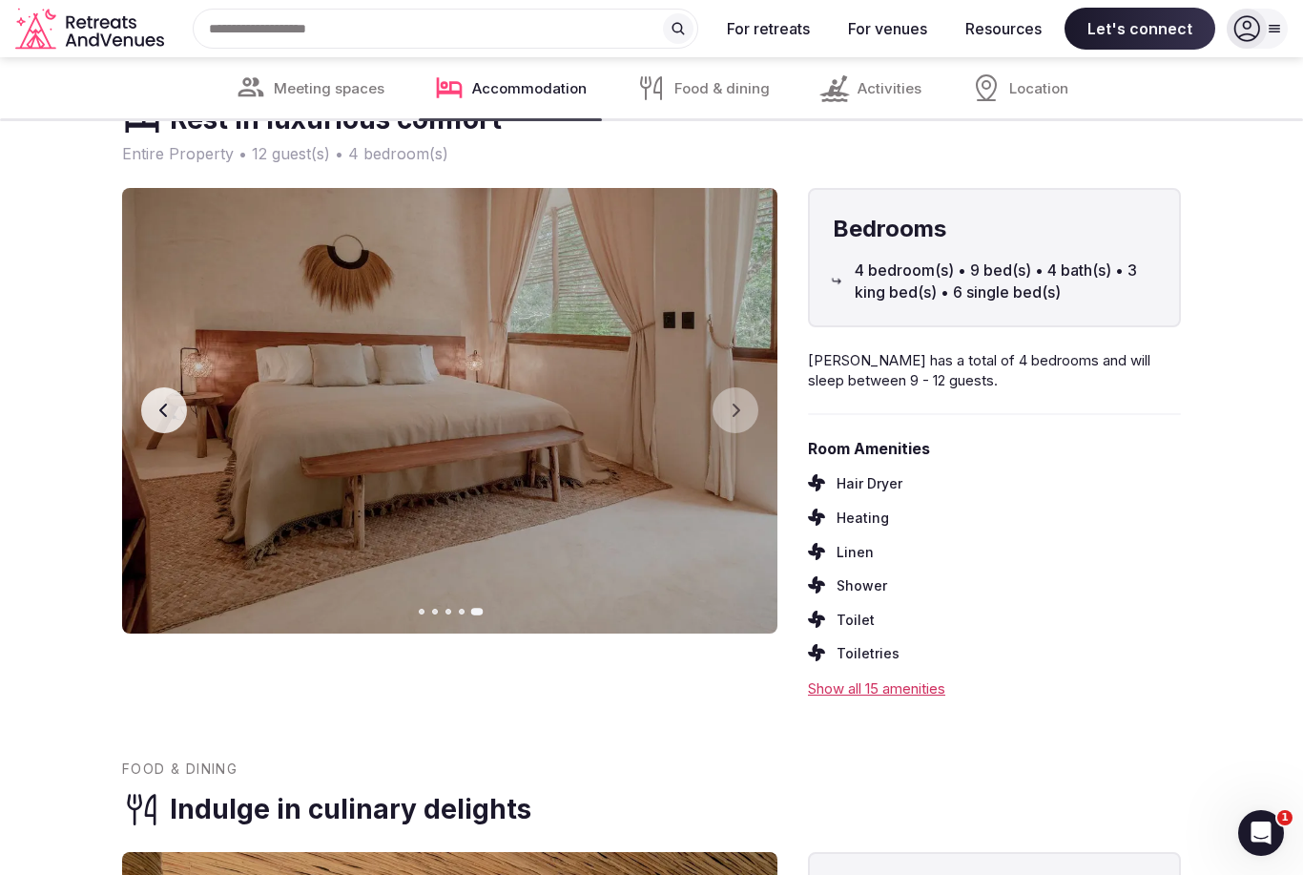
click at [171, 403] on icon "button" at bounding box center [163, 410] width 15 height 15
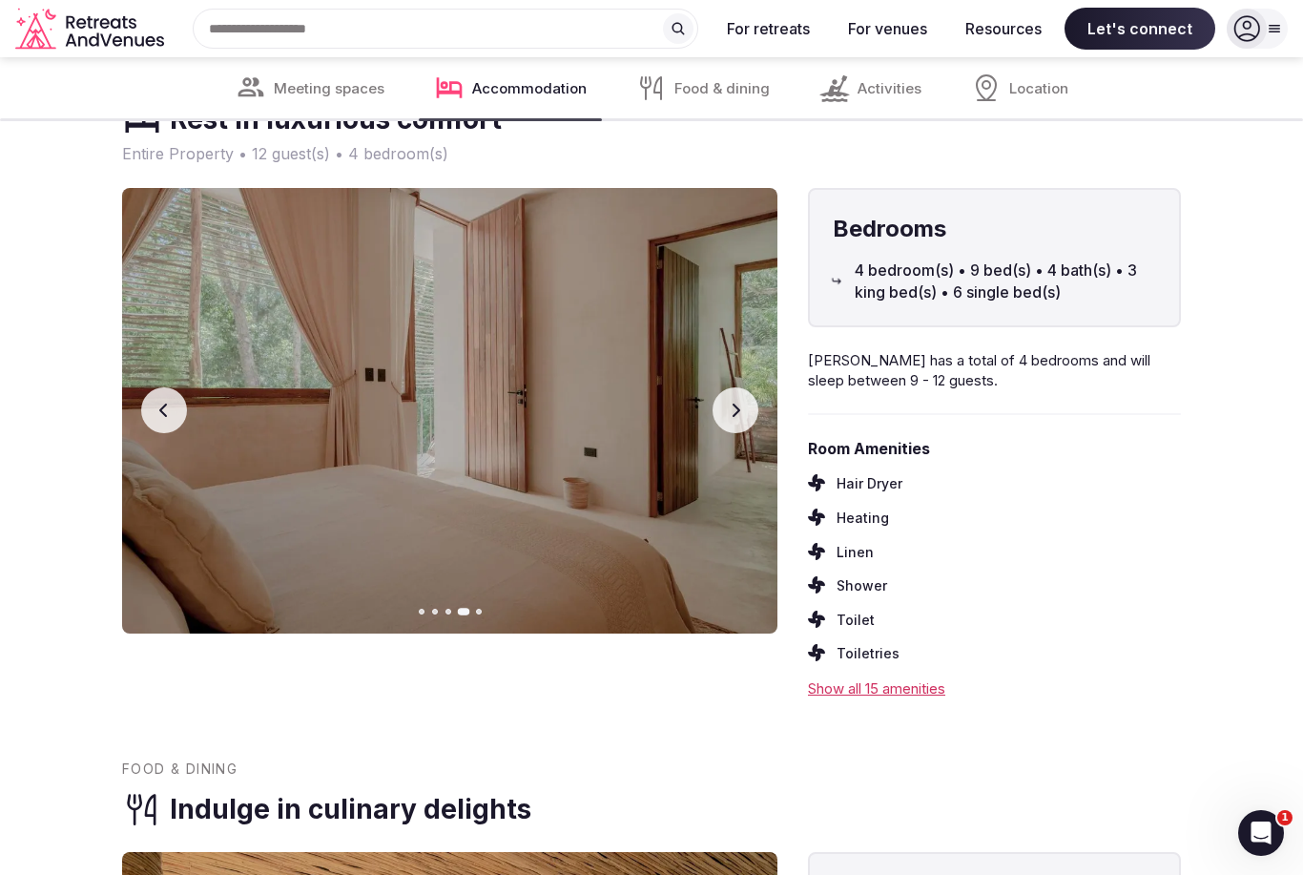
click at [174, 402] on button "Previous slide" at bounding box center [164, 410] width 46 height 46
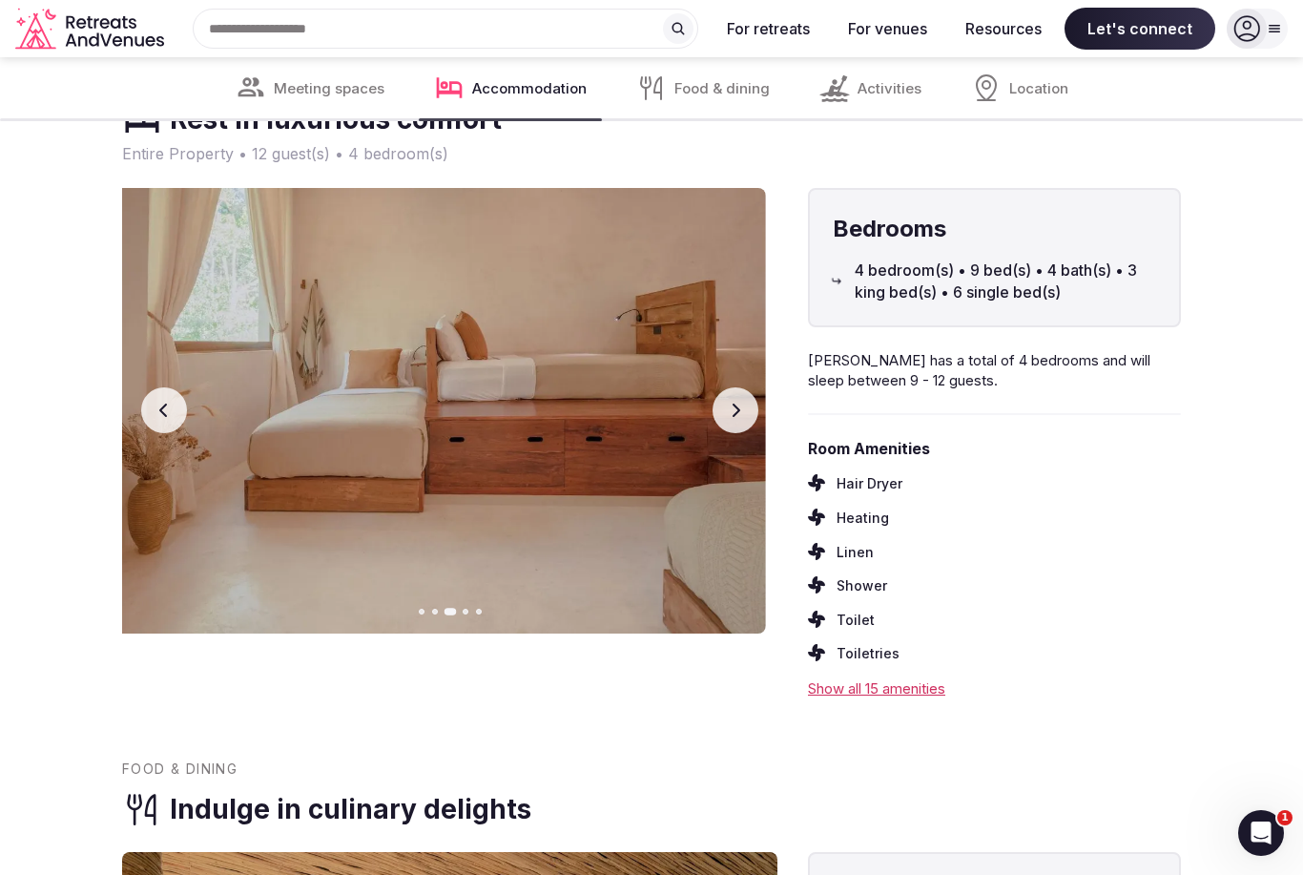
click at [176, 406] on button "Previous slide" at bounding box center [164, 410] width 46 height 46
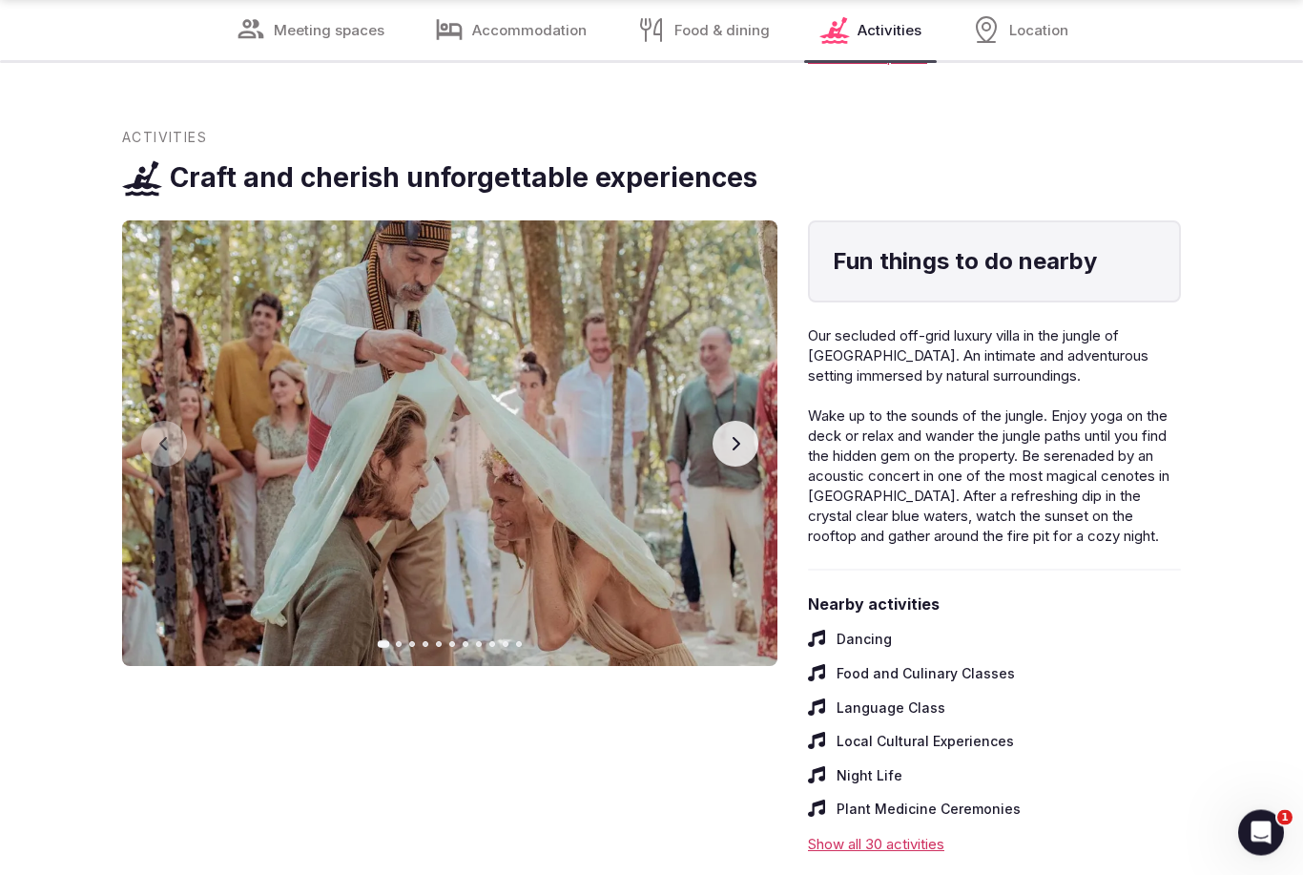
scroll to position [6297, 0]
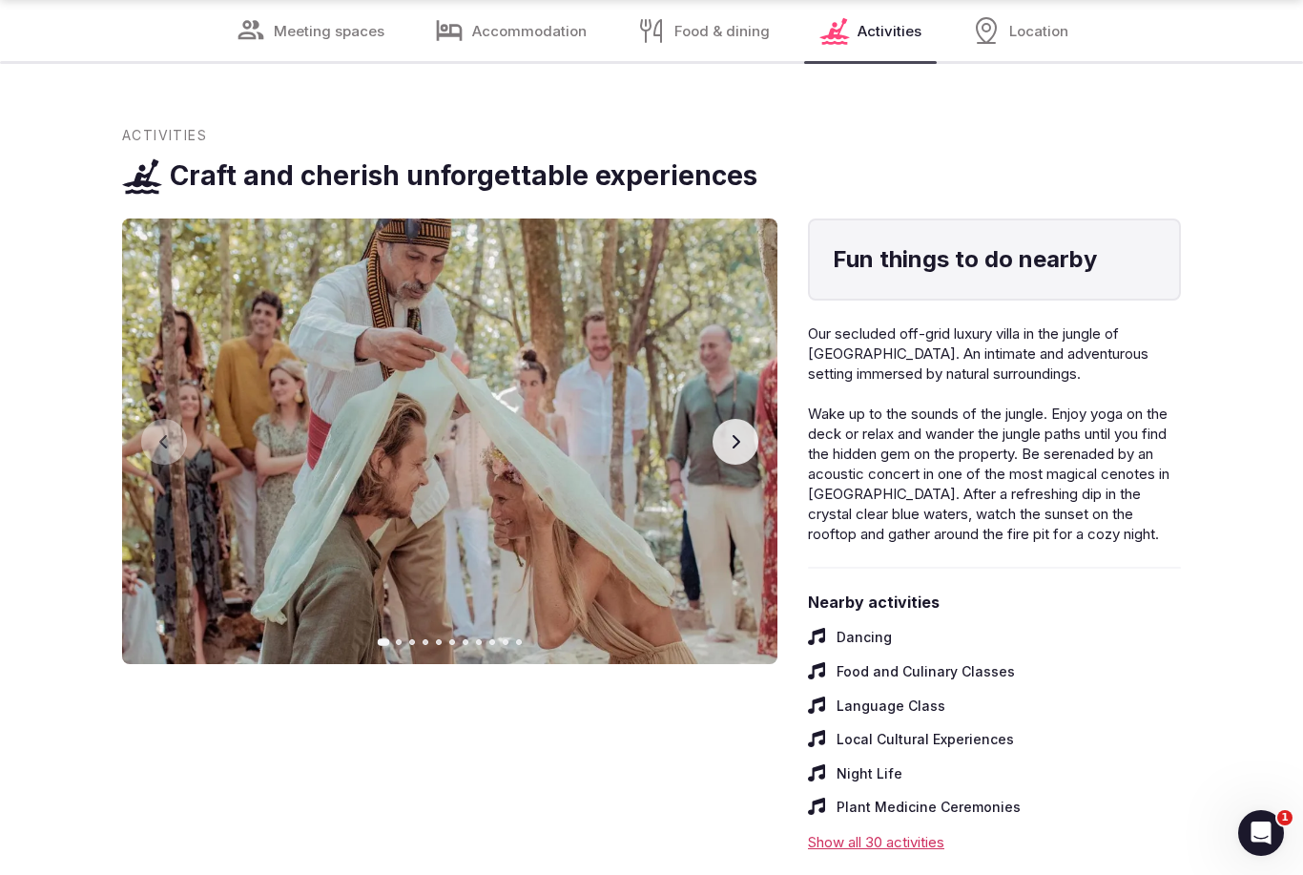
click at [740, 419] on button "Next slide" at bounding box center [736, 442] width 46 height 46
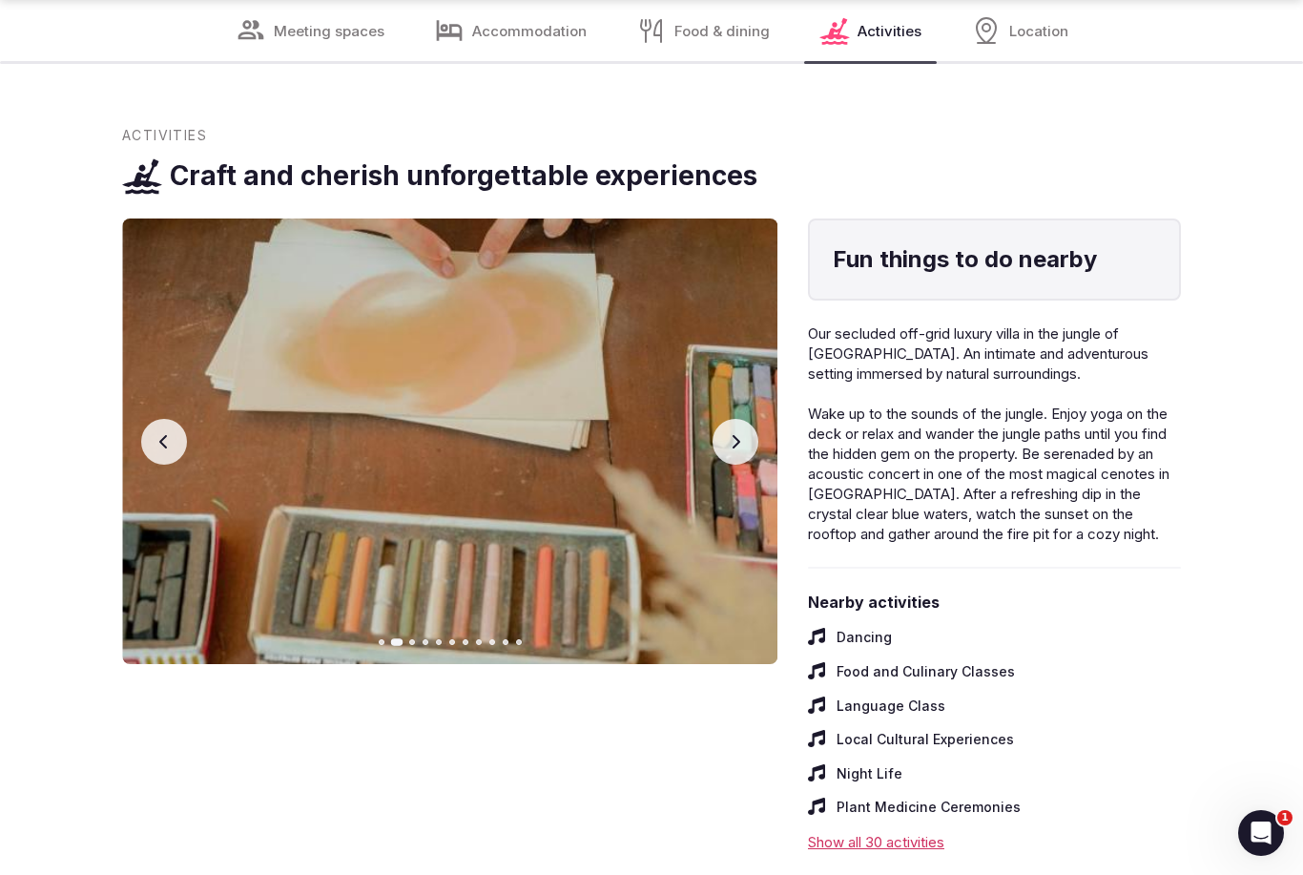
click at [730, 419] on button "Next slide" at bounding box center [736, 442] width 46 height 46
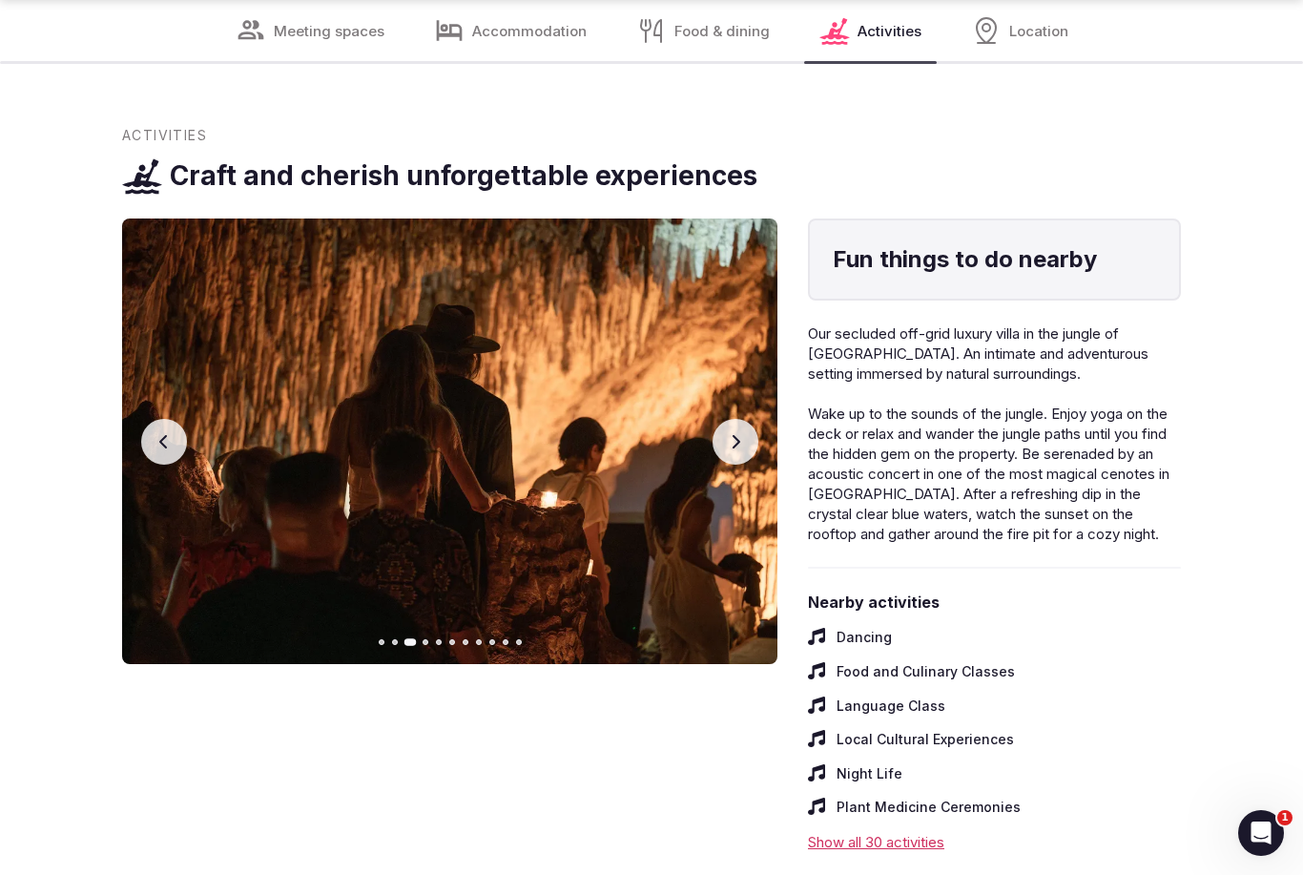
click at [748, 419] on button "Next slide" at bounding box center [736, 442] width 46 height 46
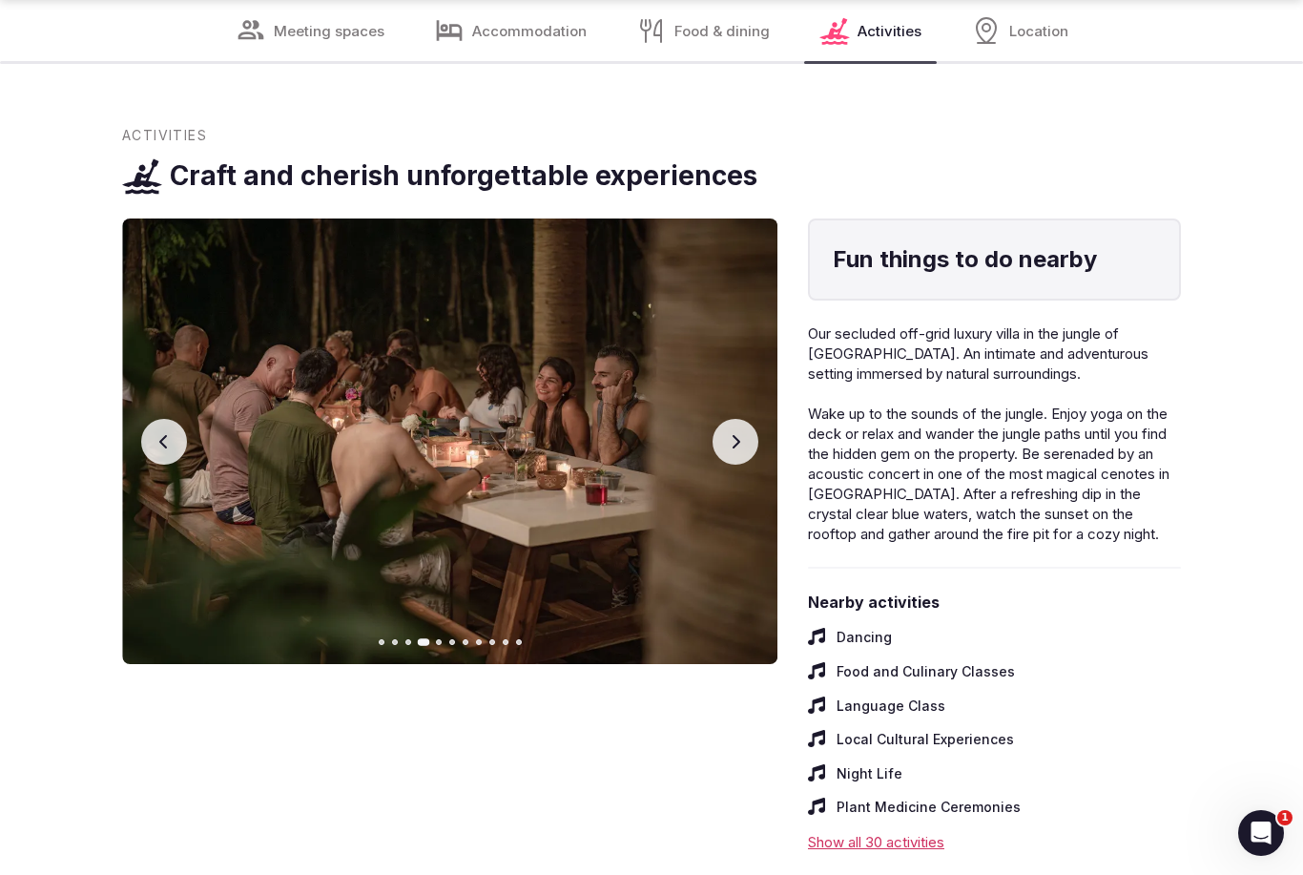
click at [748, 419] on button "Next slide" at bounding box center [736, 442] width 46 height 46
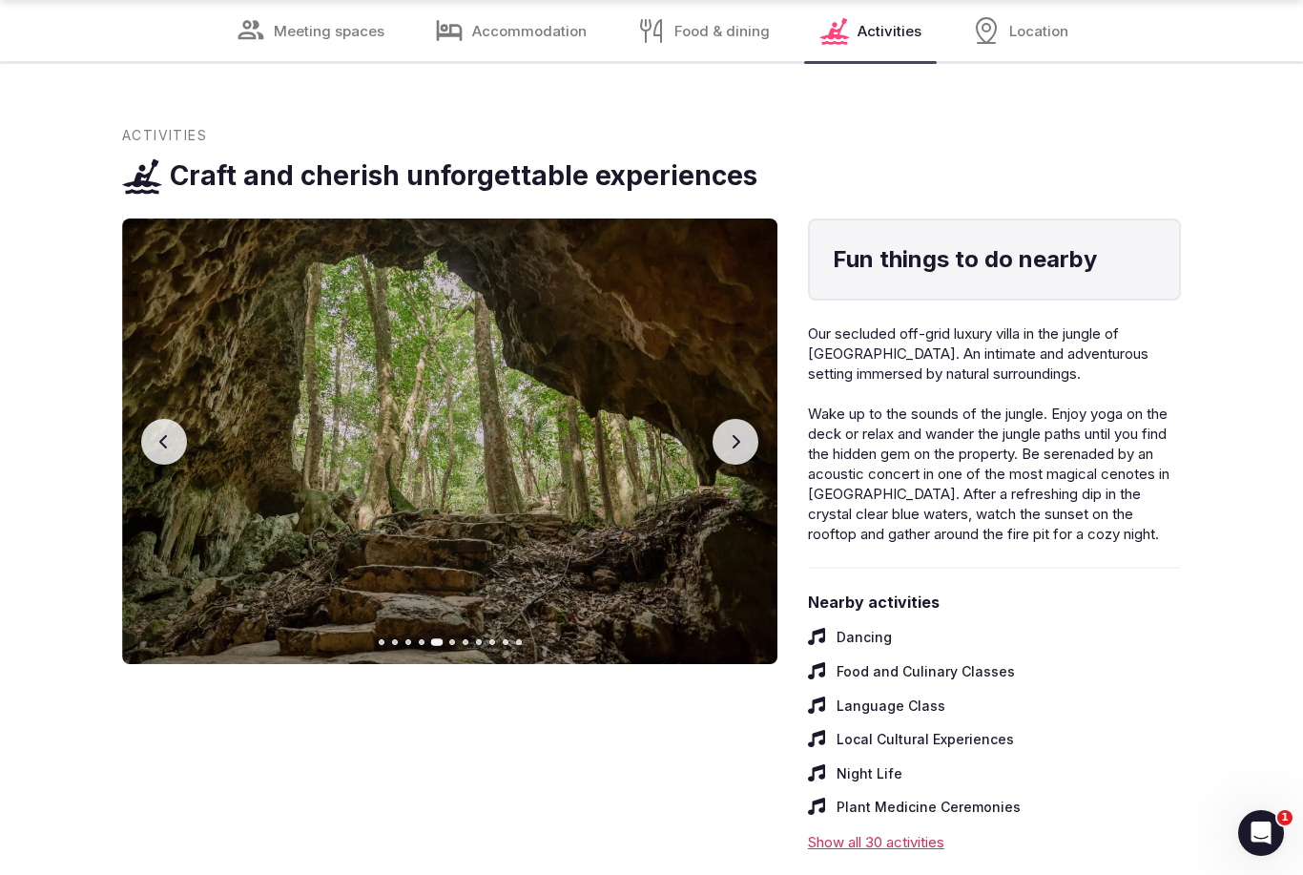
click at [747, 419] on button "Next slide" at bounding box center [736, 442] width 46 height 46
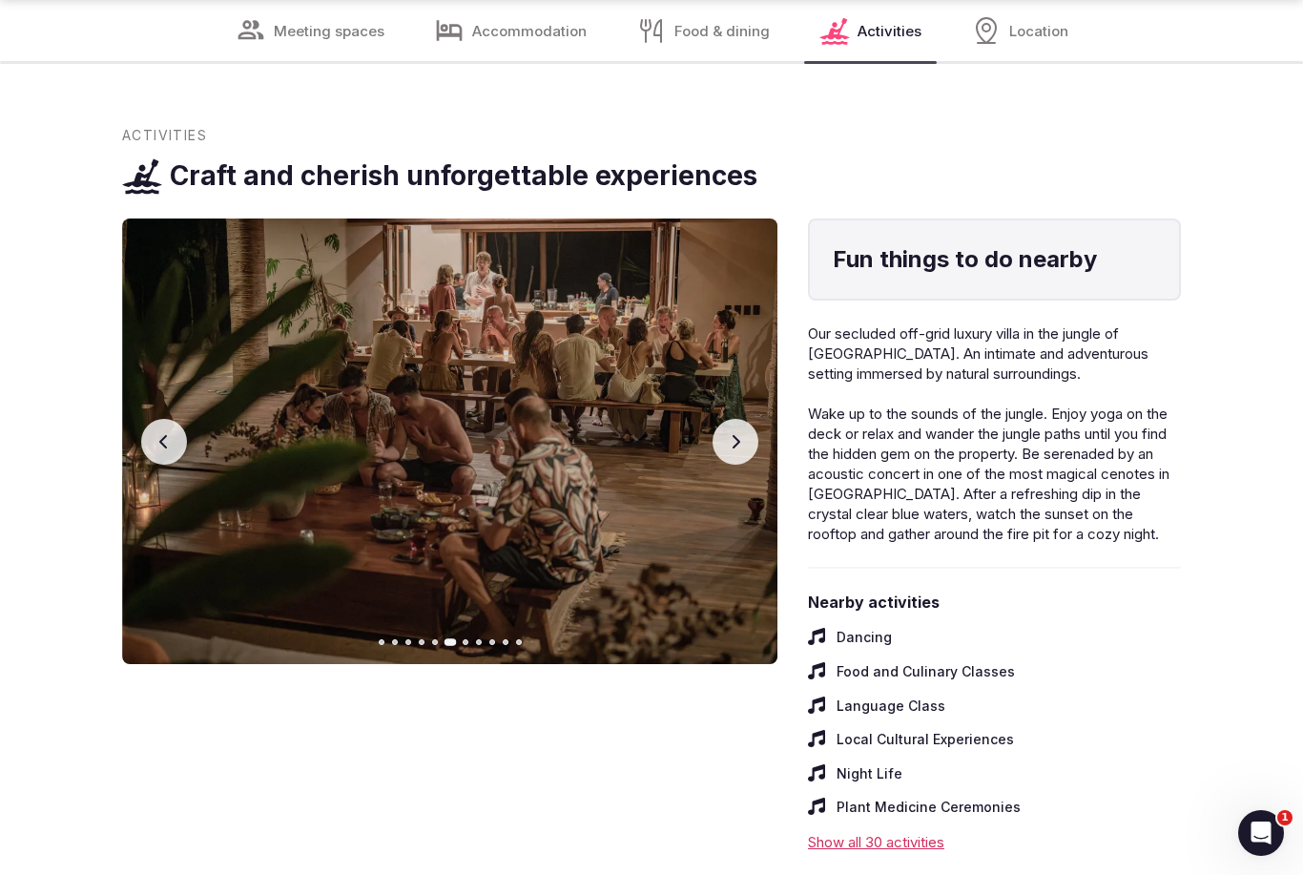
click at [746, 425] on button "Next slide" at bounding box center [736, 442] width 46 height 46
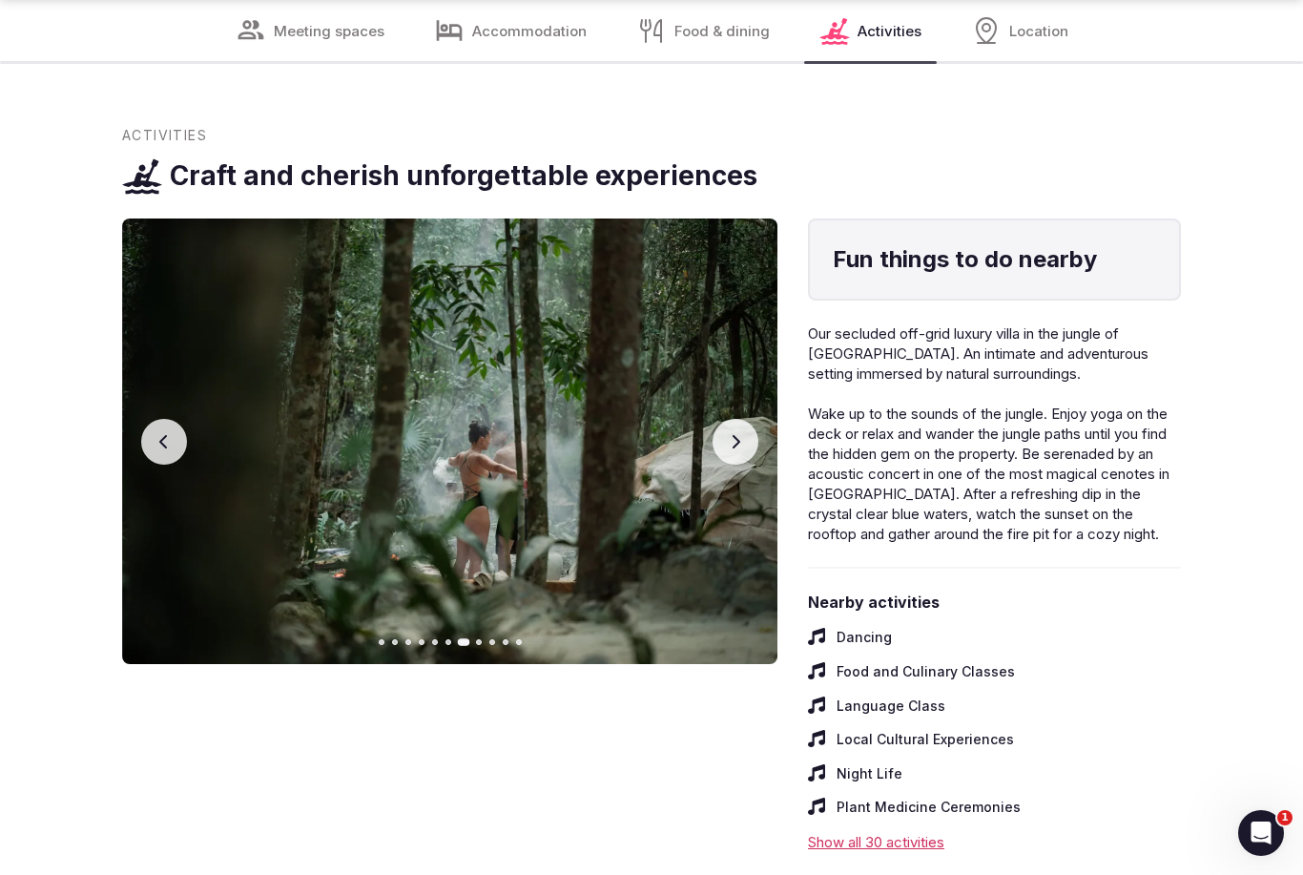
click at [178, 419] on button "Previous slide" at bounding box center [164, 442] width 46 height 46
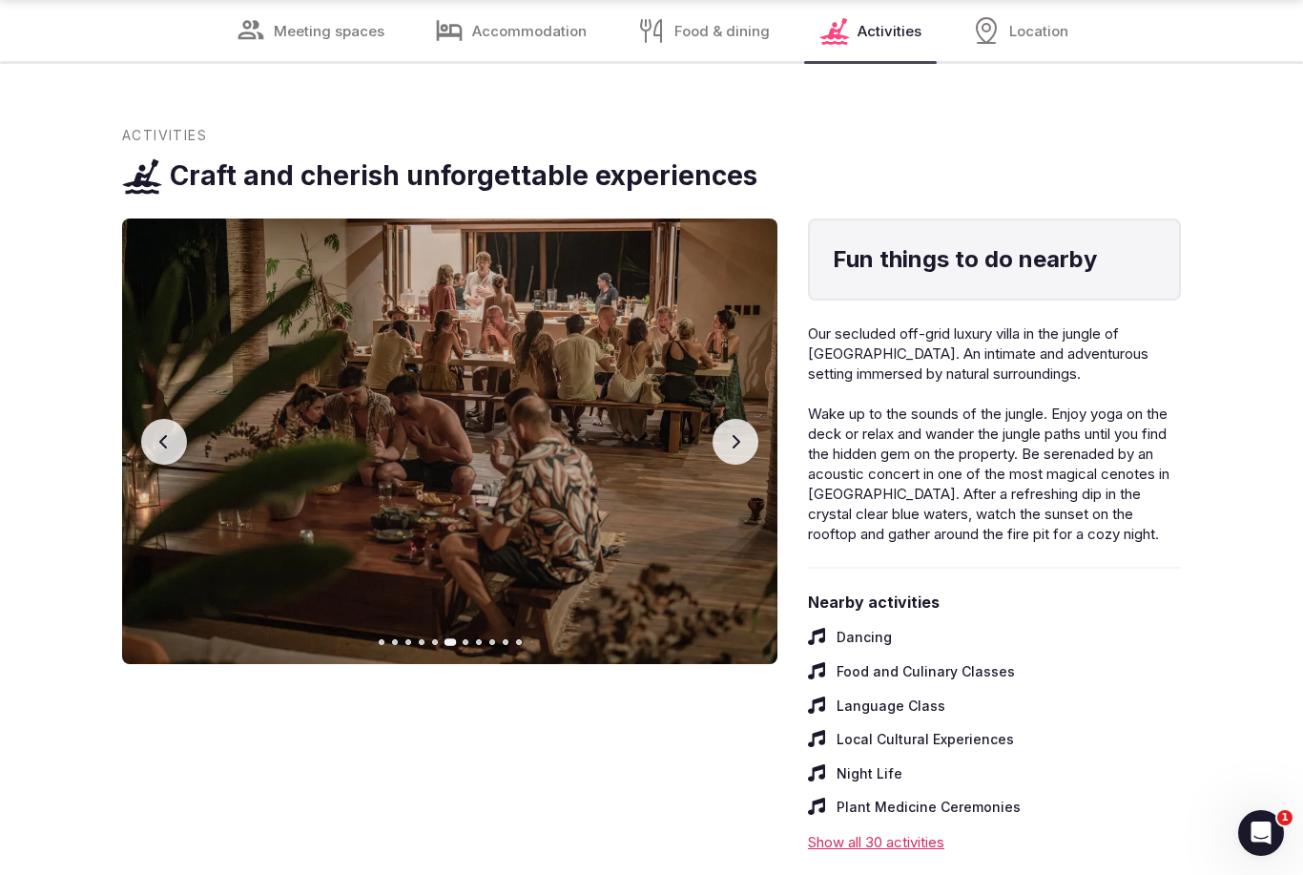
click at [742, 434] on icon "button" at bounding box center [735, 441] width 15 height 15
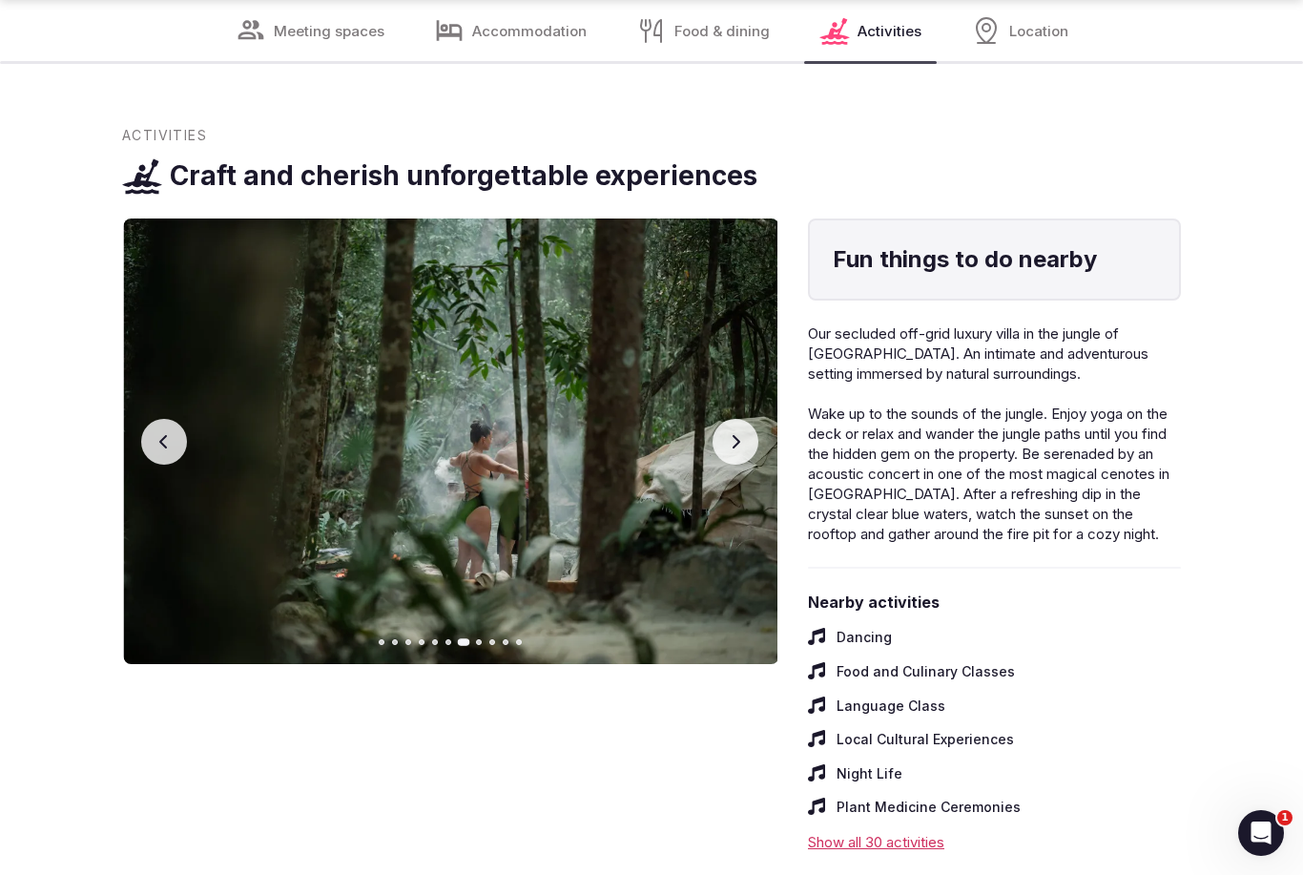
click at [741, 434] on icon "button" at bounding box center [735, 441] width 15 height 15
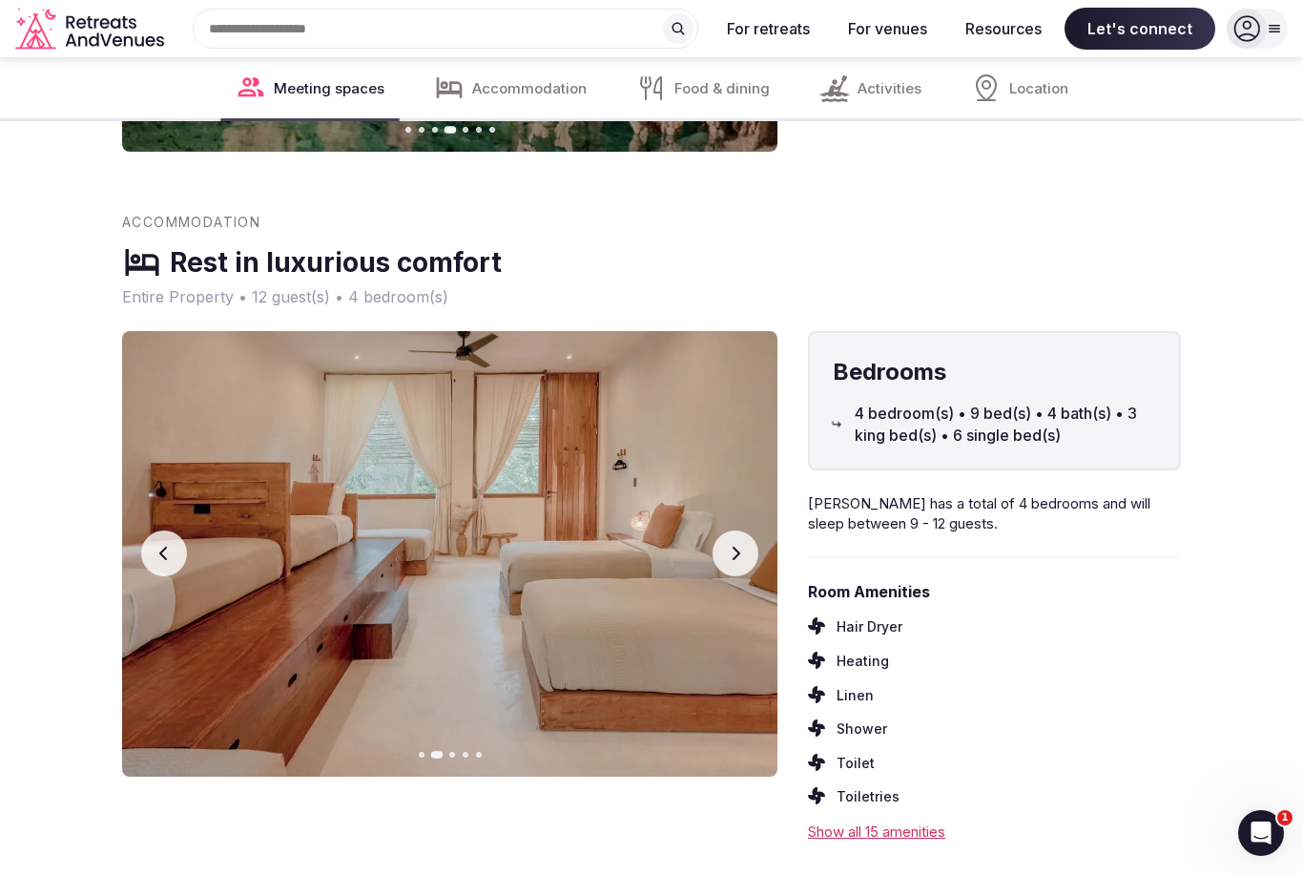
scroll to position [4466, 0]
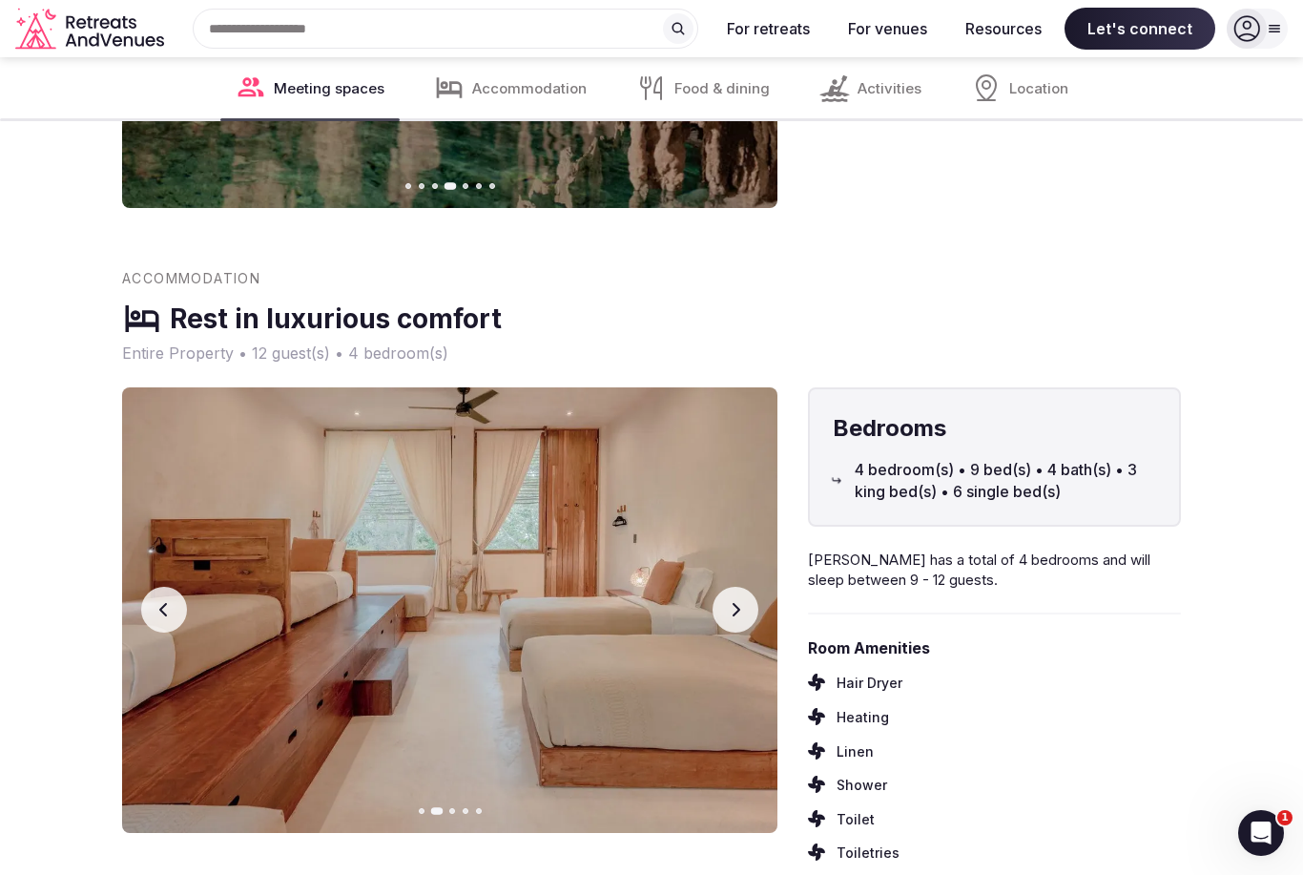
click at [744, 592] on button "Next slide" at bounding box center [736, 610] width 46 height 46
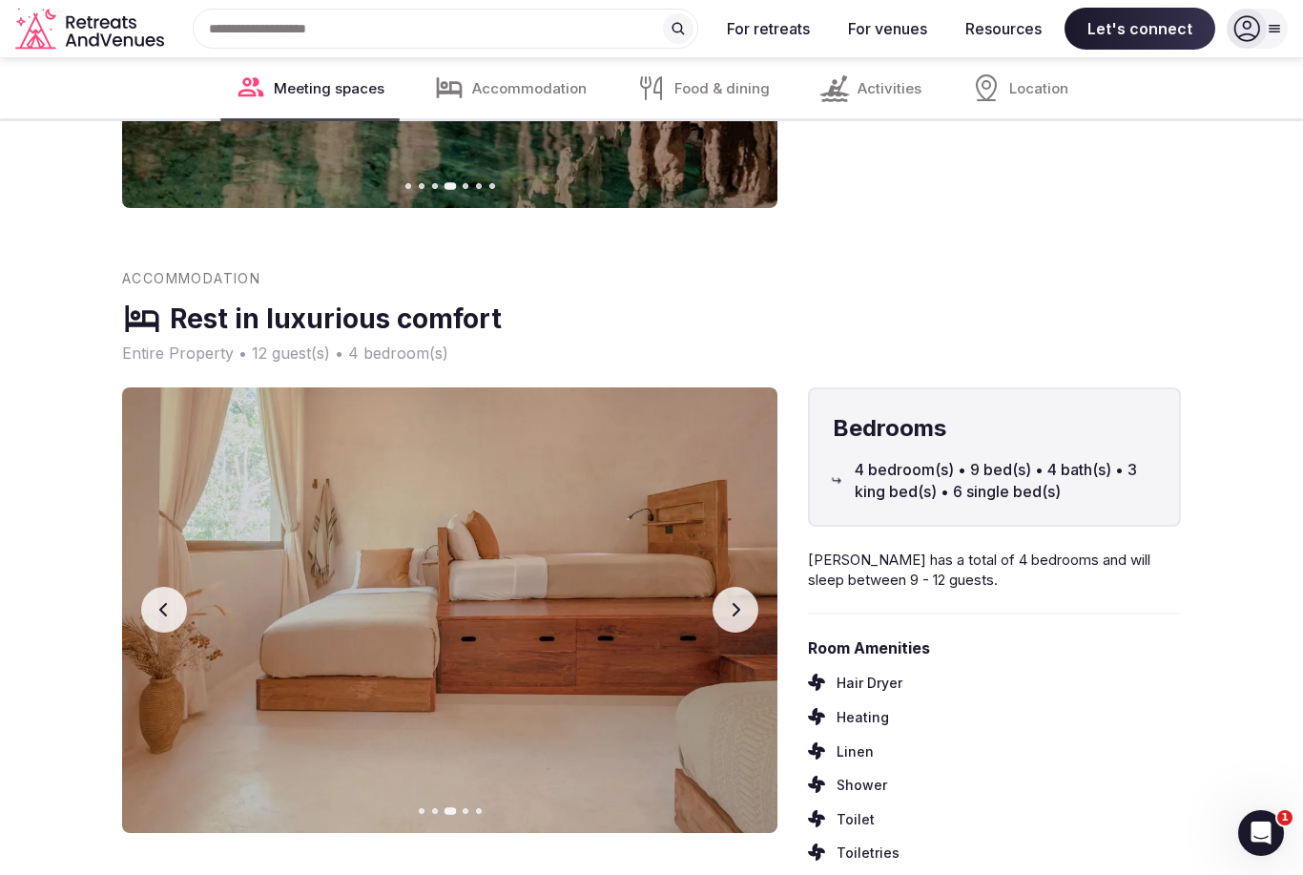
click at [753, 587] on button "Next slide" at bounding box center [736, 610] width 46 height 46
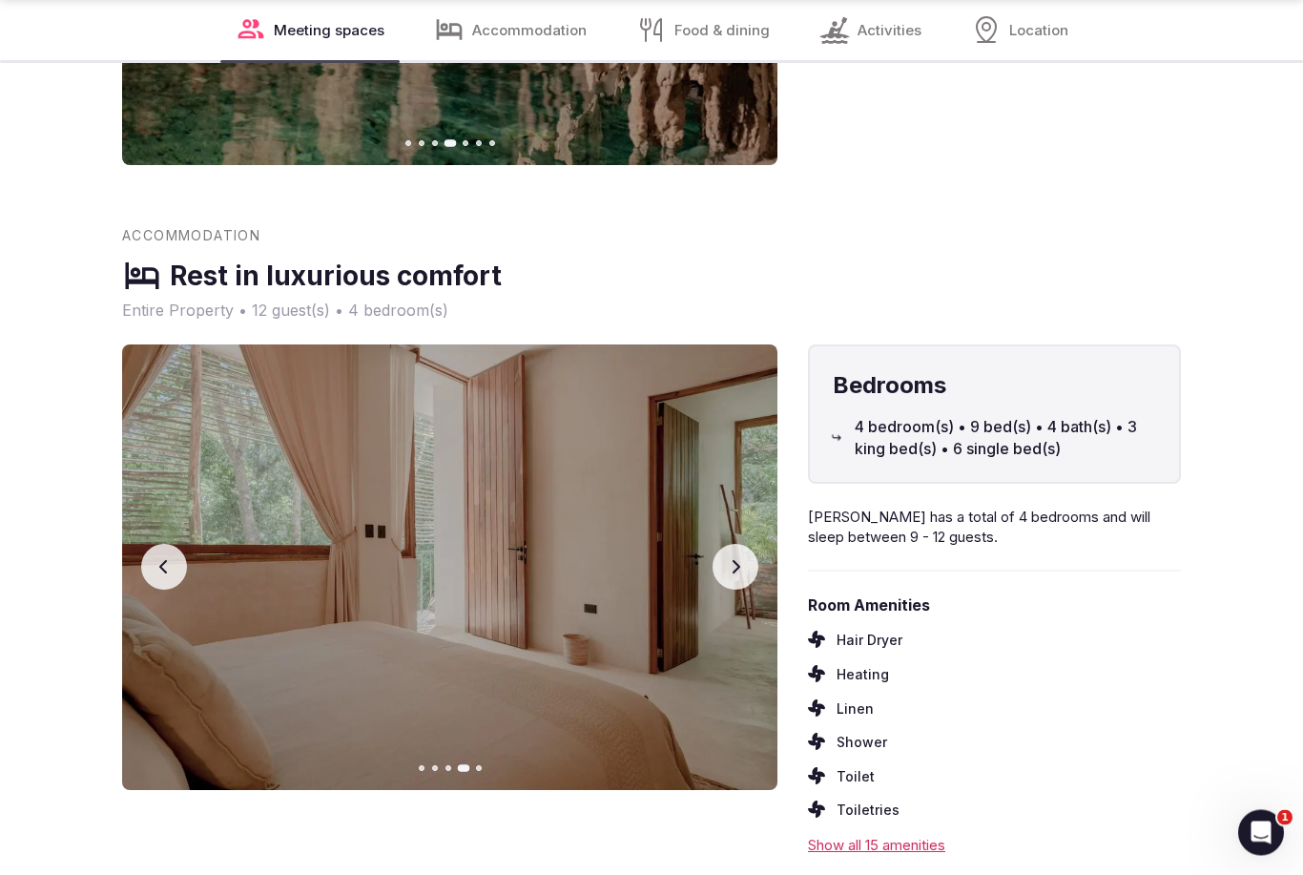
scroll to position [4512, 0]
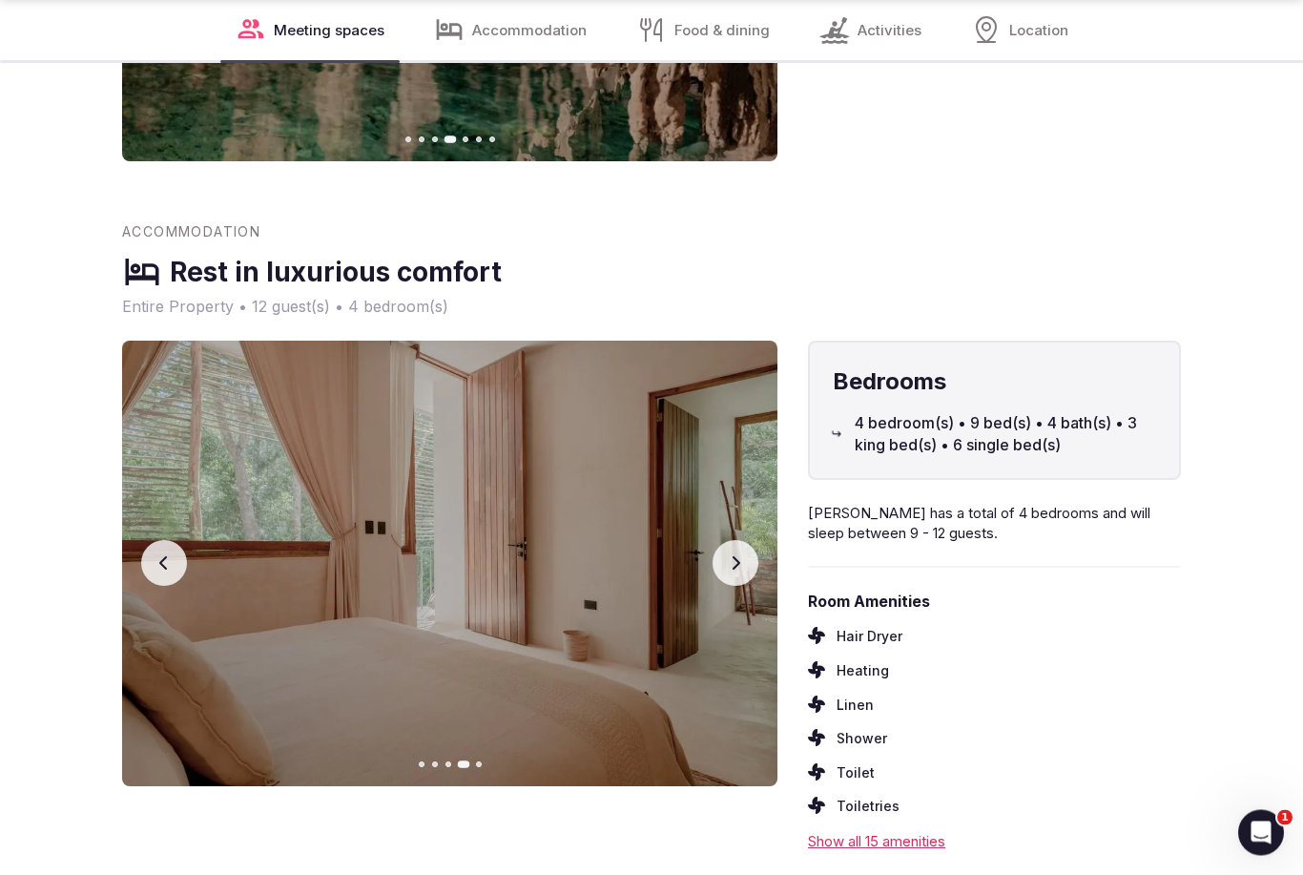
click at [756, 541] on button "Next slide" at bounding box center [736, 564] width 46 height 46
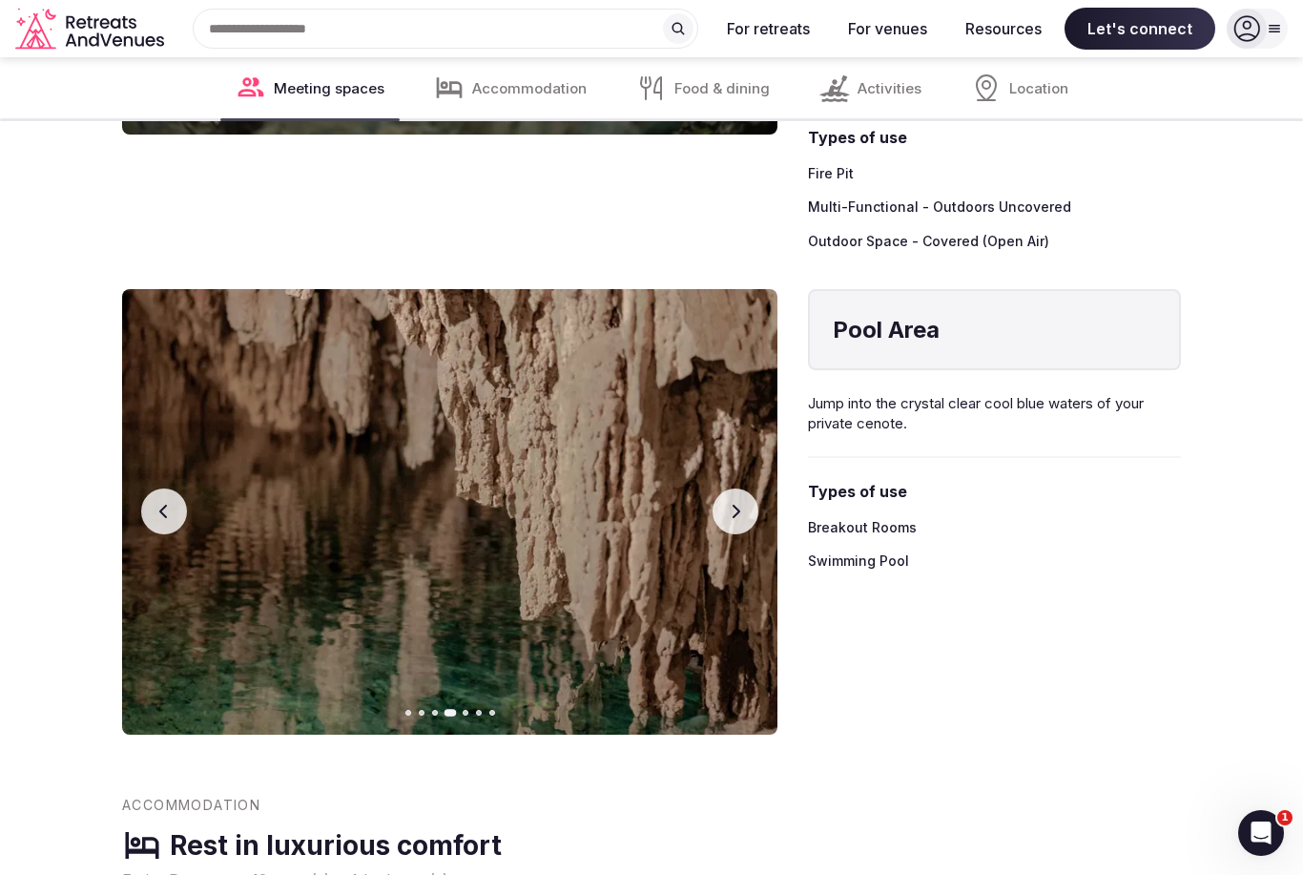
scroll to position [3900, 0]
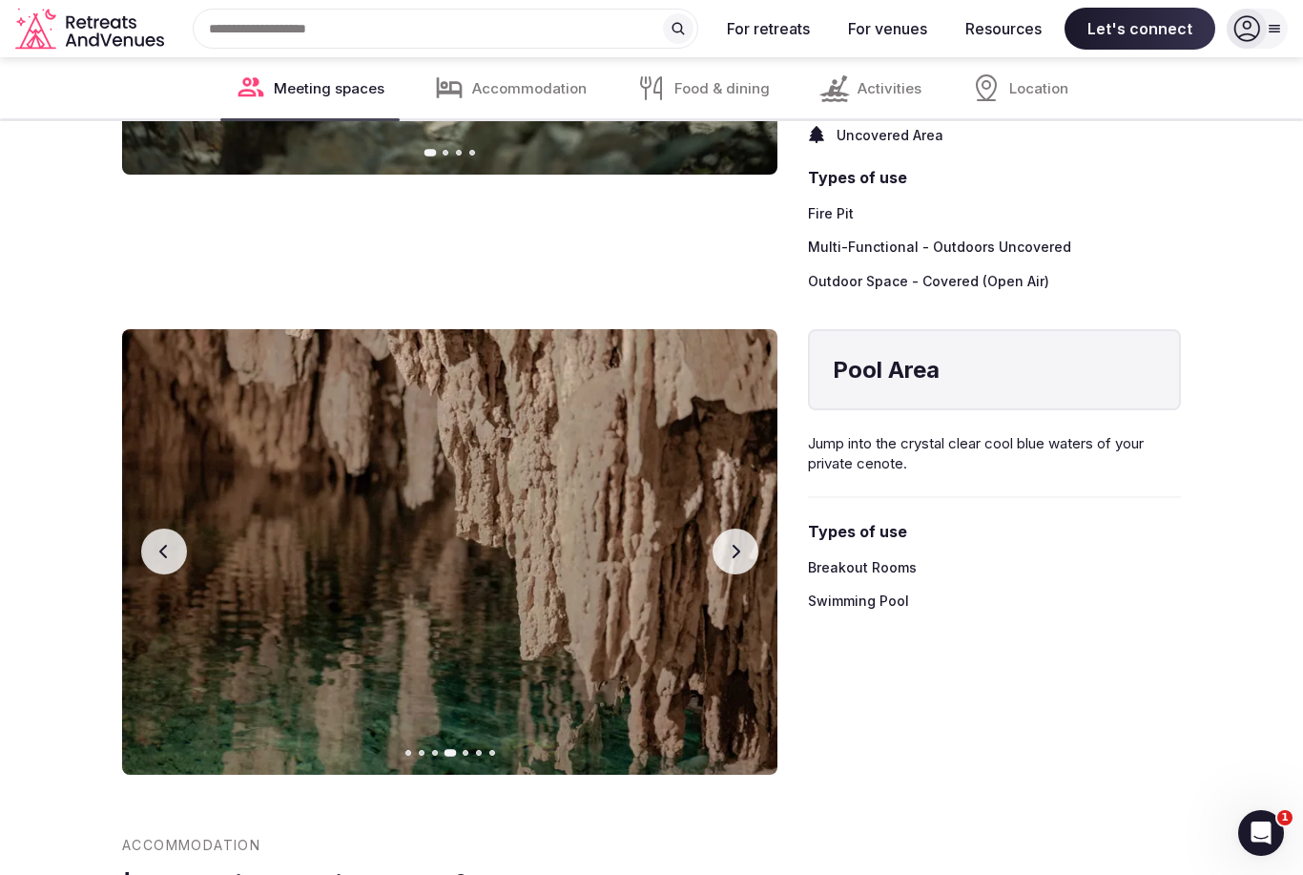
click at [615, 37] on input "text" at bounding box center [446, 29] width 506 height 40
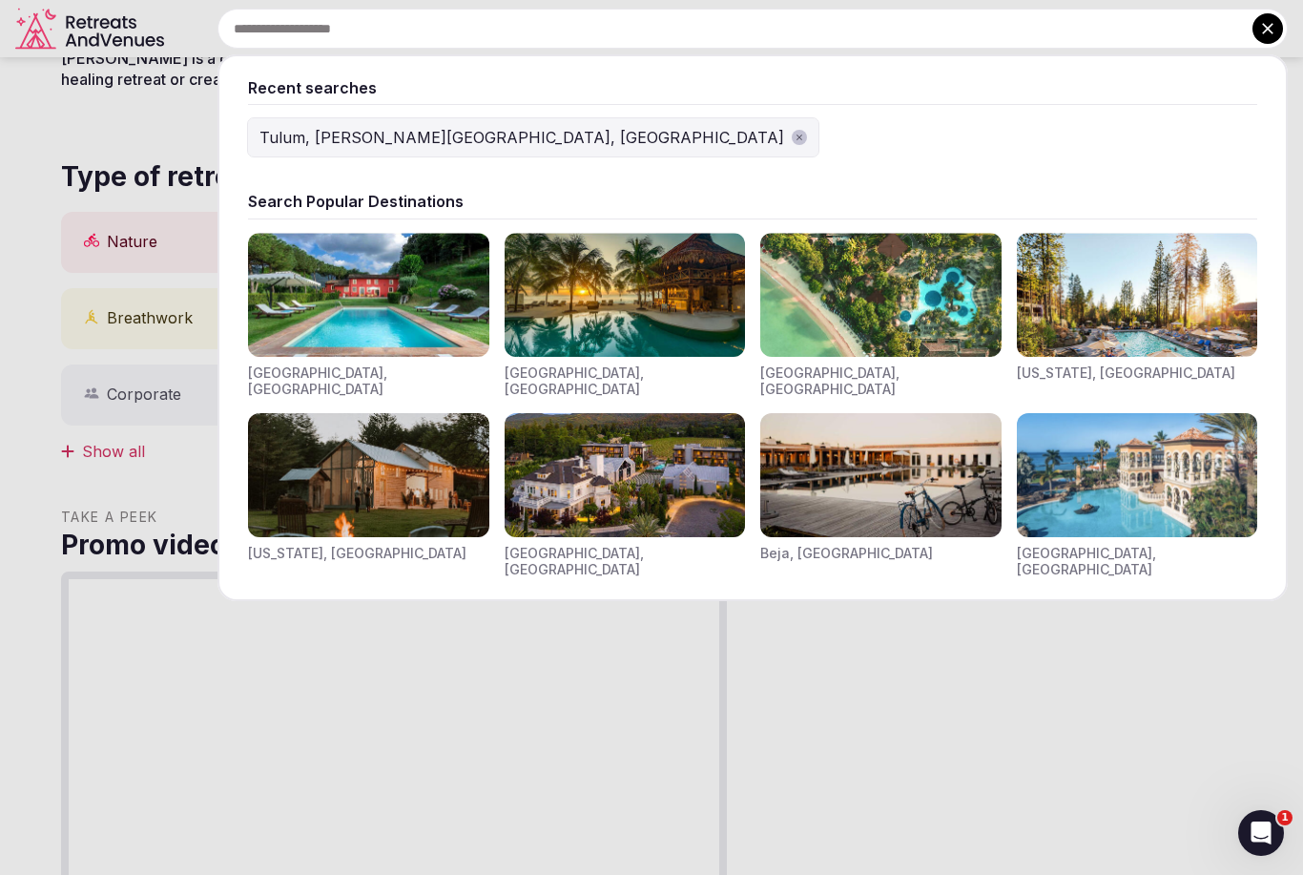
click at [1140, 290] on img "Visit venues for California, USA" at bounding box center [1137, 295] width 241 height 124
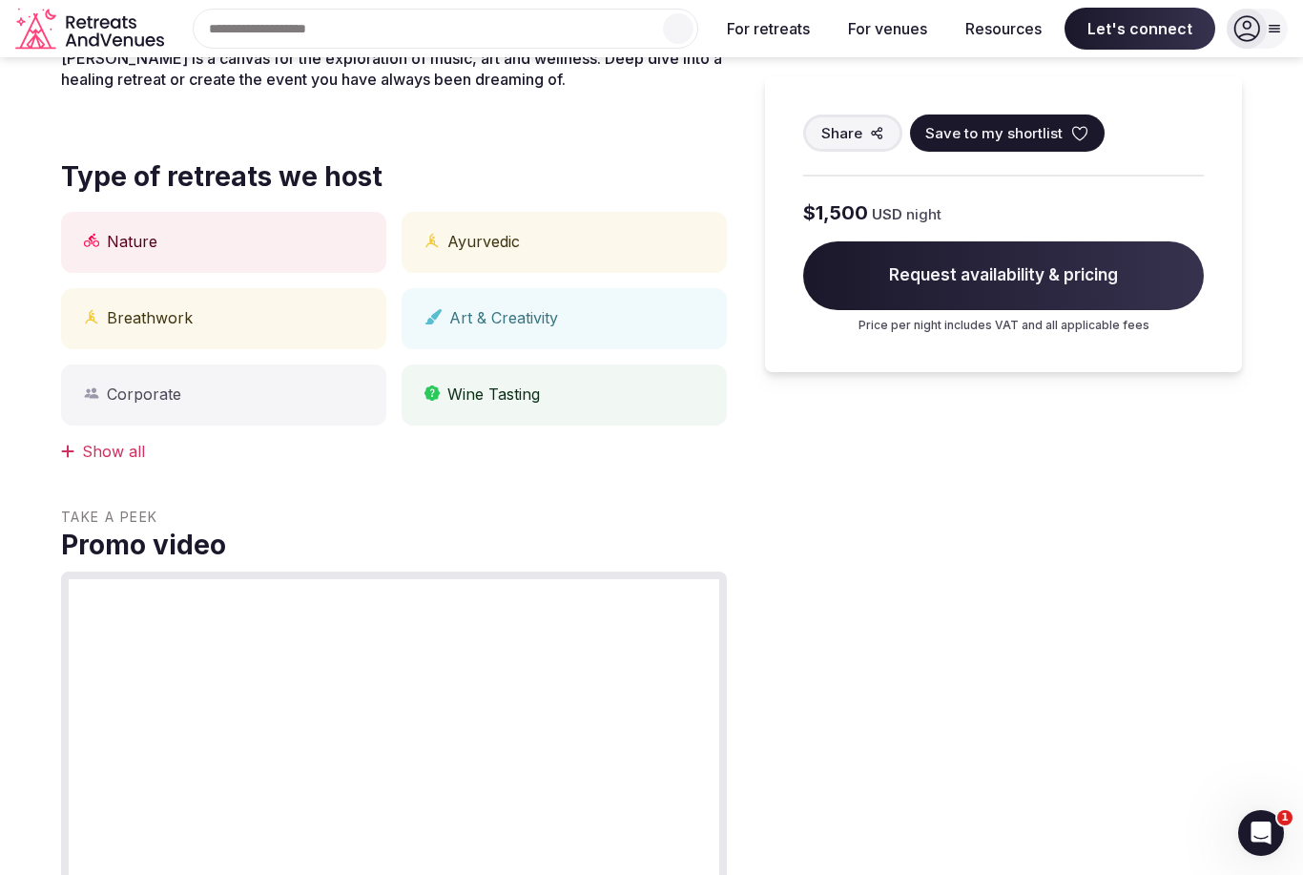
scroll to position [736, 0]
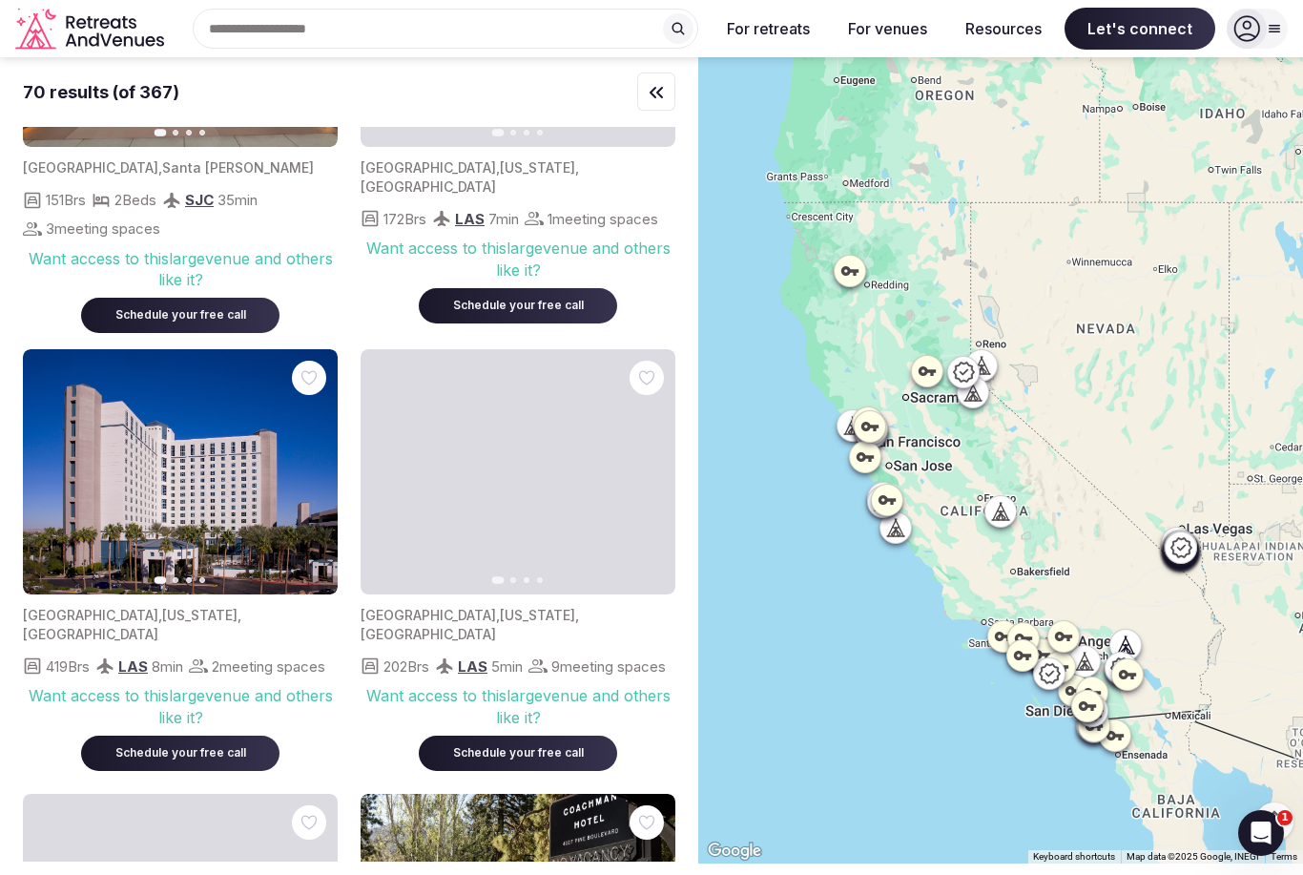
scroll to position [3354, 0]
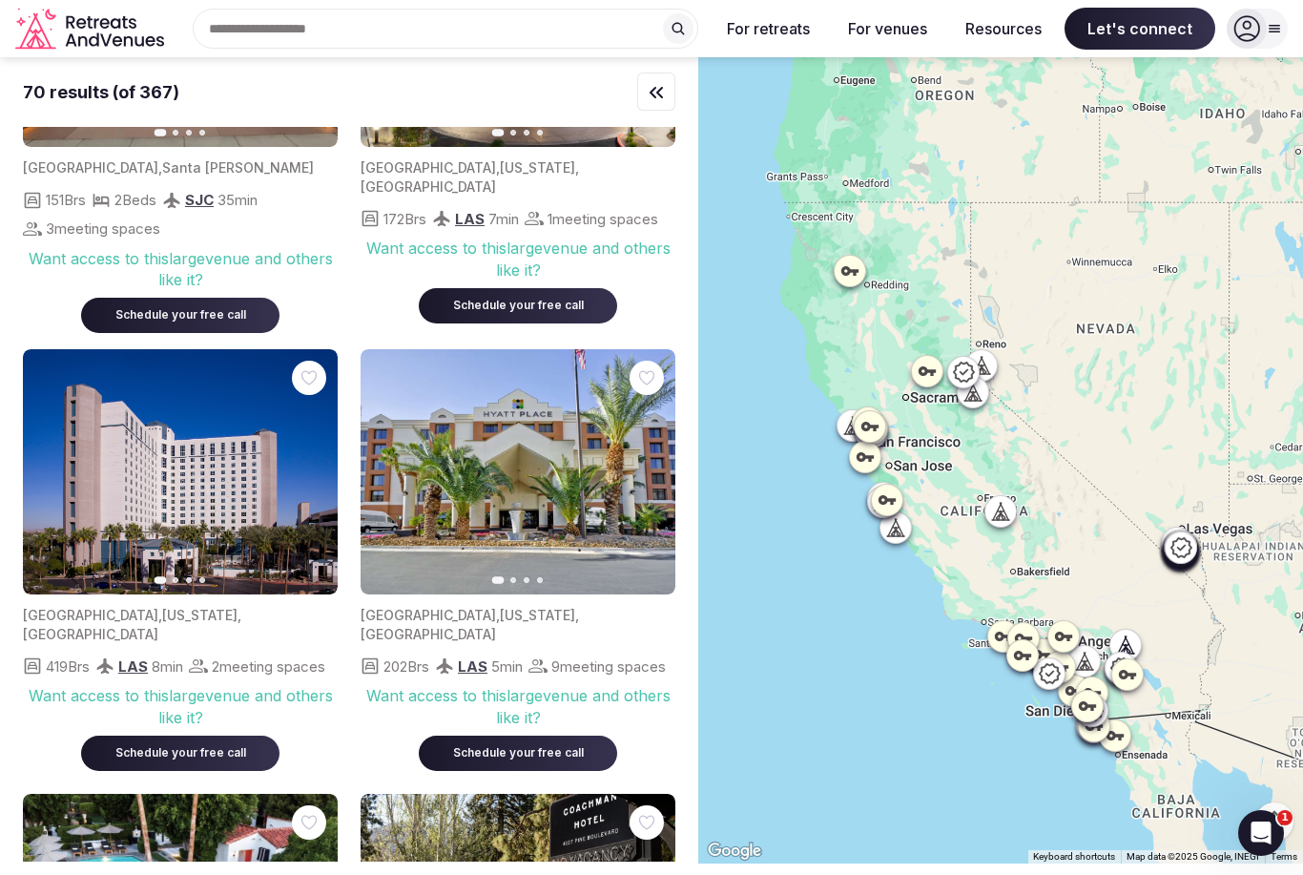
click at [624, 42] on input "text" at bounding box center [446, 29] width 506 height 40
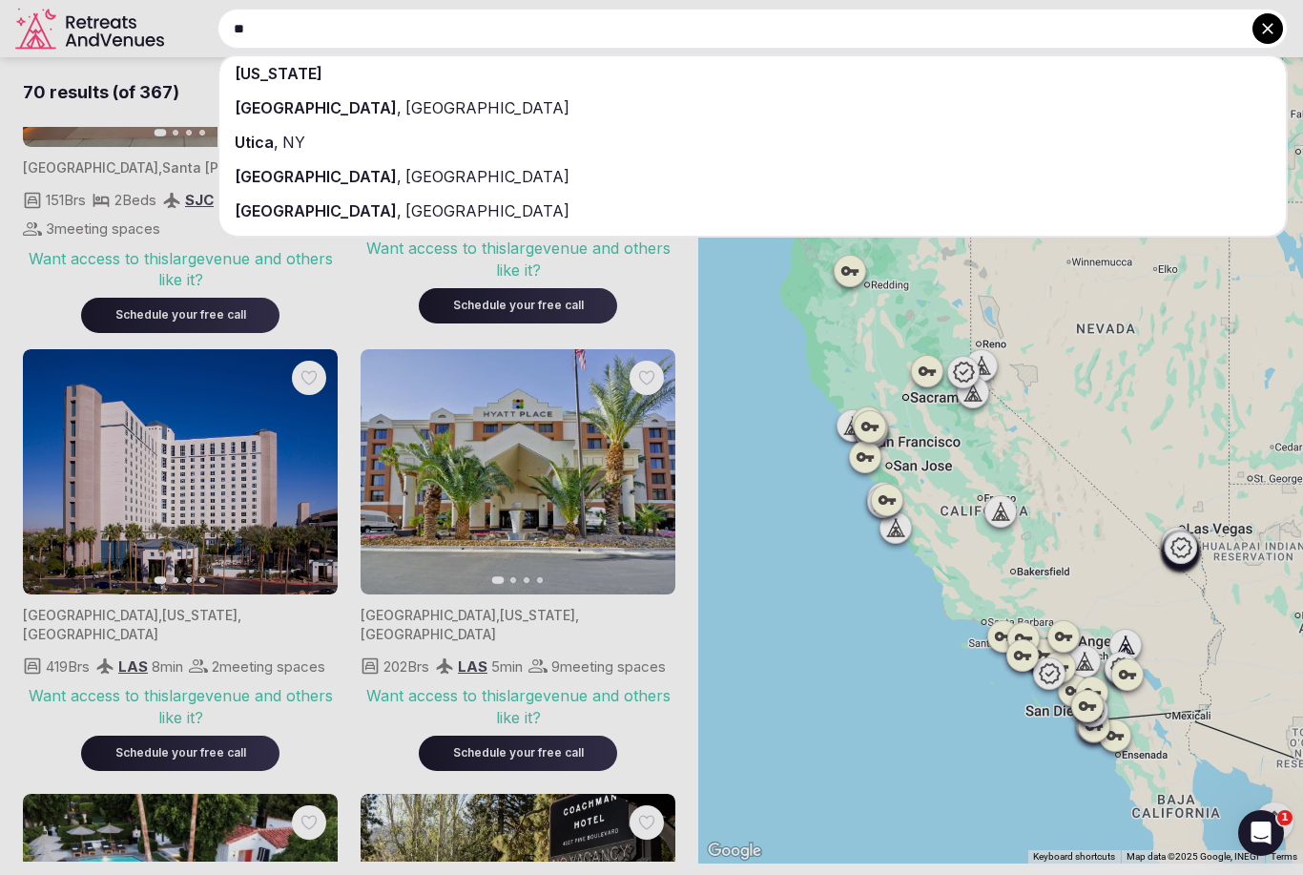
type input "**"
click at [509, 70] on div "Utah" at bounding box center [752, 73] width 1067 height 34
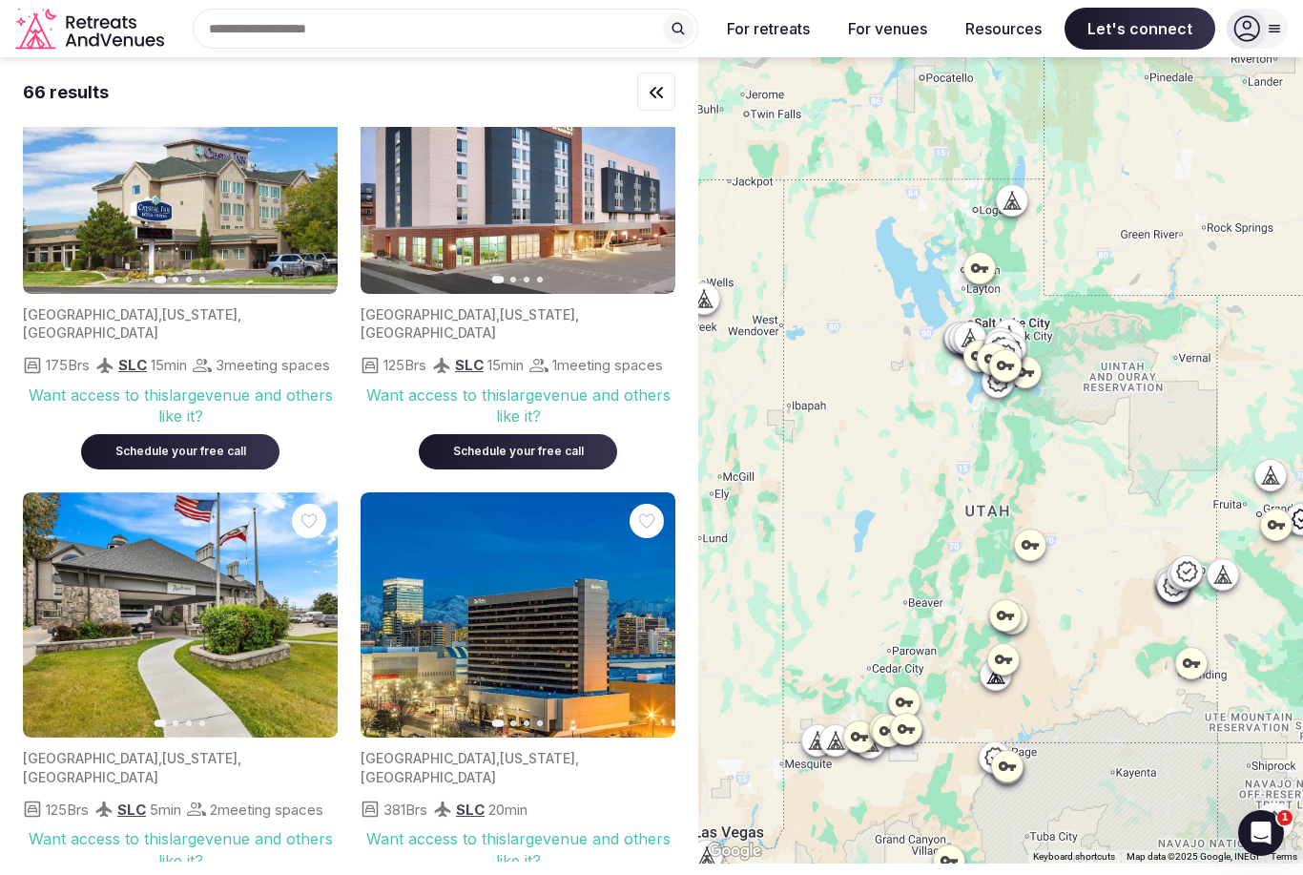
scroll to position [2323, 0]
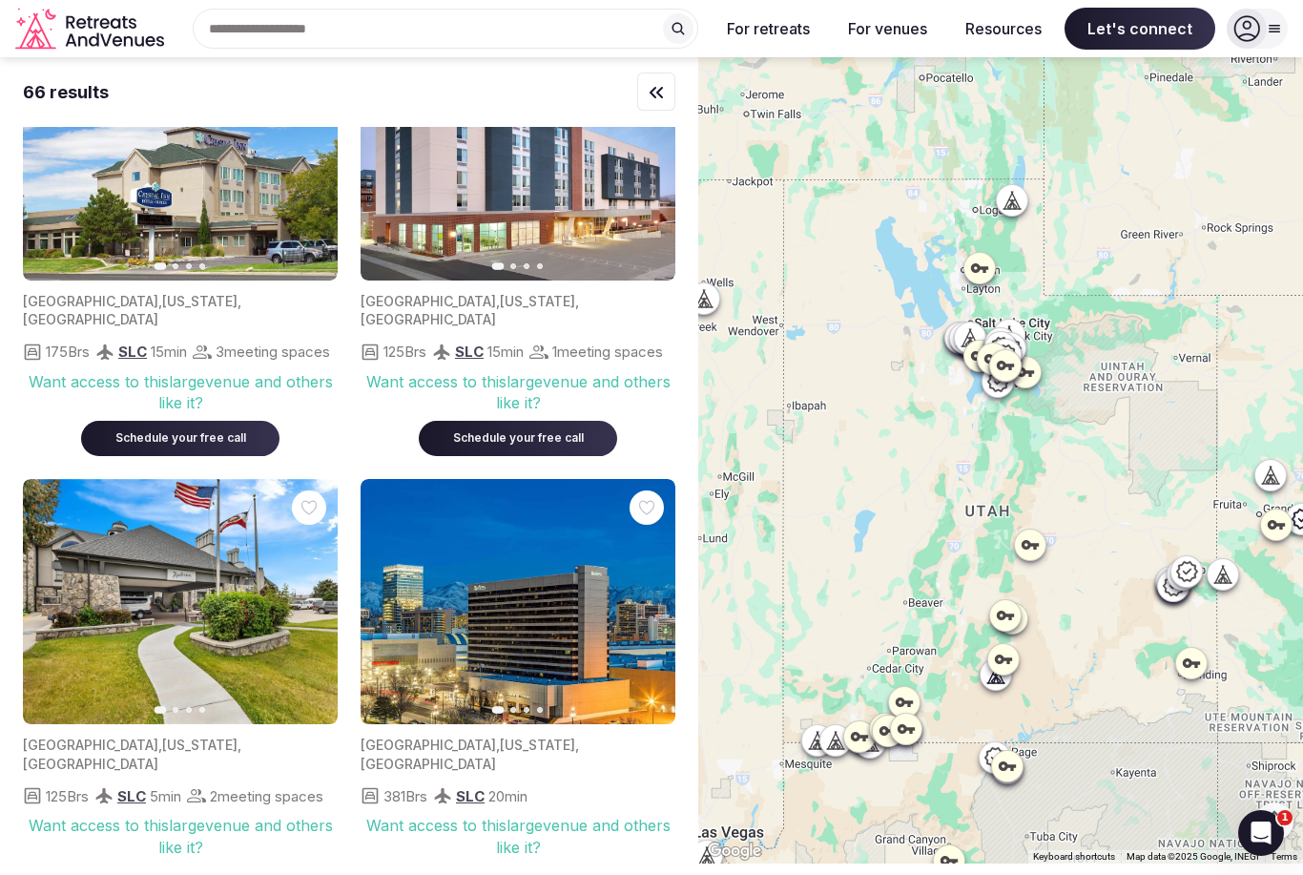
click at [615, 28] on input "text" at bounding box center [446, 29] width 506 height 40
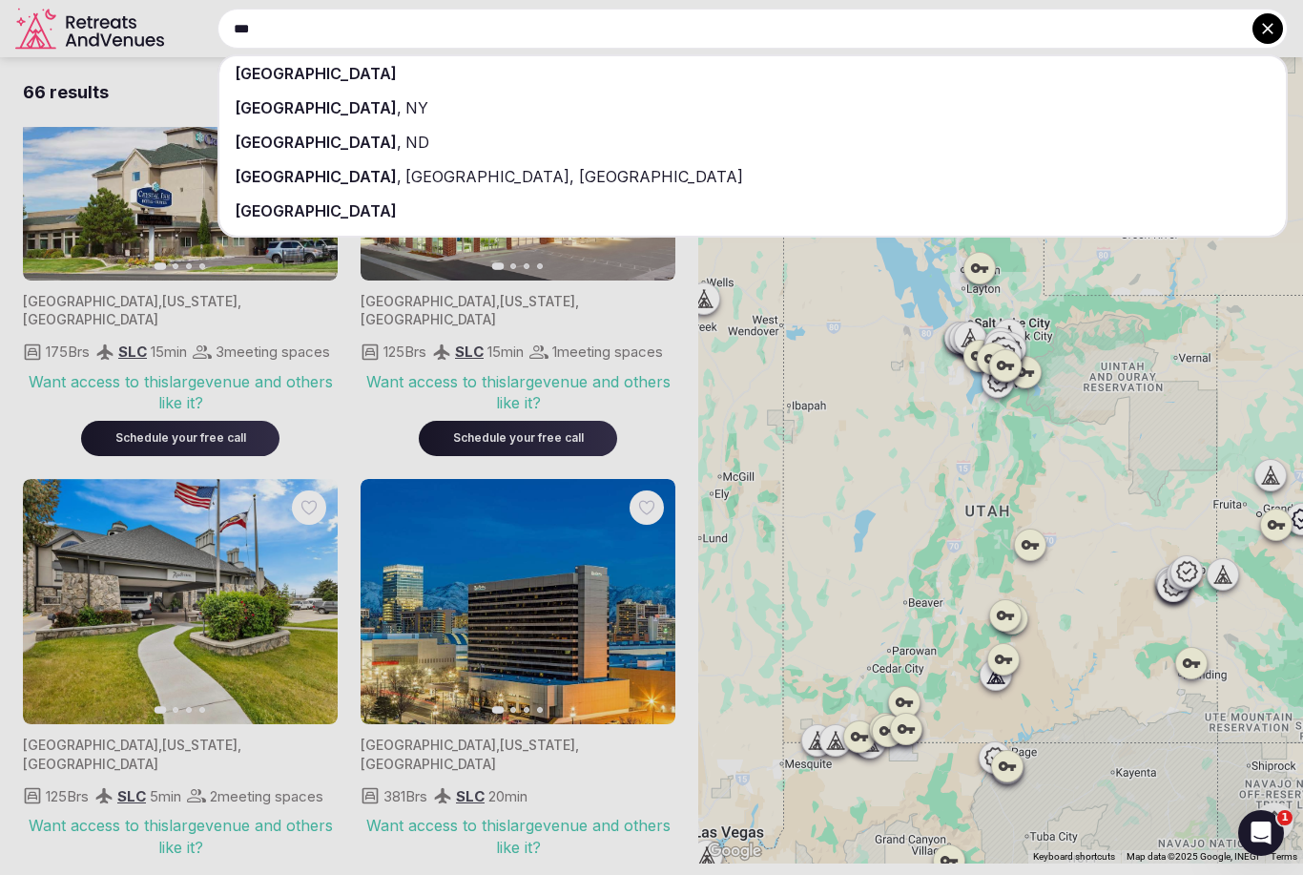
type input "***"
click at [378, 80] on div "Jamaica" at bounding box center [752, 73] width 1067 height 34
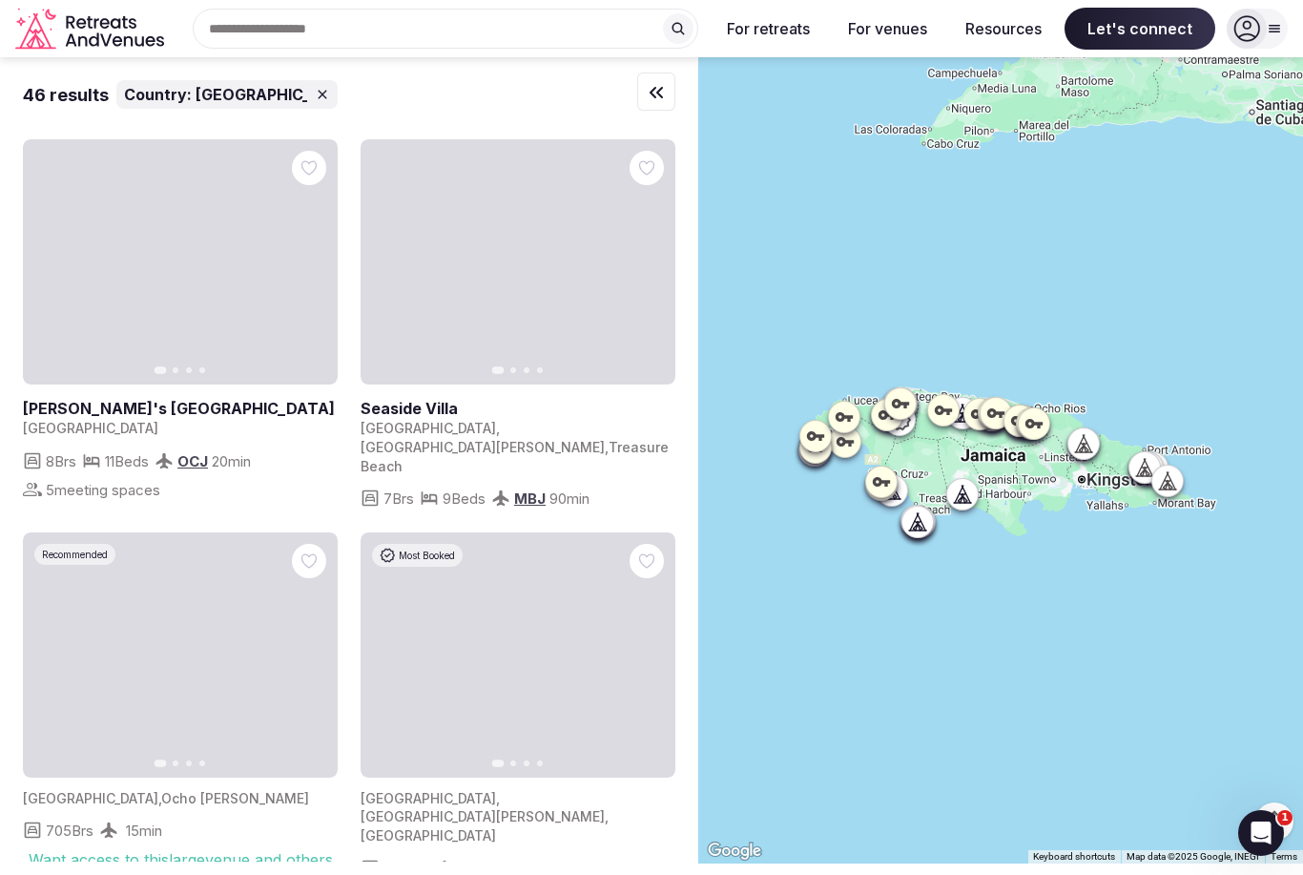
scroll to position [23, 0]
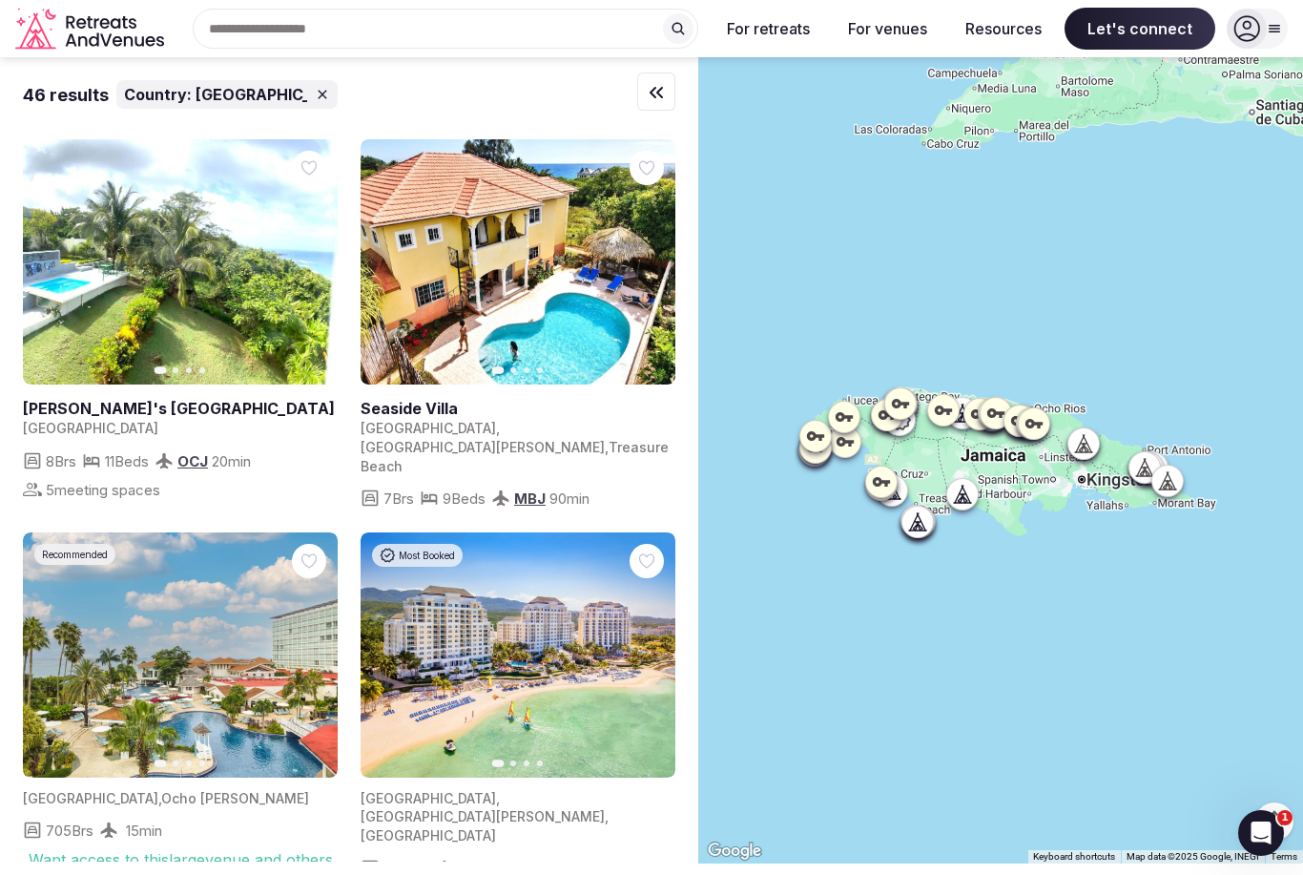
click at [320, 247] on button "Next slide" at bounding box center [311, 262] width 31 height 31
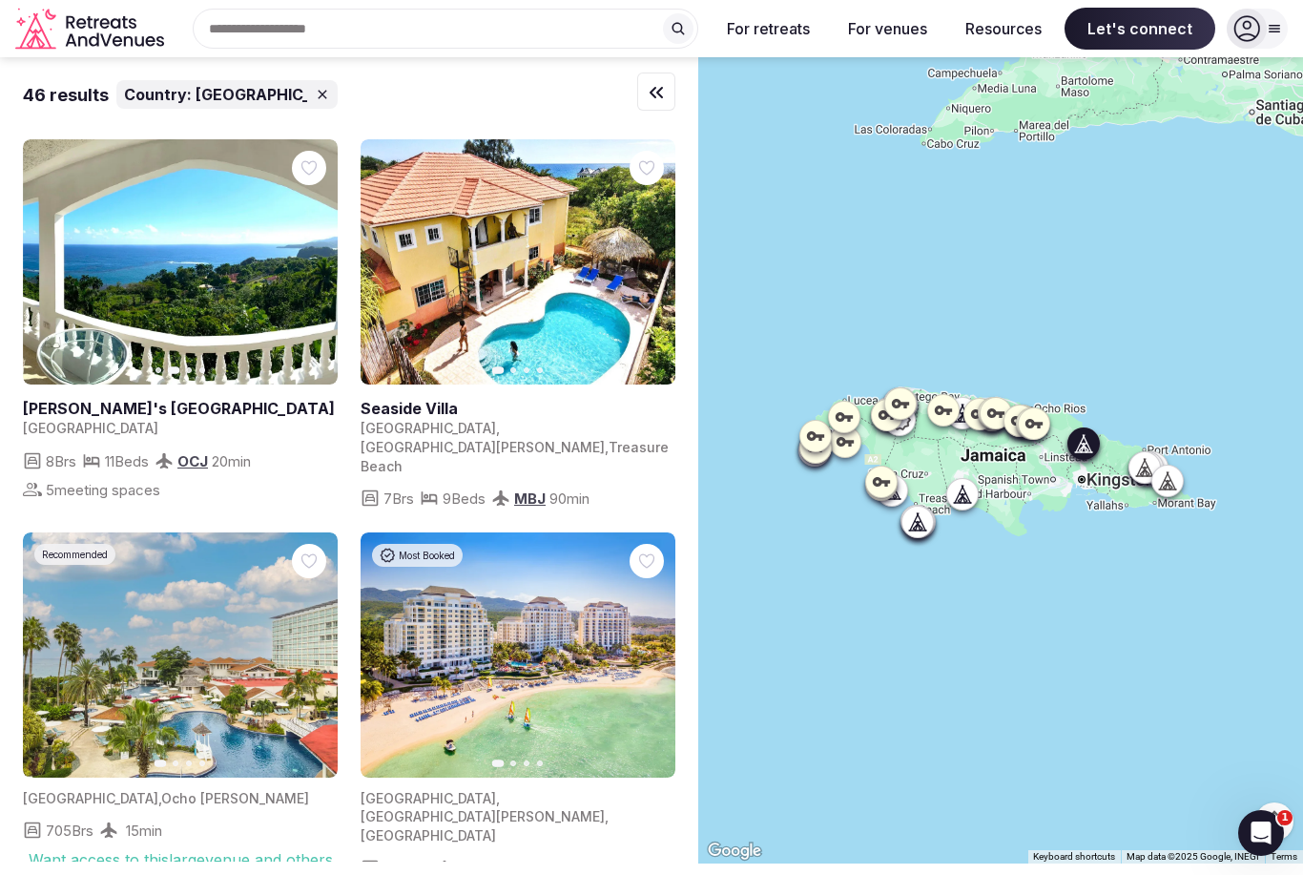
click at [327, 250] on link at bounding box center [180, 261] width 315 height 245
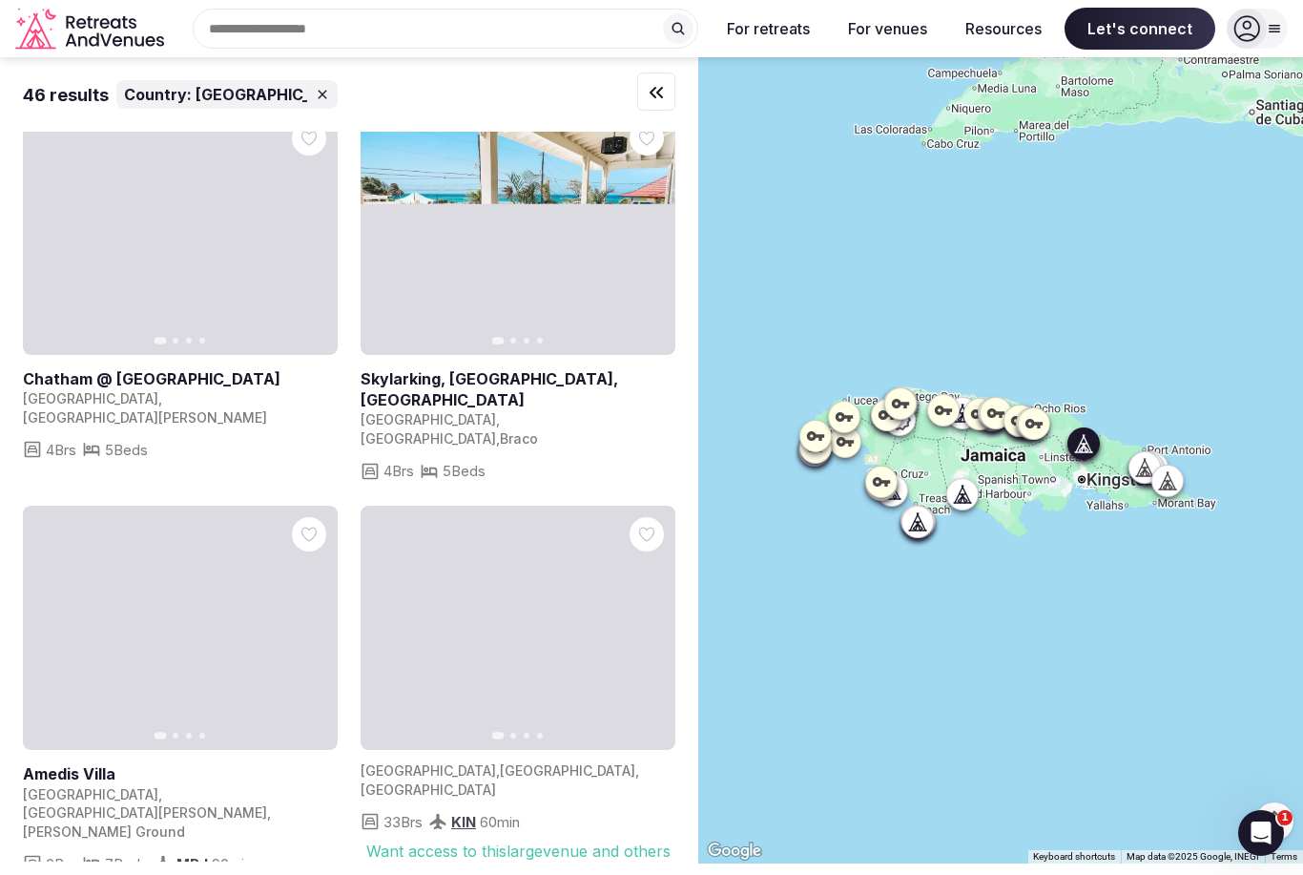
scroll to position [3839, 0]
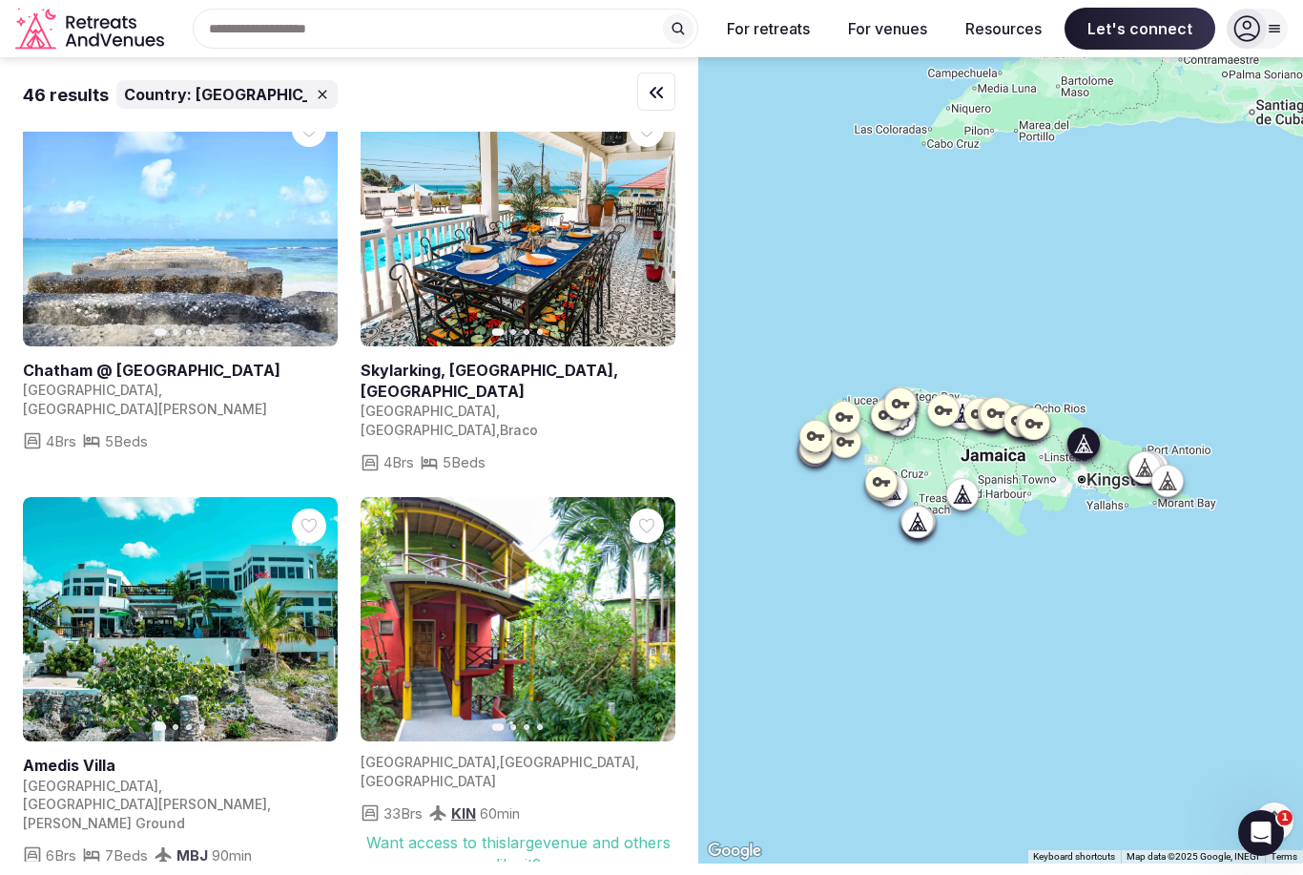
click at [595, 40] on input "text" at bounding box center [446, 29] width 506 height 40
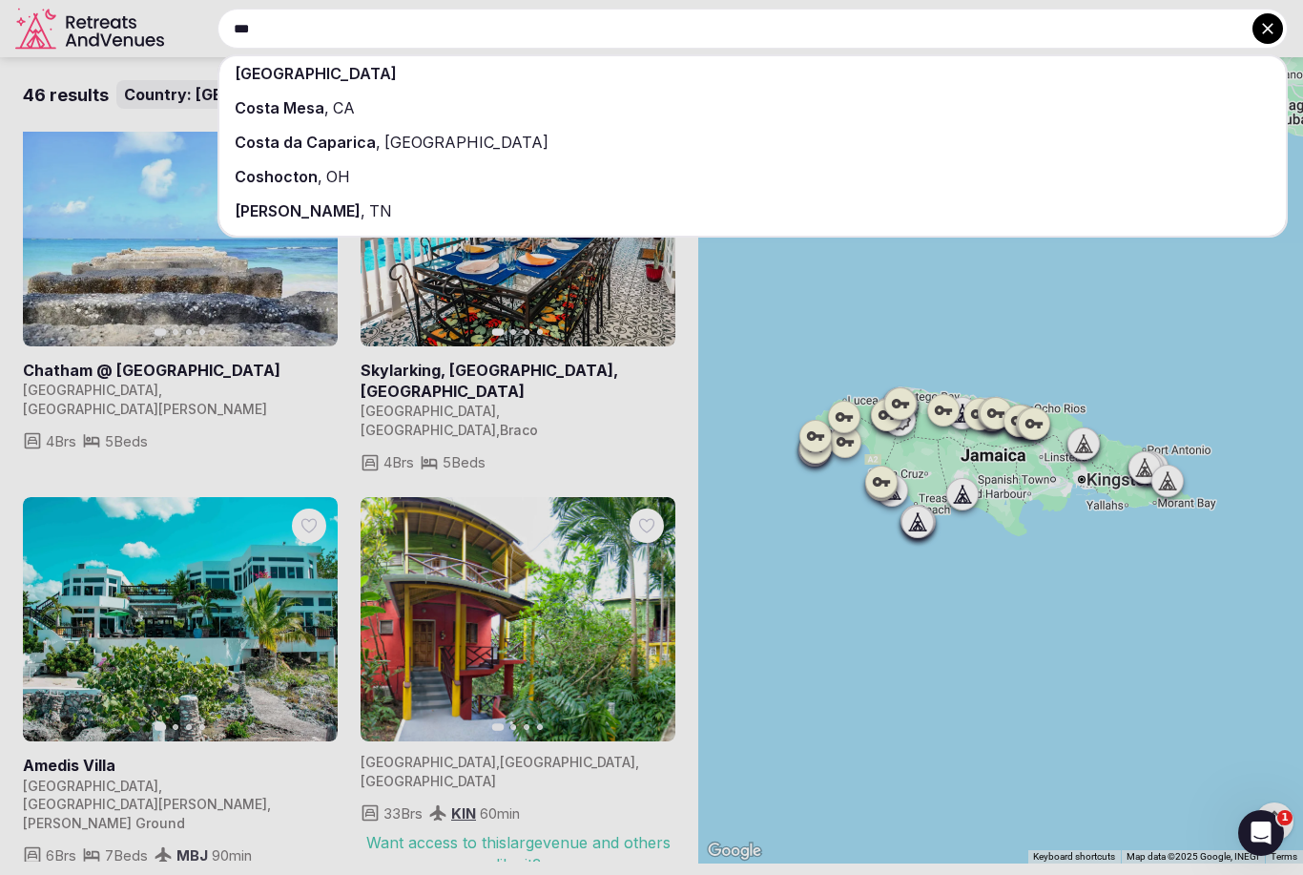
type input "***"
click at [514, 77] on div "[GEOGRAPHIC_DATA]" at bounding box center [752, 73] width 1067 height 34
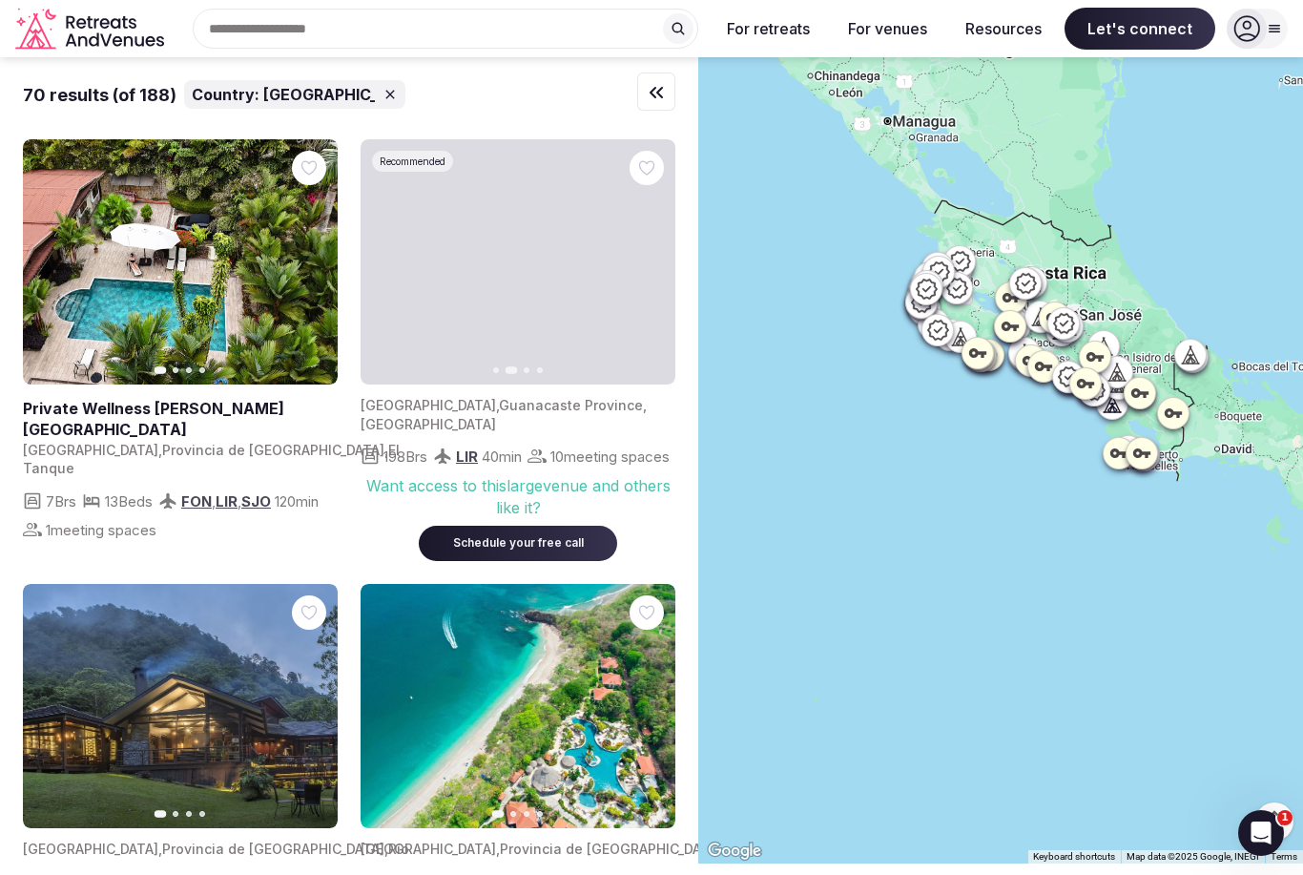
click at [318, 266] on icon "button" at bounding box center [310, 262] width 15 height 15
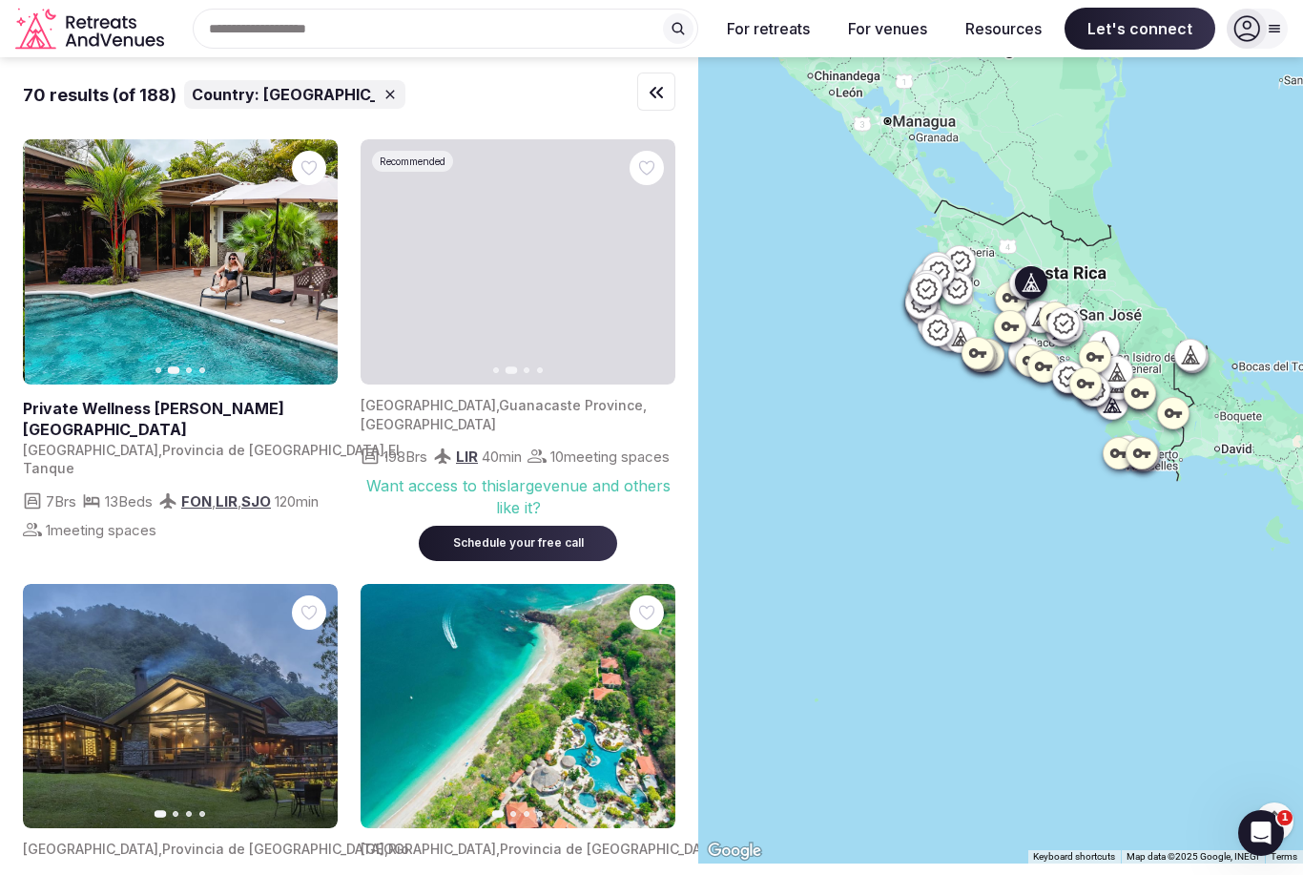
click at [321, 269] on button "Next slide" at bounding box center [311, 262] width 31 height 31
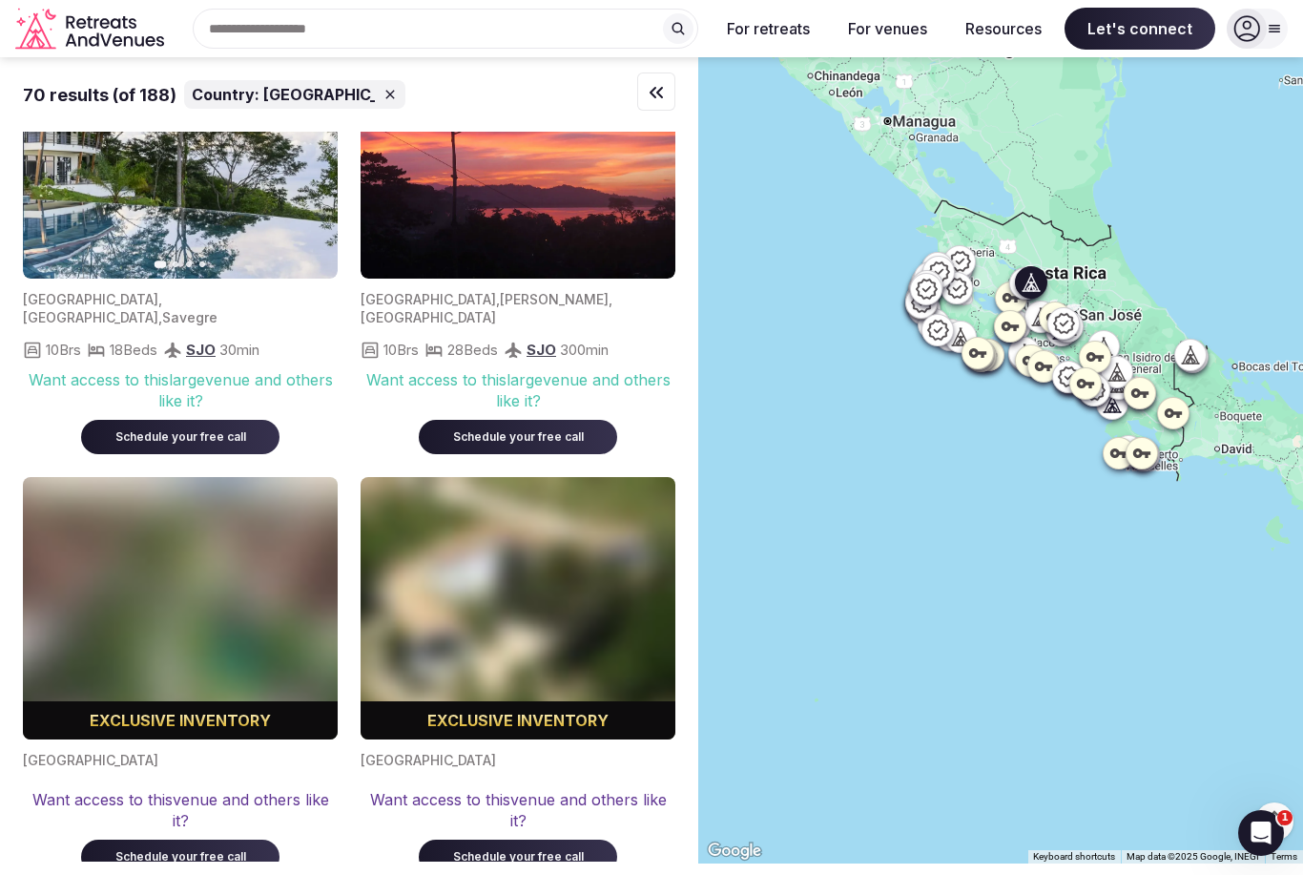
scroll to position [10218, 0]
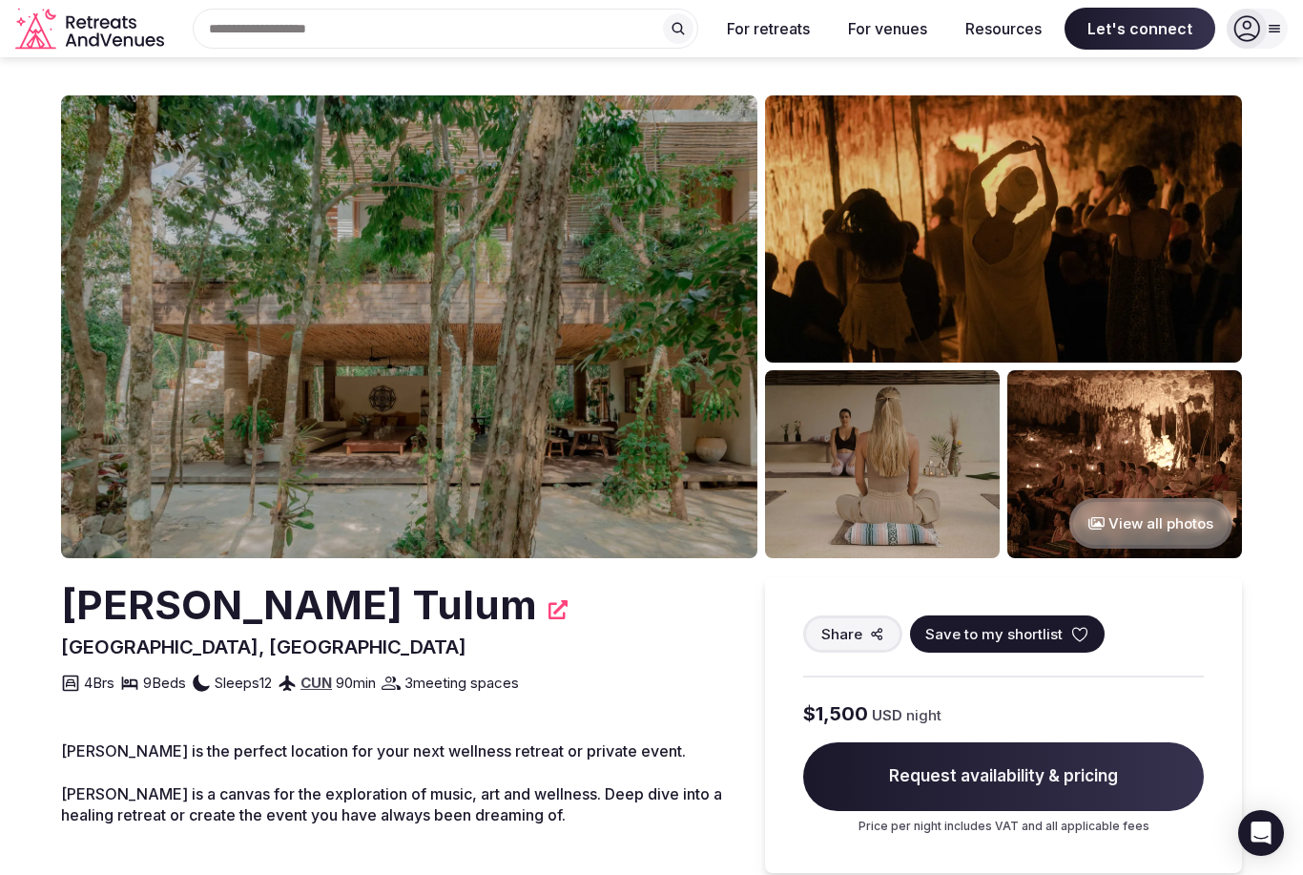
click at [549, 606] on icon at bounding box center [558, 609] width 19 height 19
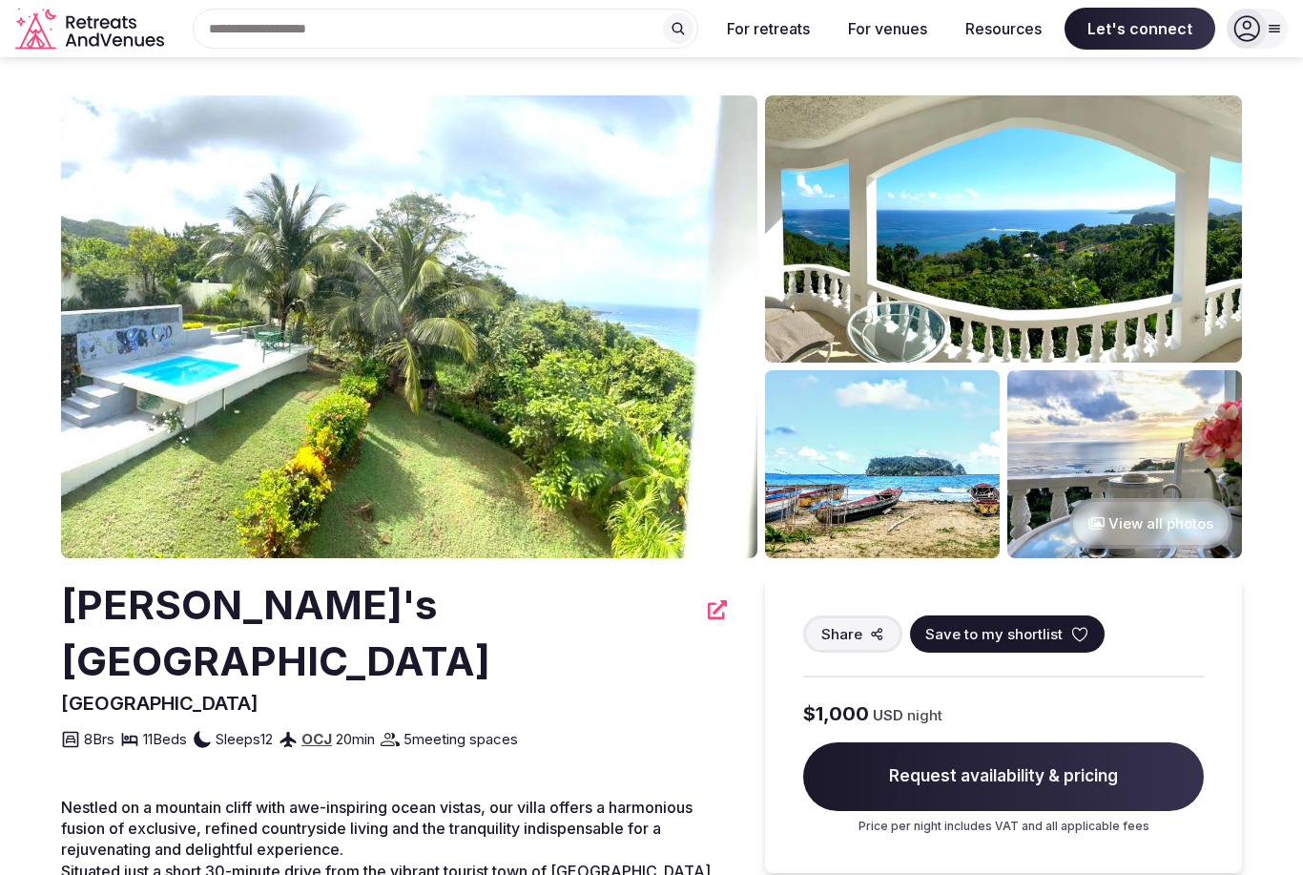
click at [885, 179] on img at bounding box center [1003, 228] width 477 height 267
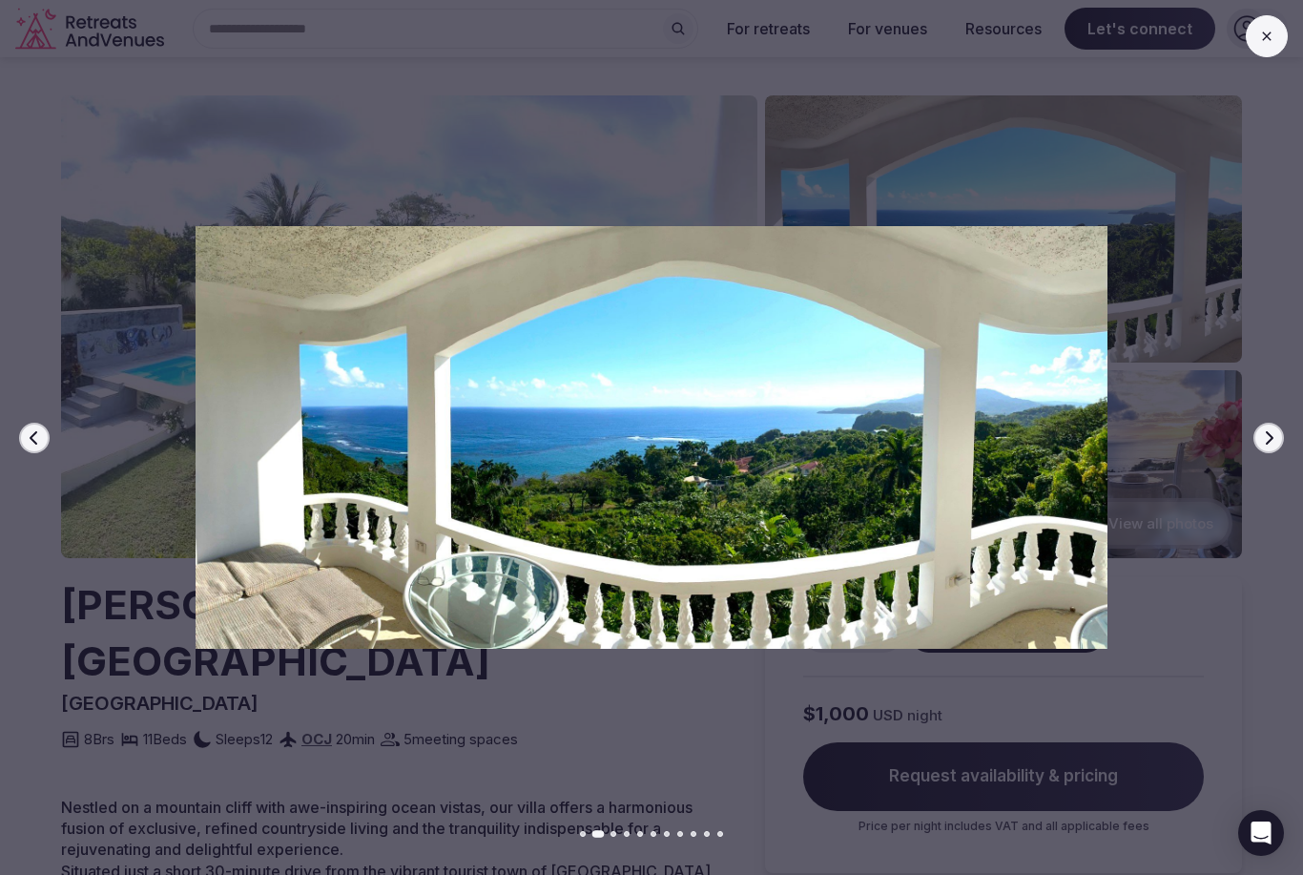
click at [1262, 429] on button "Next slide" at bounding box center [1268, 438] width 31 height 31
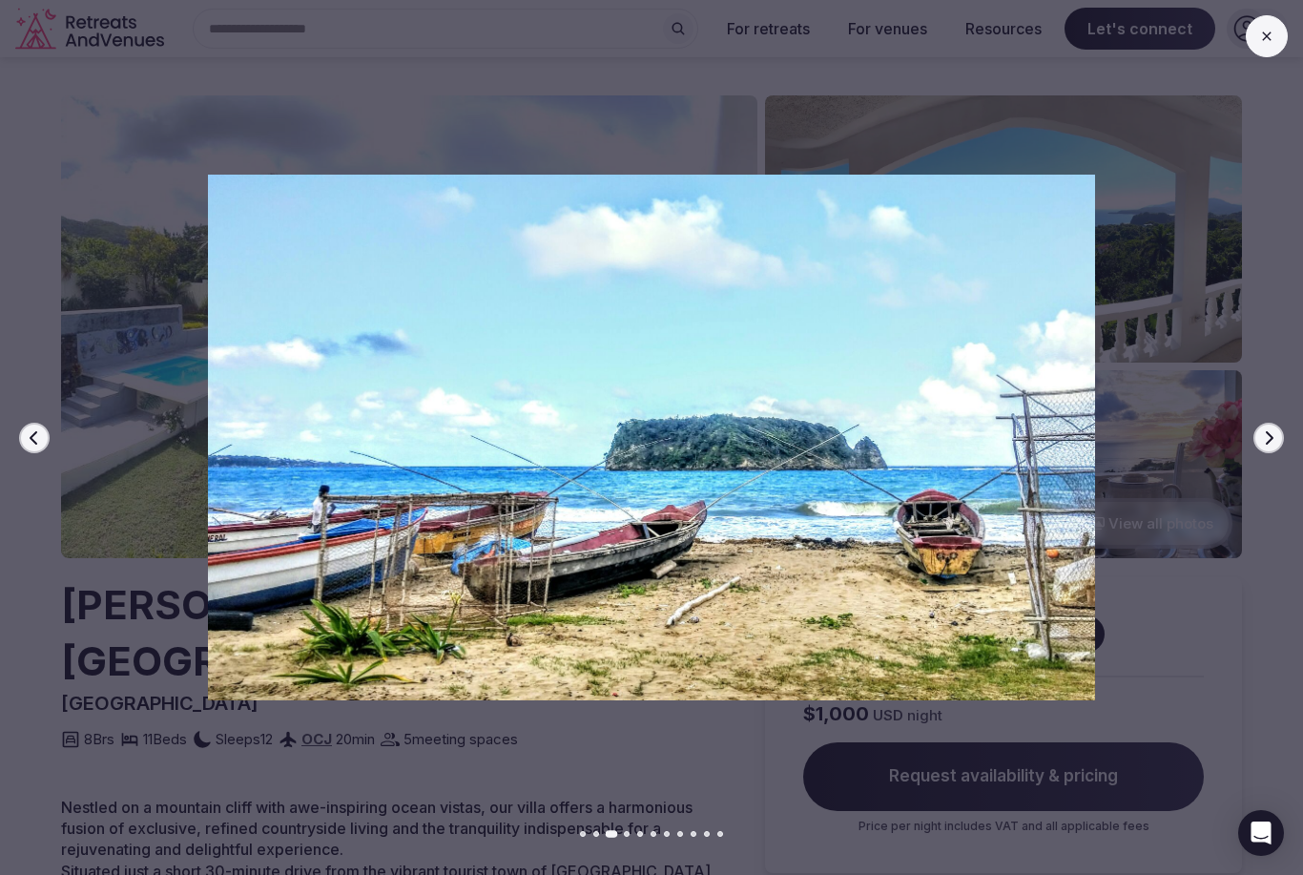
click at [1272, 445] on button "Next slide" at bounding box center [1268, 438] width 31 height 31
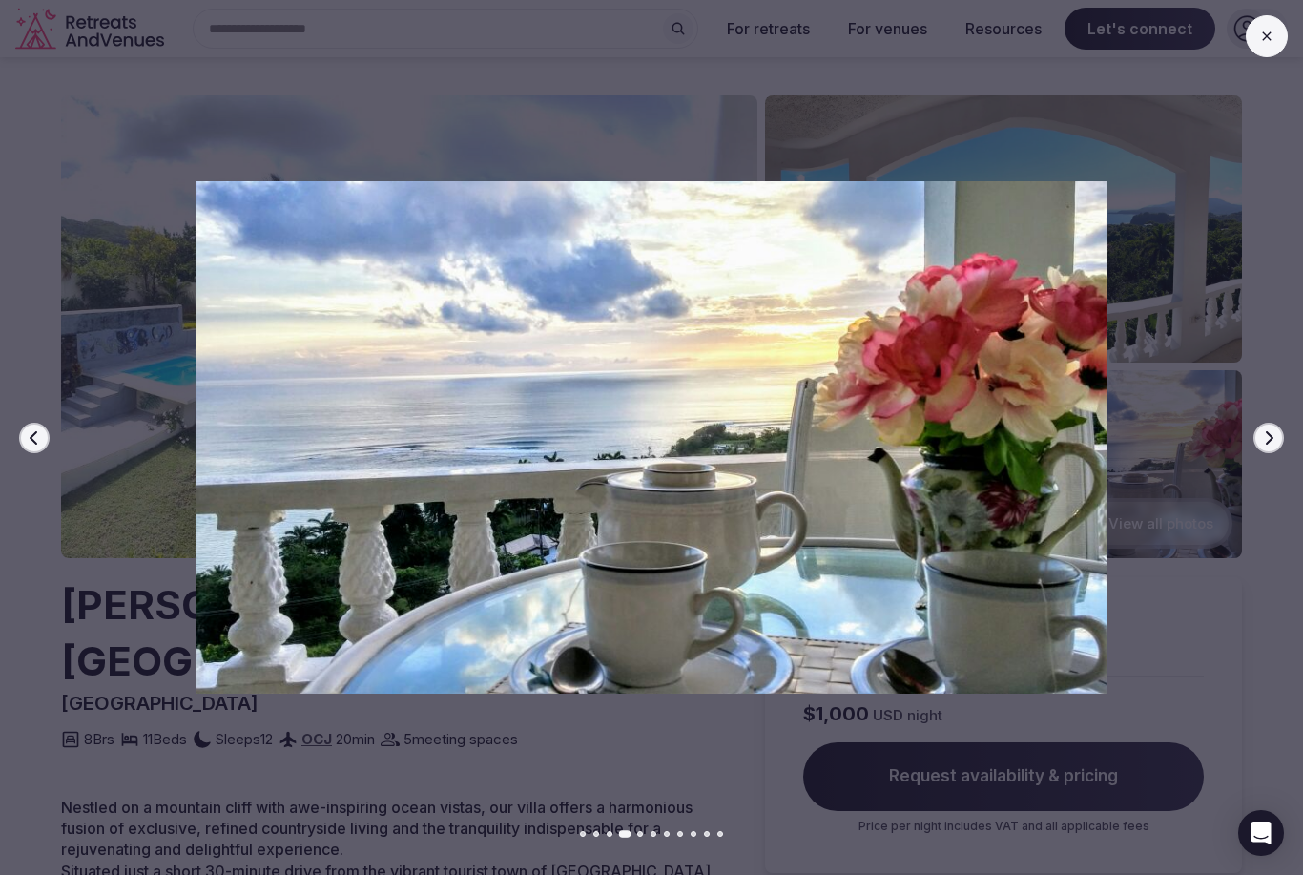
click at [1266, 425] on button "Next slide" at bounding box center [1268, 438] width 31 height 31
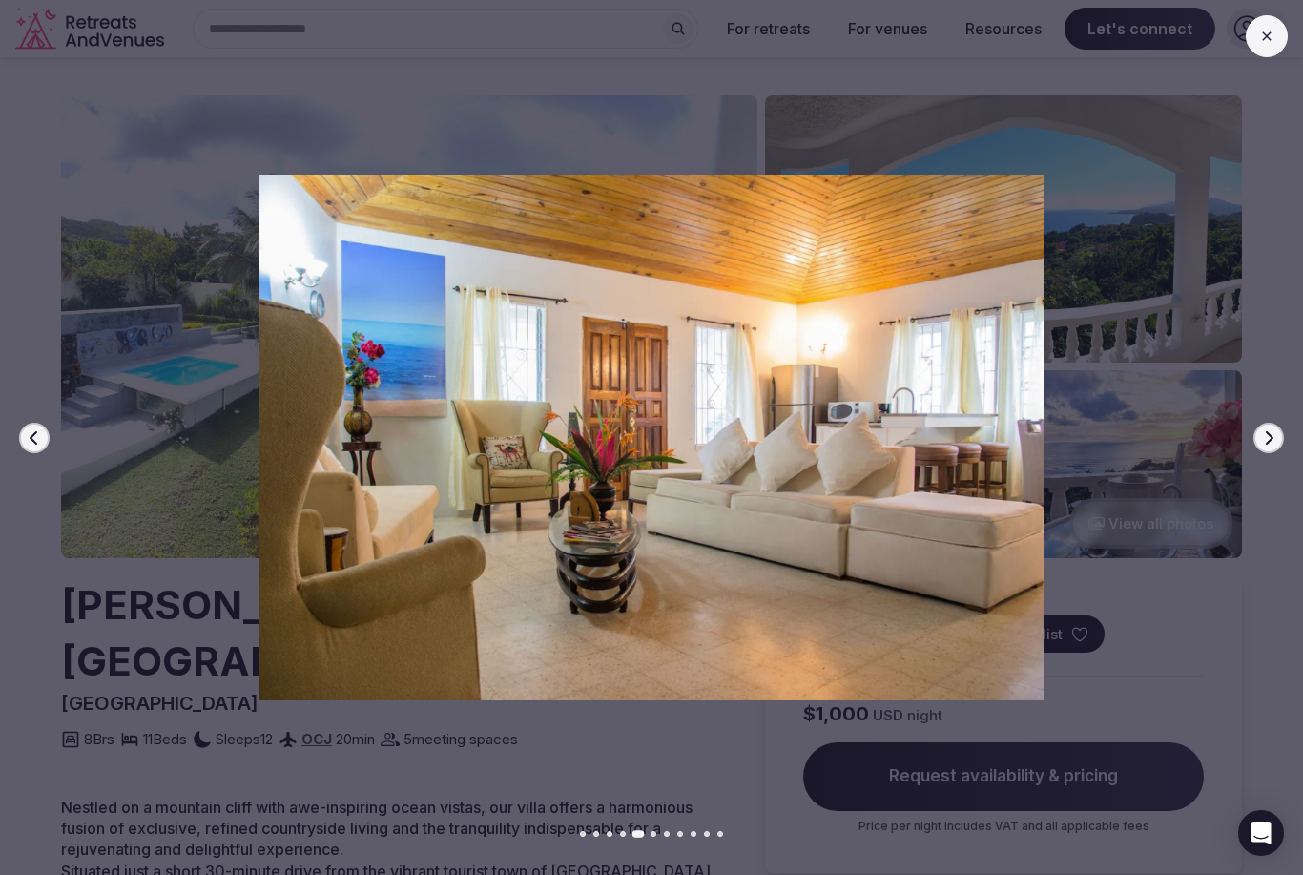
click at [1275, 436] on icon "button" at bounding box center [1268, 437] width 15 height 15
